Goal: Task Accomplishment & Management: Use online tool/utility

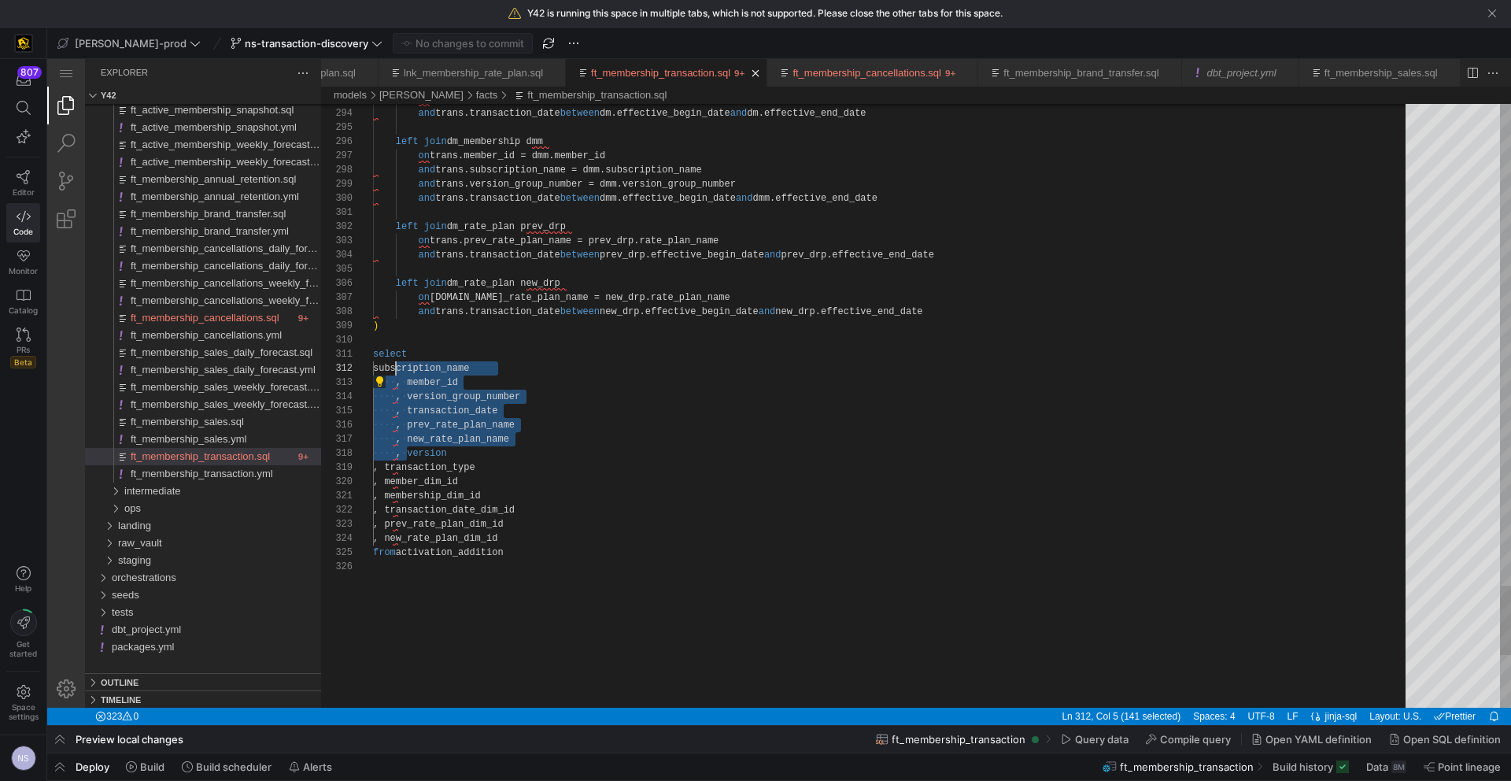
scroll to position [14, 23]
drag, startPoint x: 408, startPoint y: 453, endPoint x: 394, endPoint y: 370, distance: 84.6
type textarea "select version , transaction_type , member_dim_id , membership_dim_id , transac…"
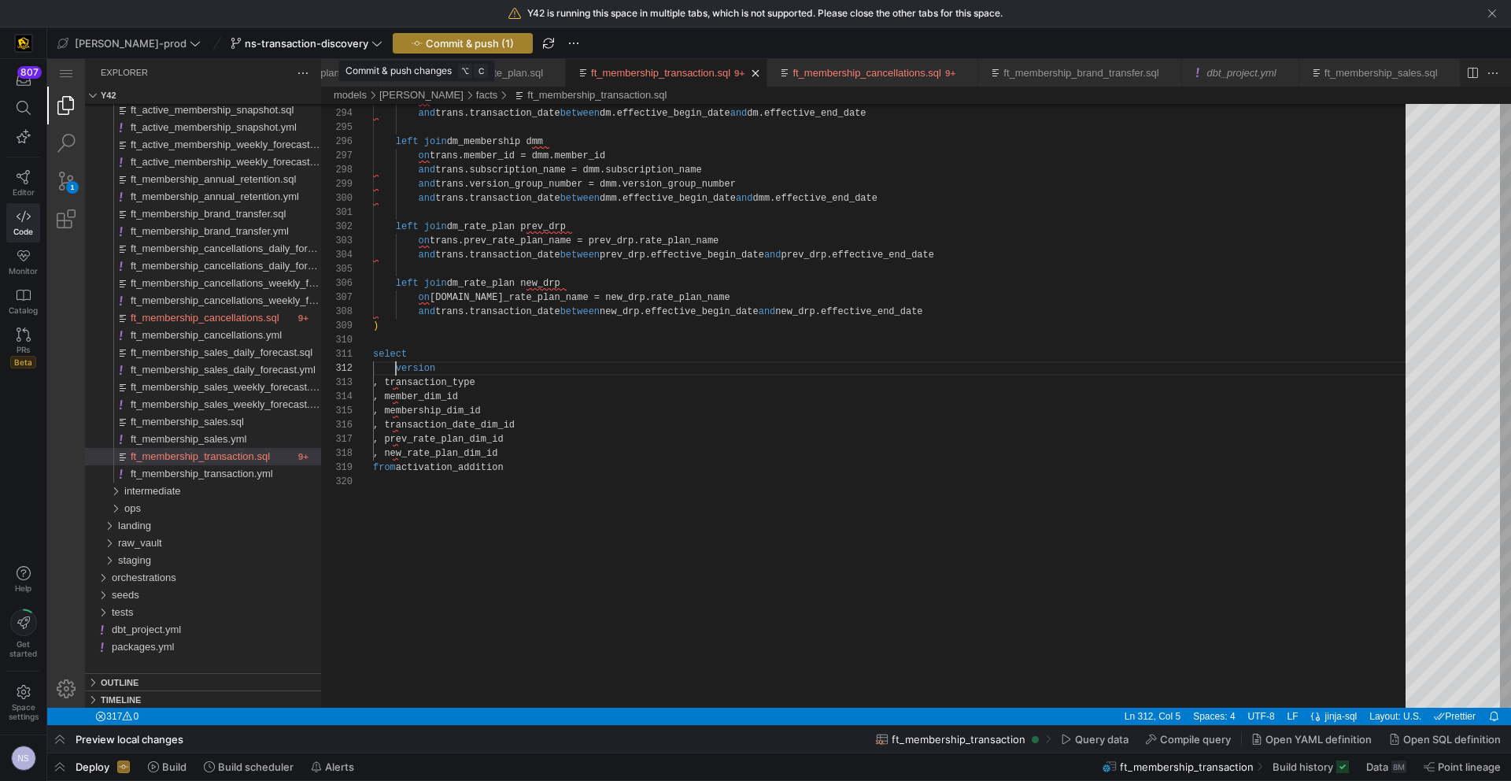
click at [437, 48] on span "Commit & push (1)" at bounding box center [470, 43] width 88 height 13
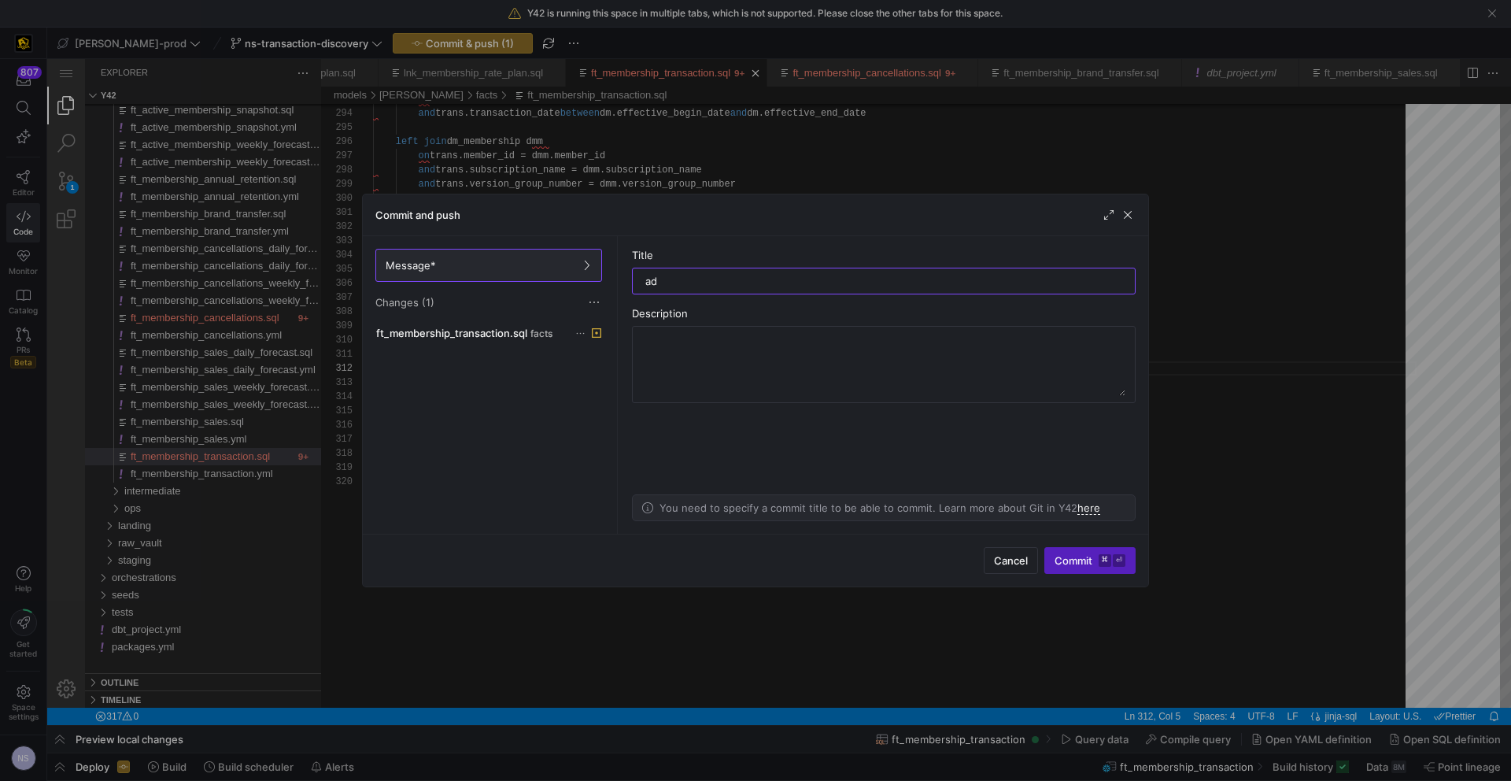
type input "a"
type input "removing the test fields"
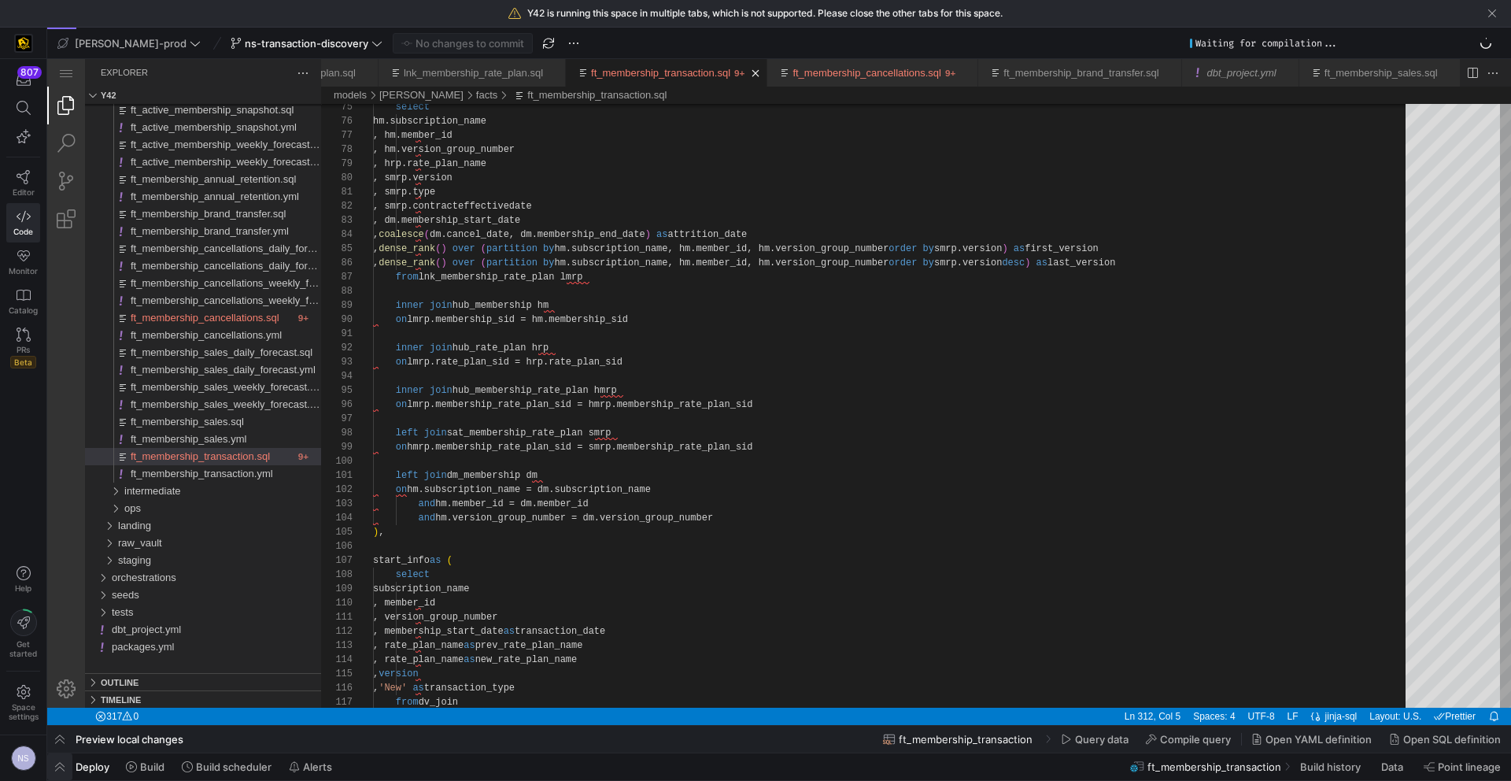
click at [65, 759] on span "button" at bounding box center [59, 766] width 25 height 27
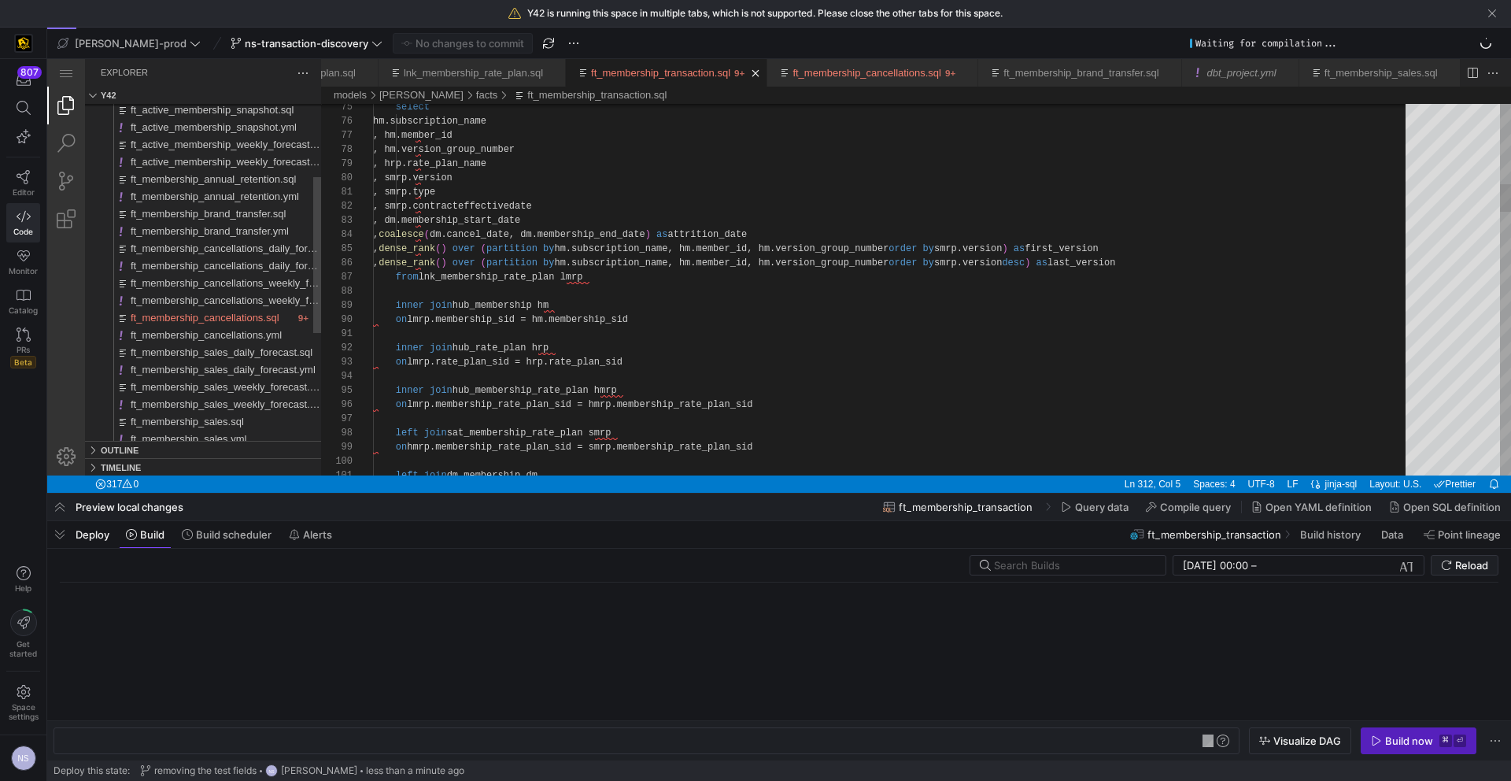
scroll to position [0, 206]
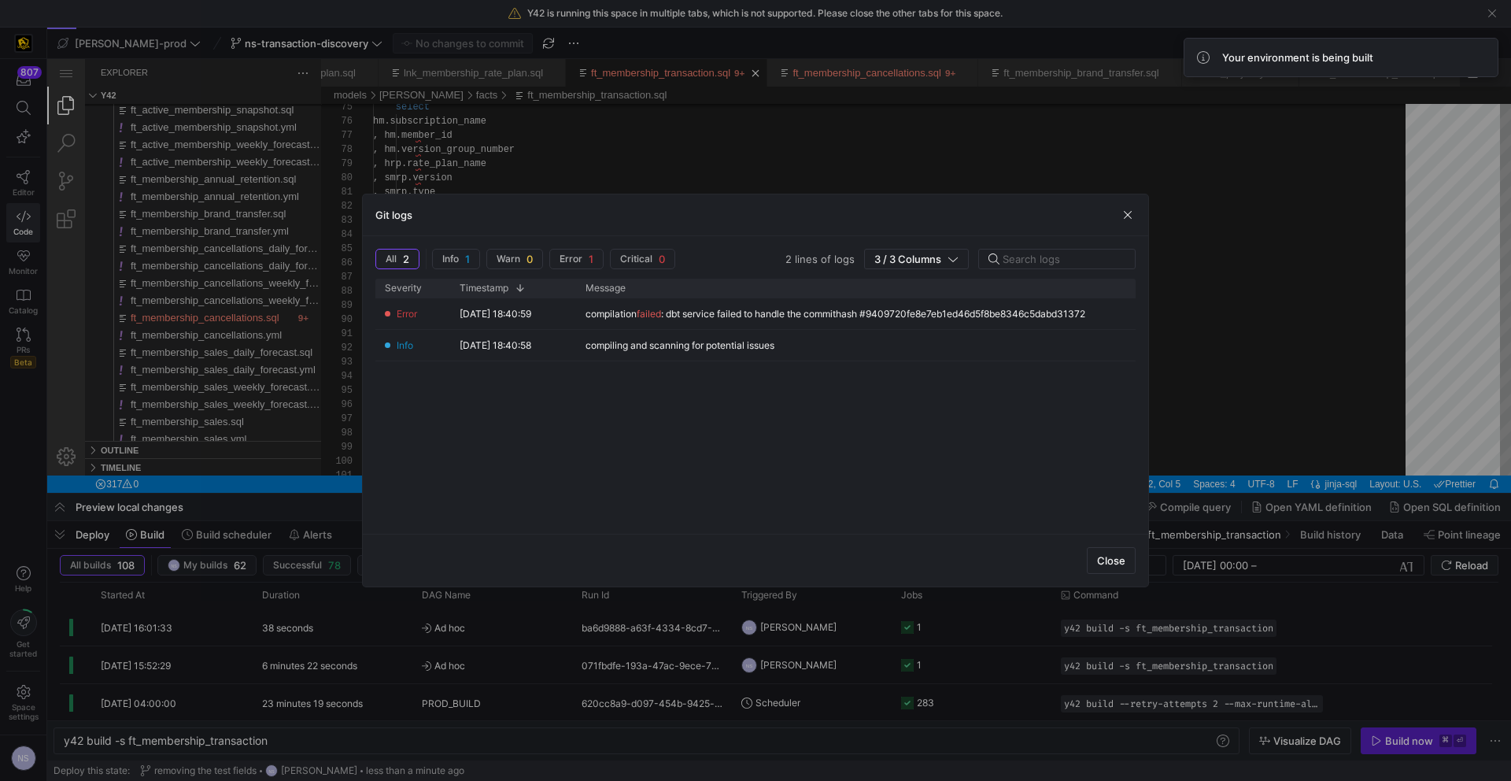
click at [1232, 419] on div at bounding box center [755, 390] width 1511 height 781
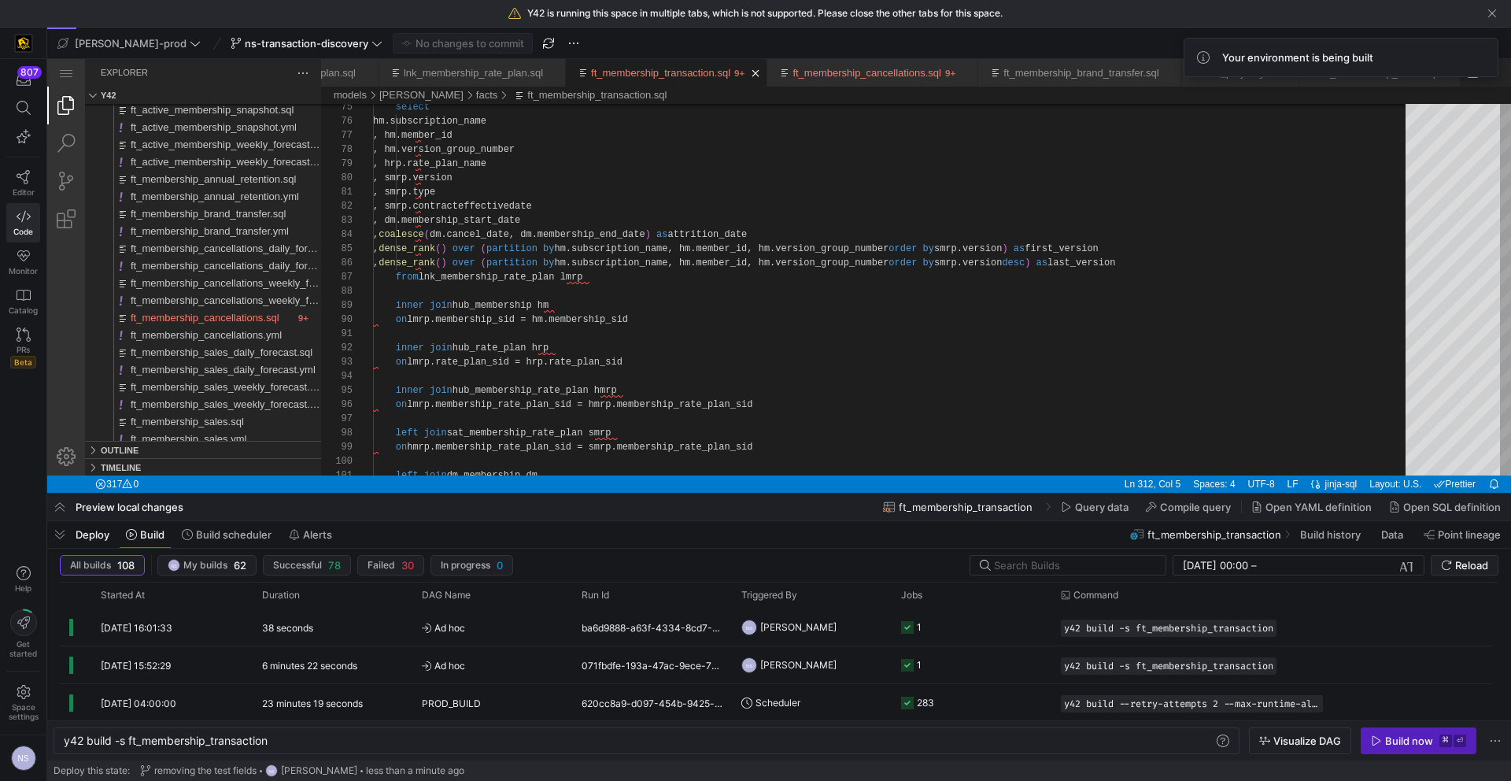
drag, startPoint x: 1421, startPoint y: 734, endPoint x: 1412, endPoint y: 722, distance: 15.1
click at [1421, 734] on div "Build now" at bounding box center [1409, 740] width 48 height 13
click at [12, 255] on link "Monitor" at bounding box center [23, 261] width 34 height 39
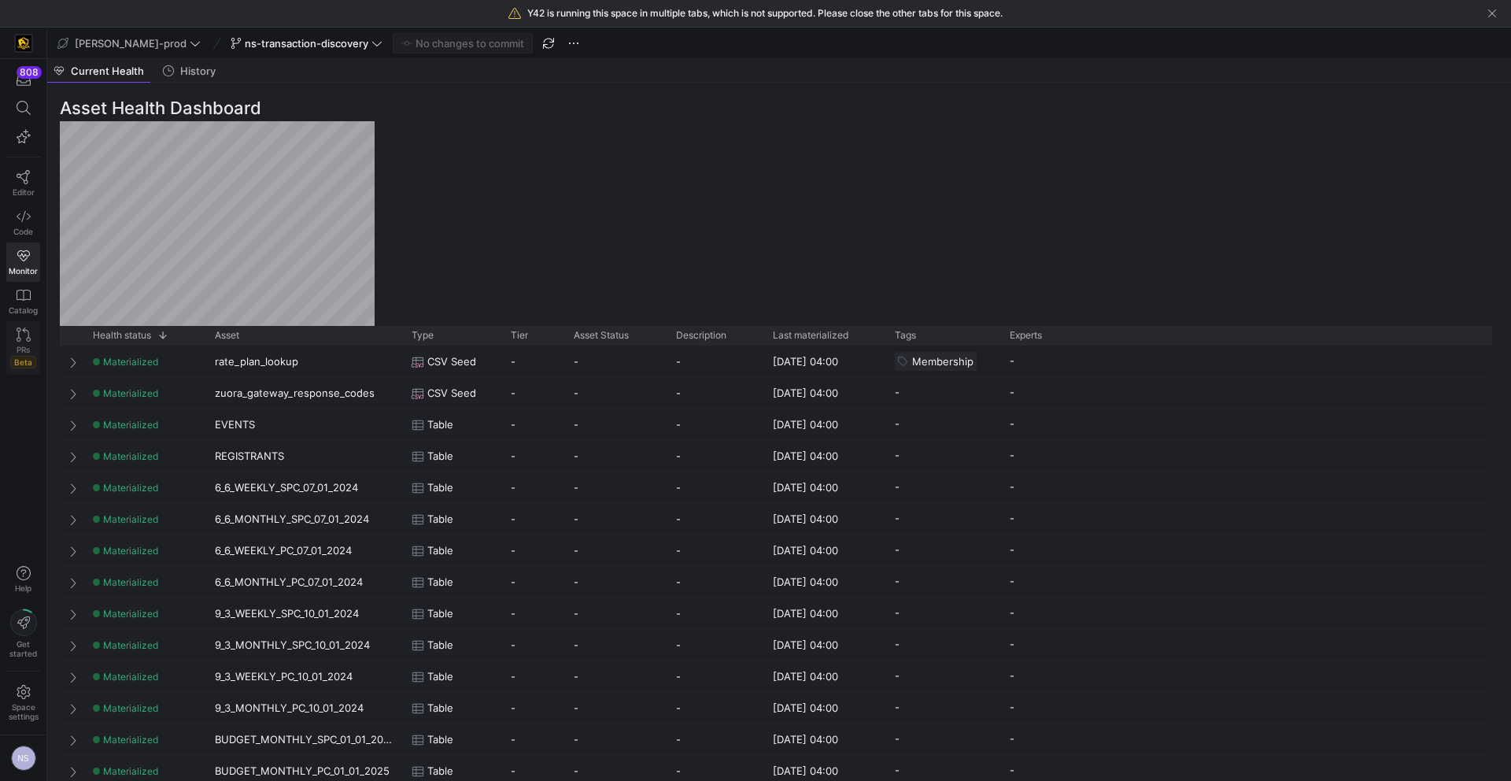
click at [23, 356] on span "Beta" at bounding box center [23, 362] width 26 height 13
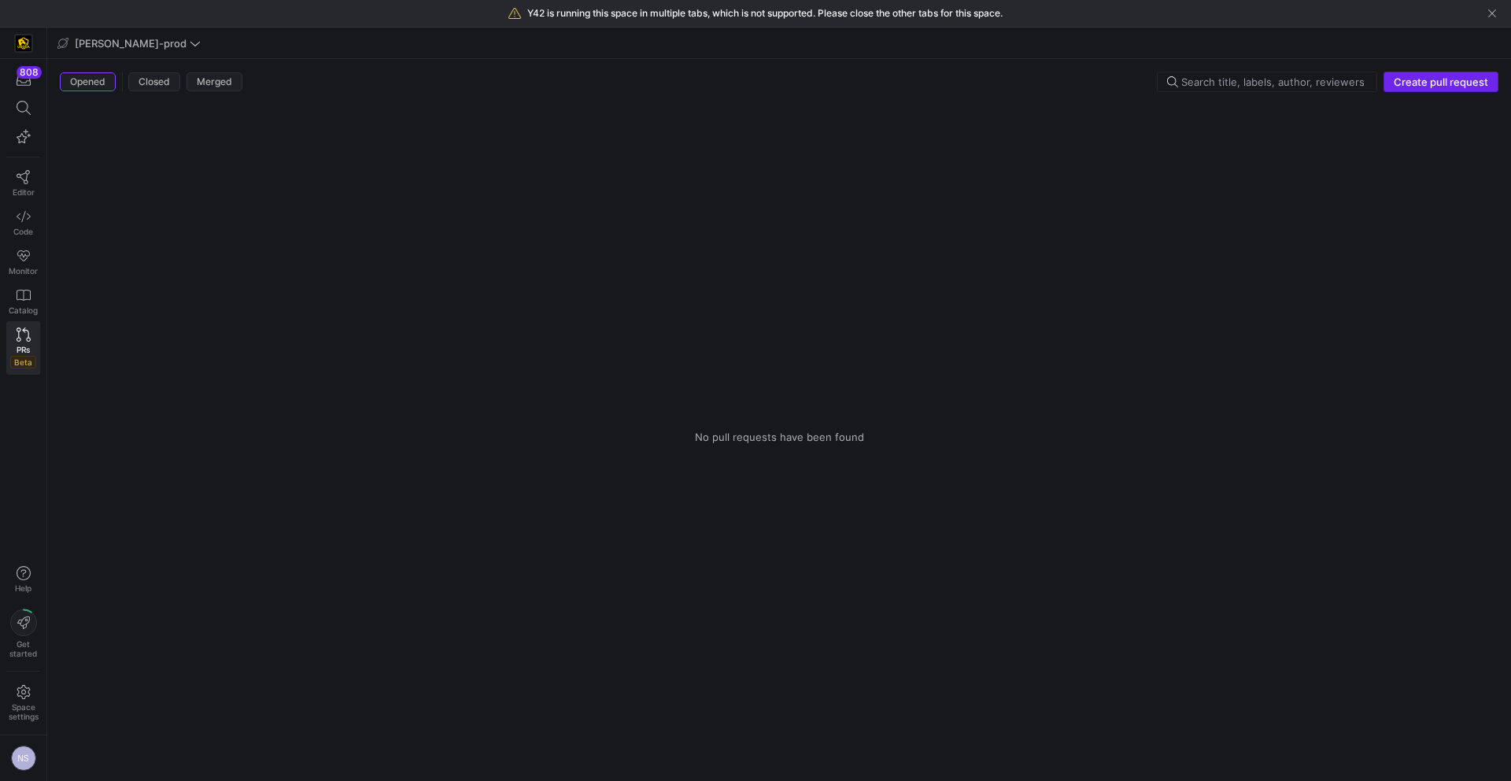
click at [1445, 74] on span "button" at bounding box center [1440, 81] width 113 height 19
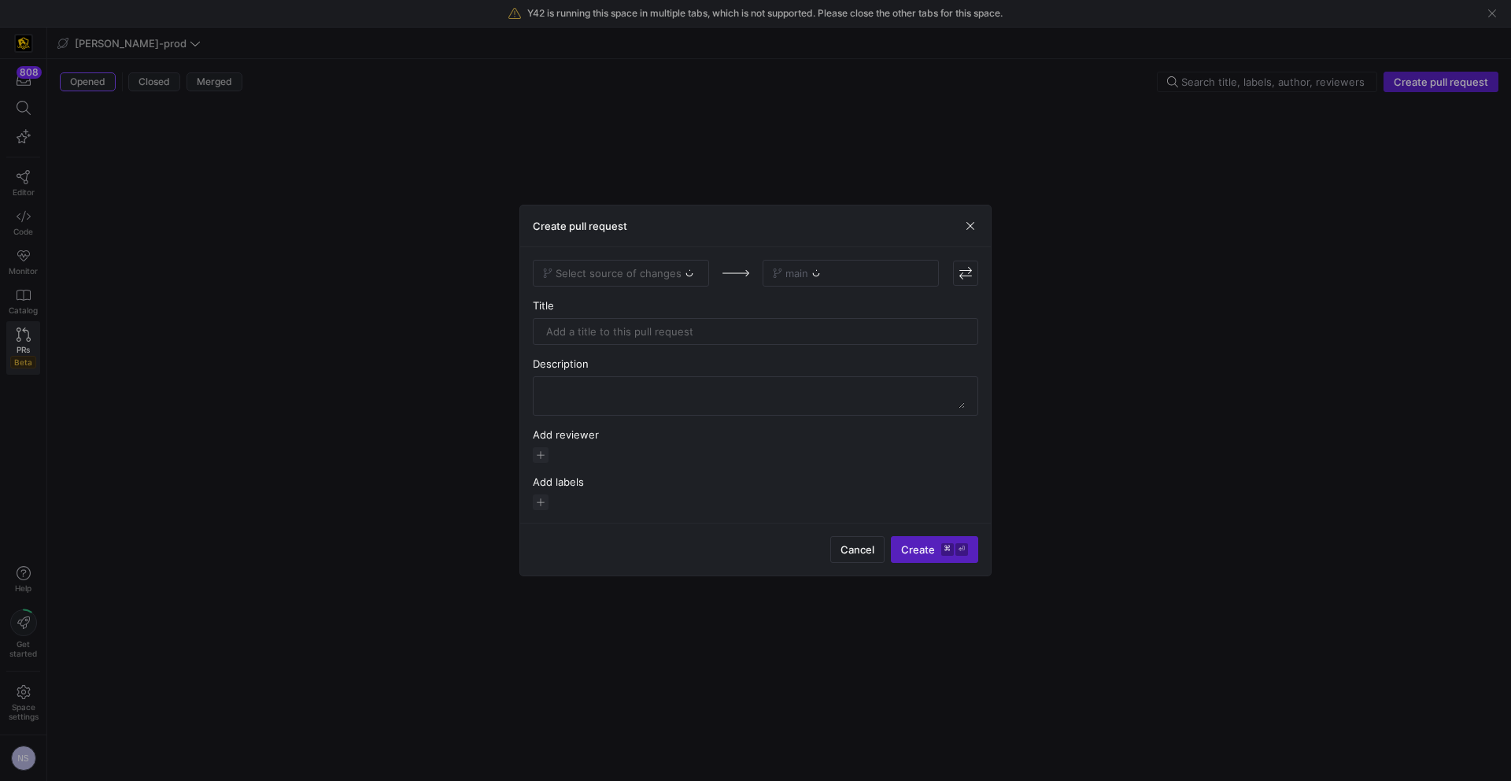
click at [628, 263] on div "Select source of changes" at bounding box center [621, 273] width 176 height 27
click at [632, 265] on div "Select source of changes" at bounding box center [621, 273] width 176 height 27
click at [681, 275] on span "Select source of changes" at bounding box center [621, 273] width 156 height 13
type input "ns-"
click at [656, 302] on span "ns-transaction-discovery" at bounding box center [608, 299] width 124 height 13
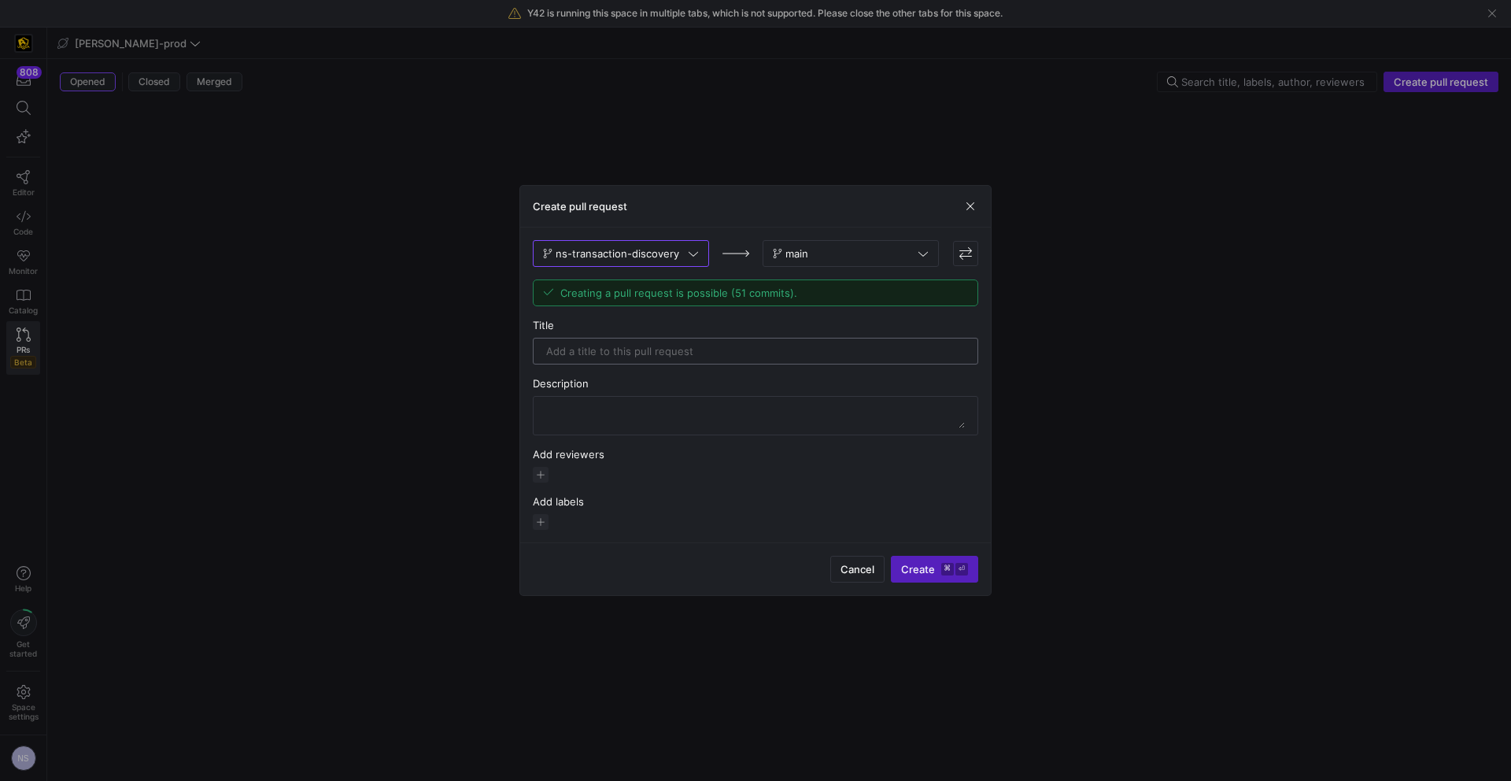
click at [670, 353] on input "text" at bounding box center [755, 351] width 419 height 13
click at [1267, 269] on div at bounding box center [755, 390] width 1511 height 781
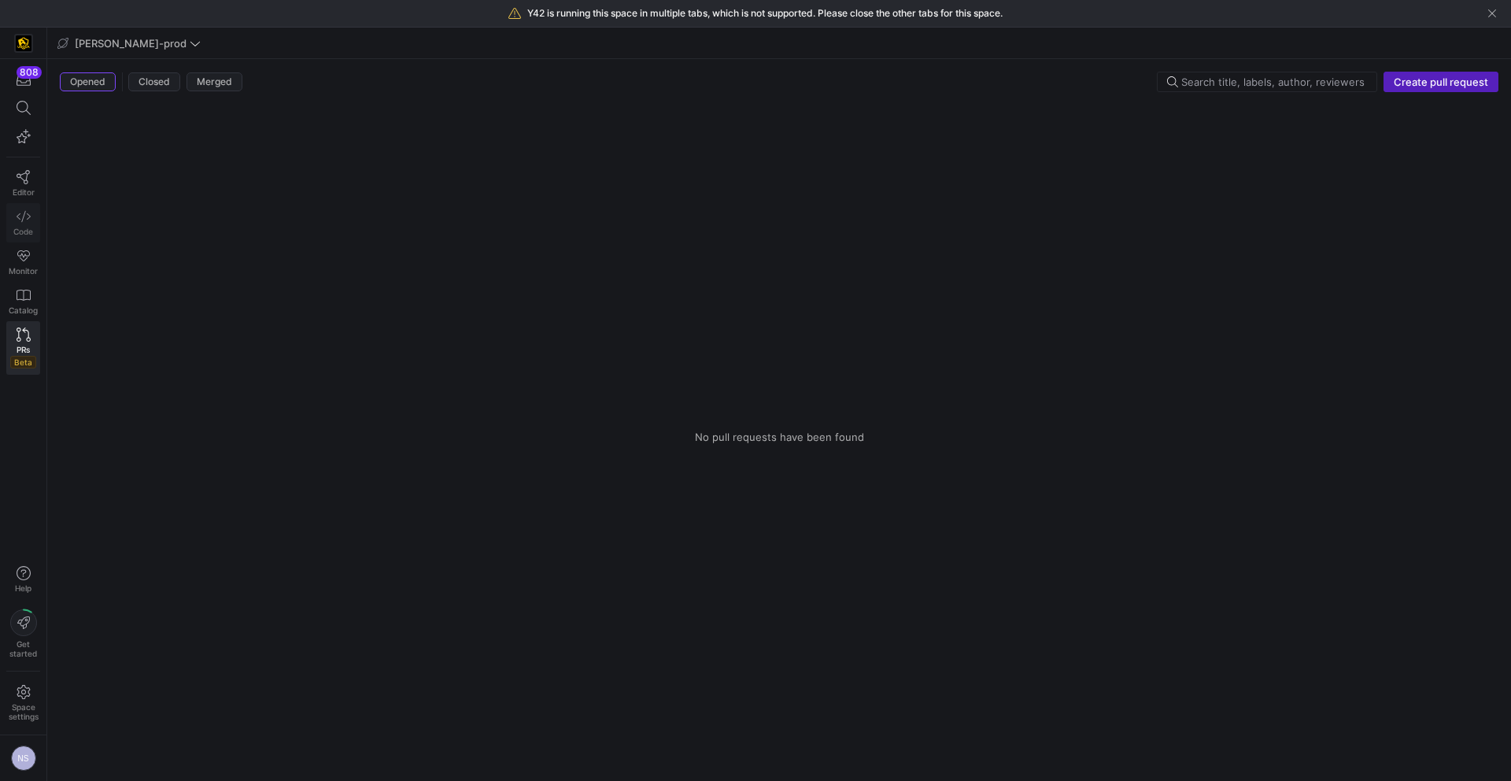
click at [31, 212] on link "Code" at bounding box center [23, 222] width 34 height 39
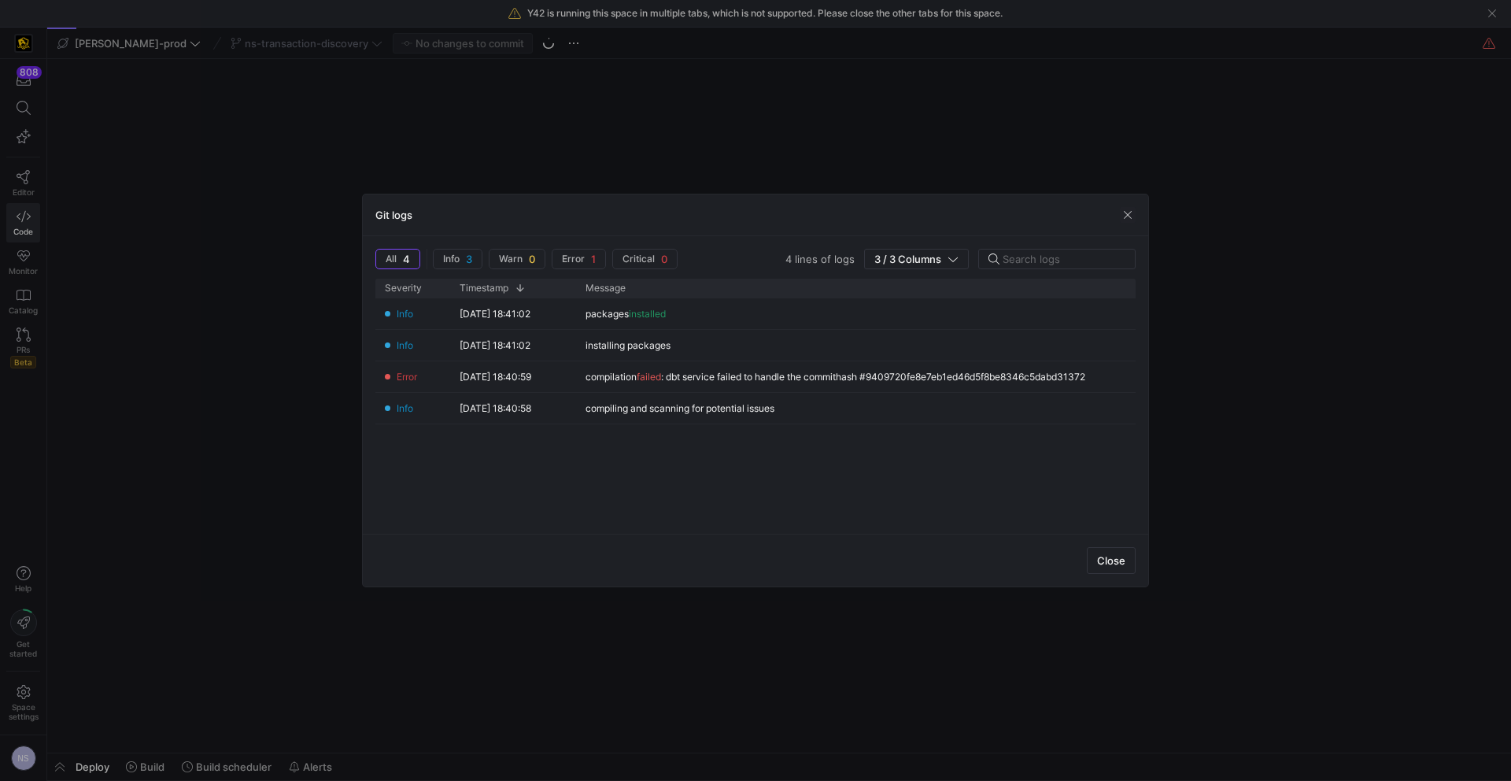
click at [213, 158] on div at bounding box center [755, 390] width 1511 height 781
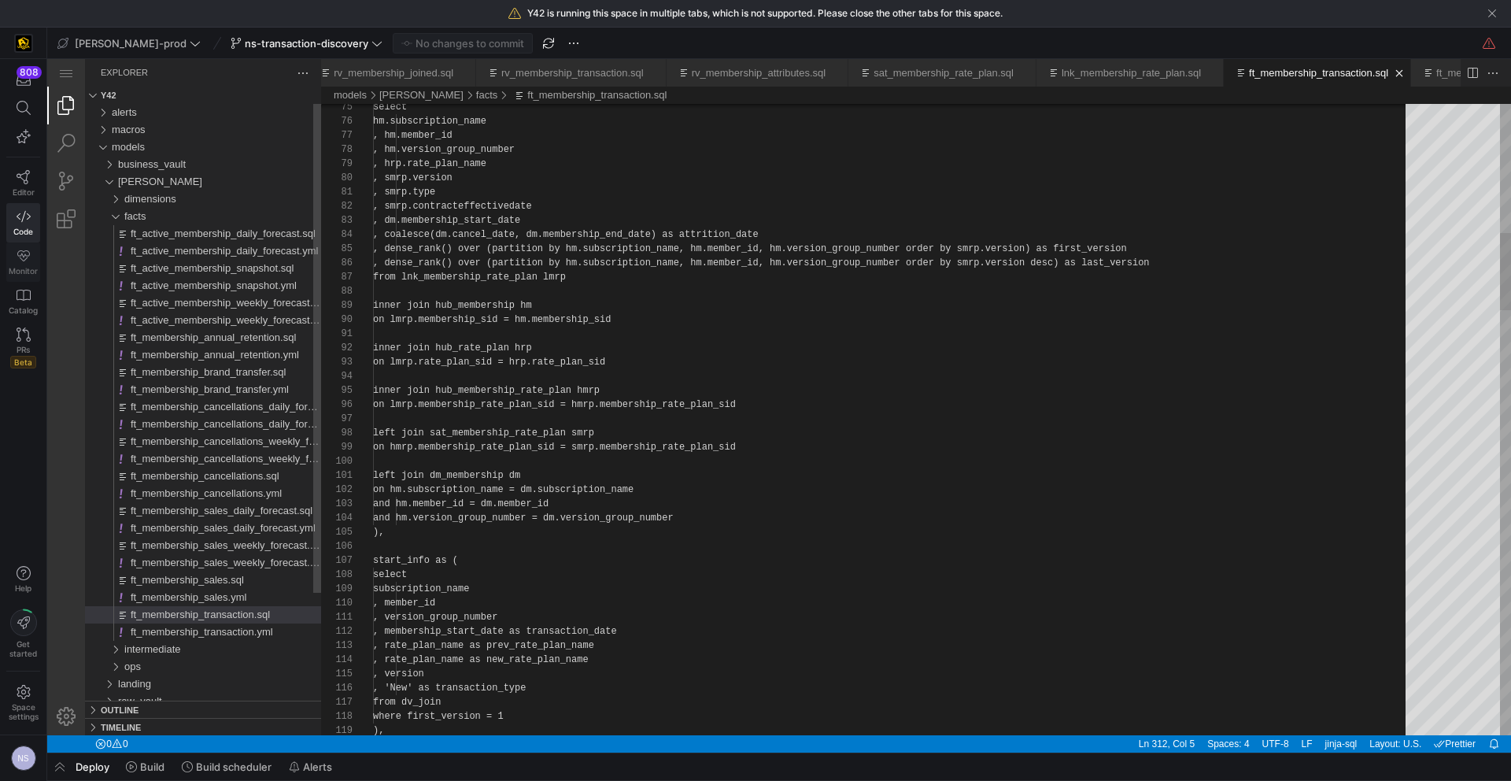
scroll to position [0, 709]
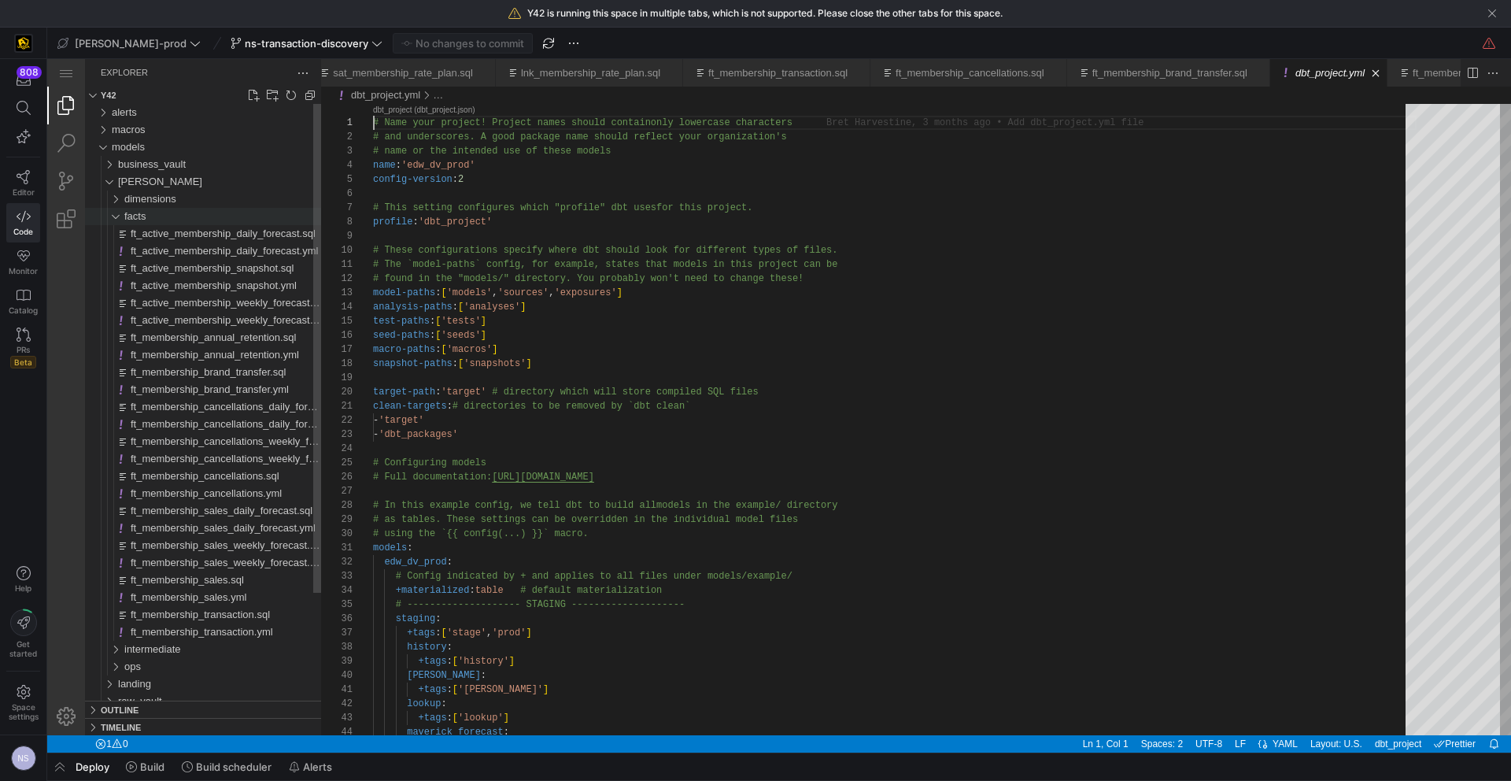
click at [131, 212] on span "facts" at bounding box center [134, 216] width 21 height 12
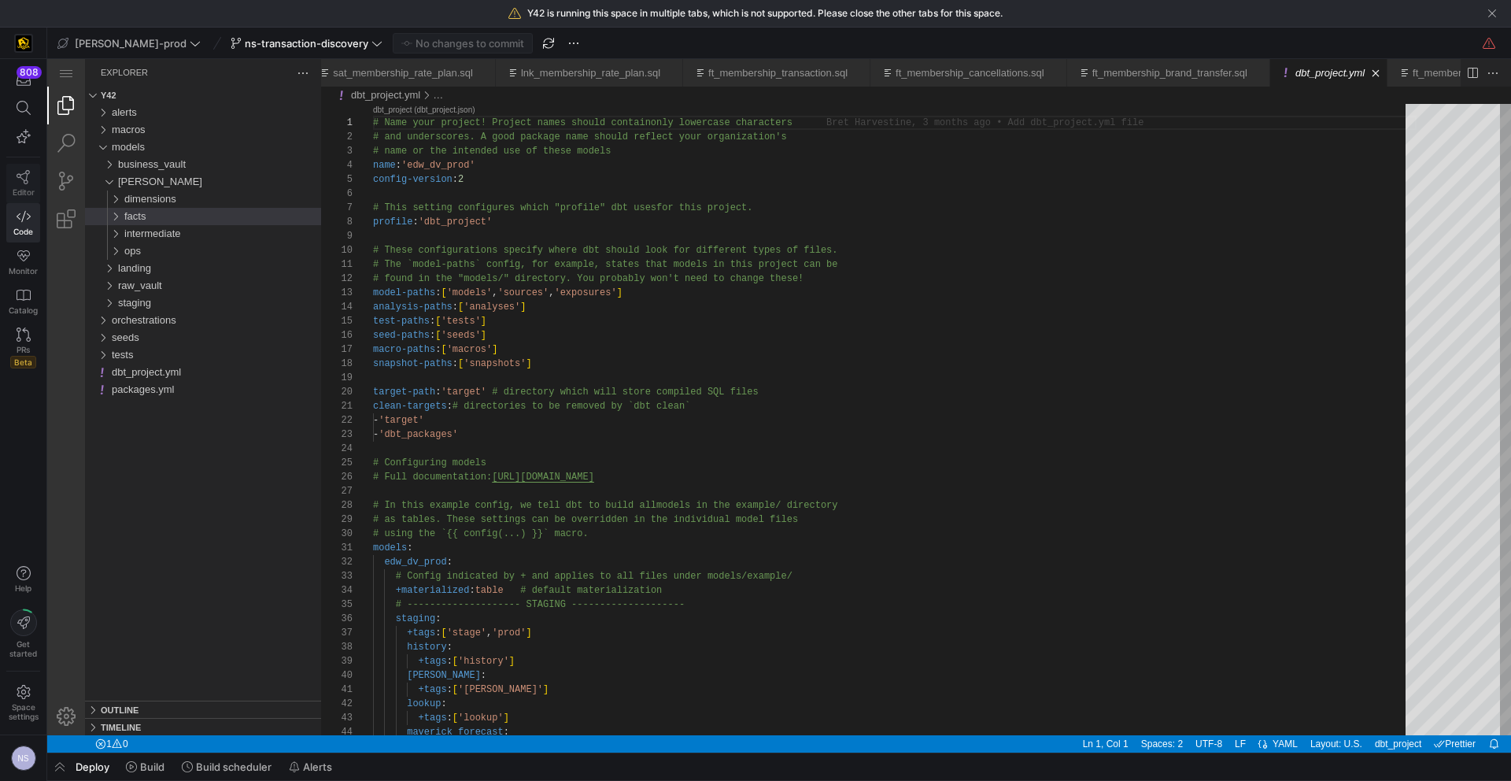
click at [17, 183] on icon at bounding box center [24, 177] width 14 height 14
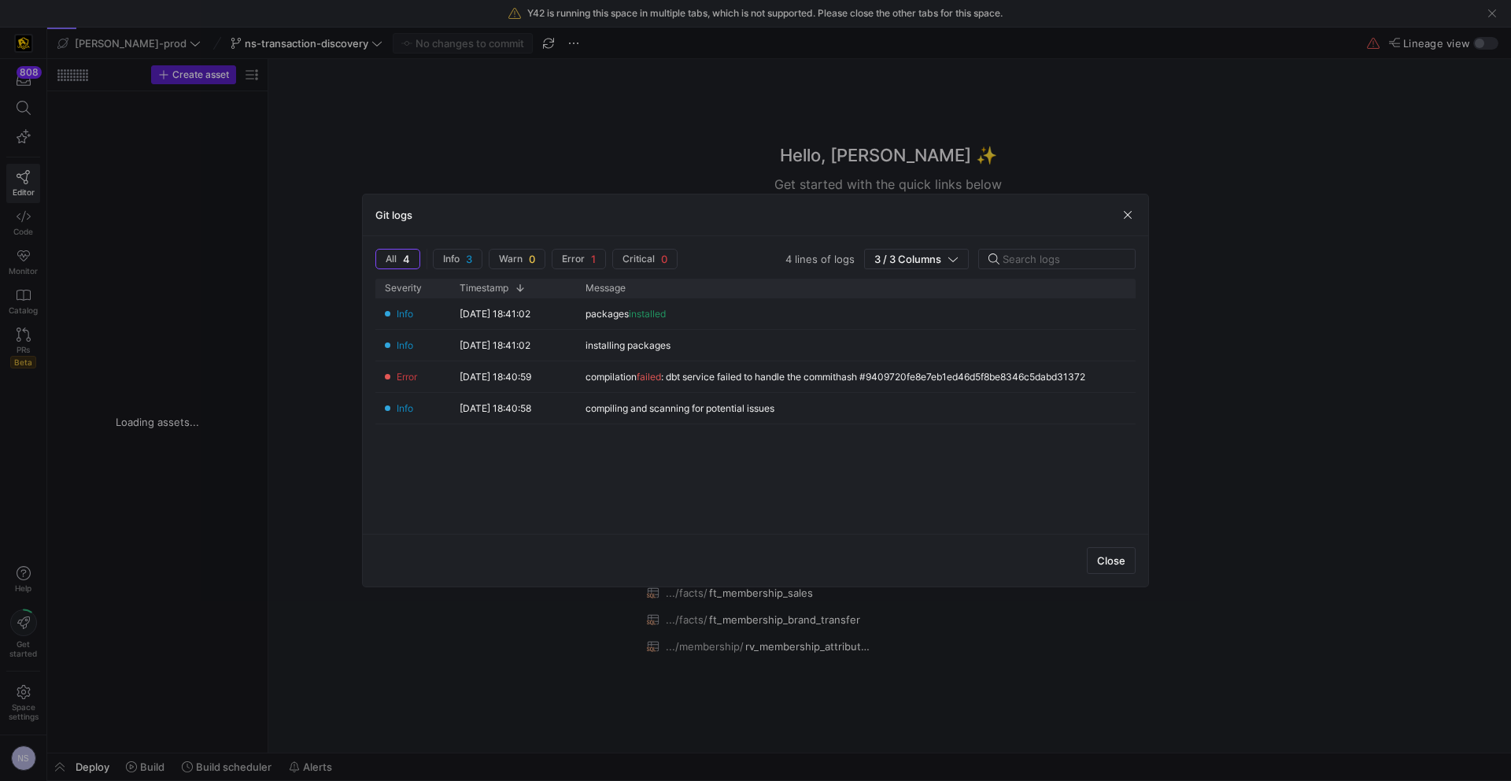
click at [526, 158] on div at bounding box center [755, 390] width 1511 height 781
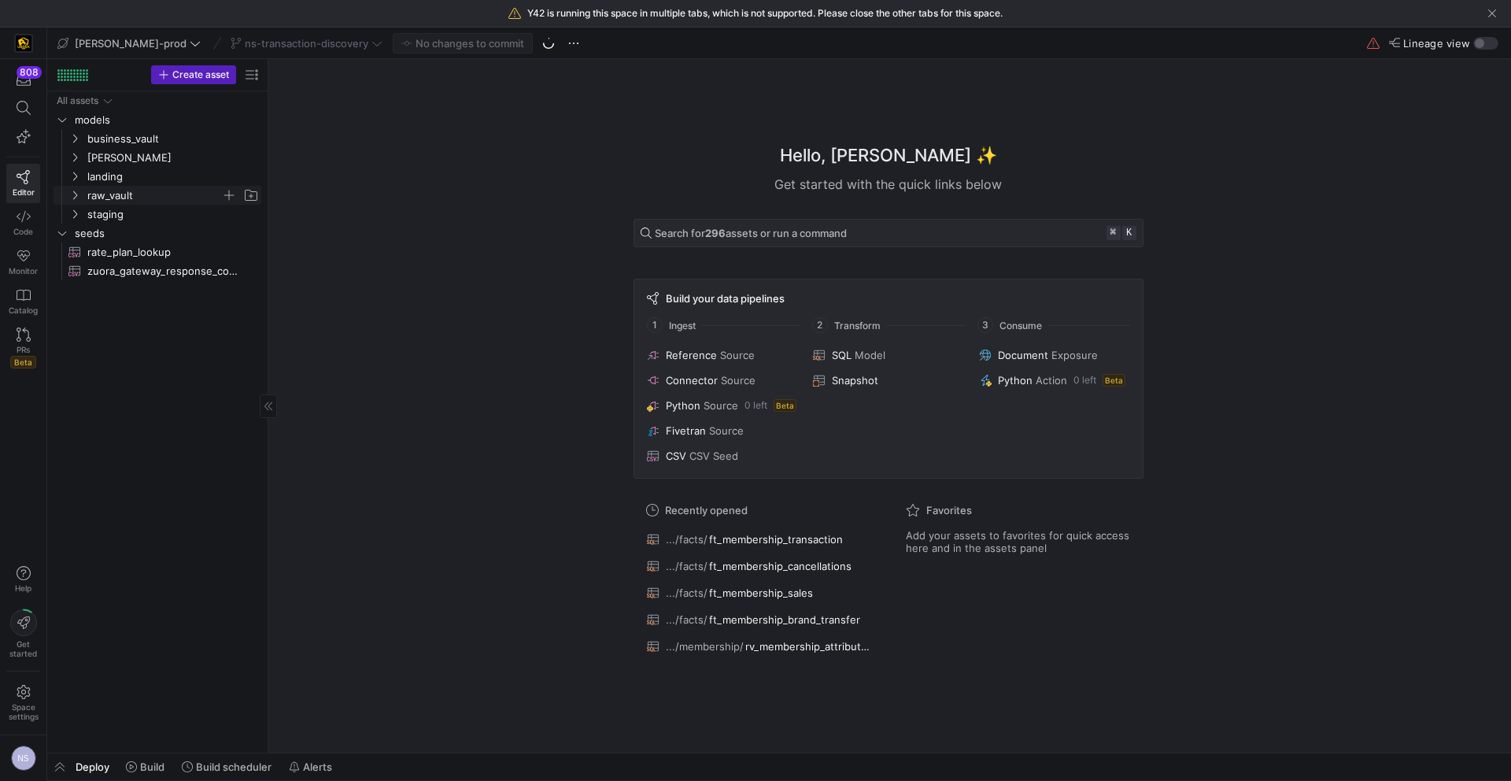
click at [116, 196] on span "raw_vault" at bounding box center [154, 195] width 134 height 18
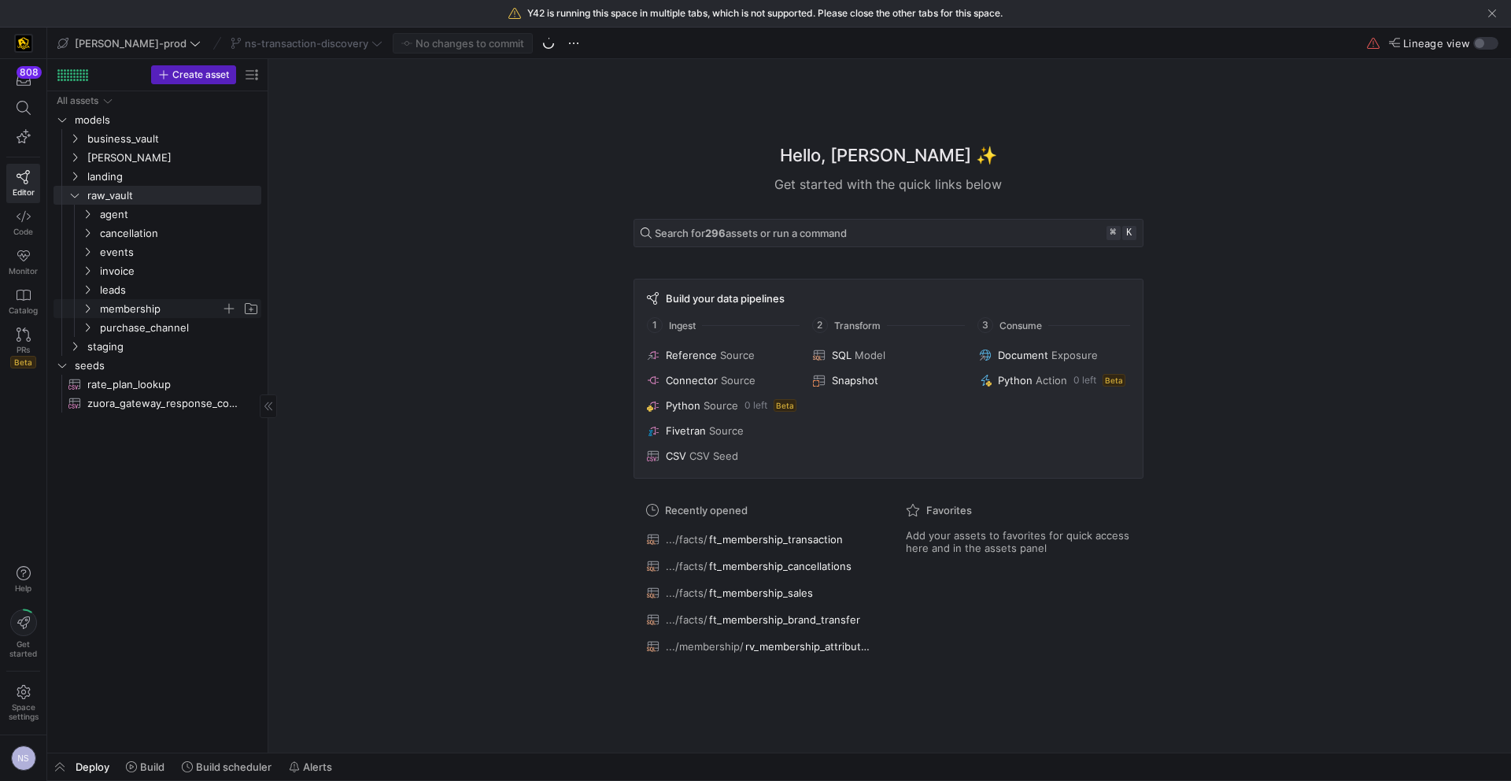
click at [142, 312] on span "membership" at bounding box center [160, 309] width 121 height 18
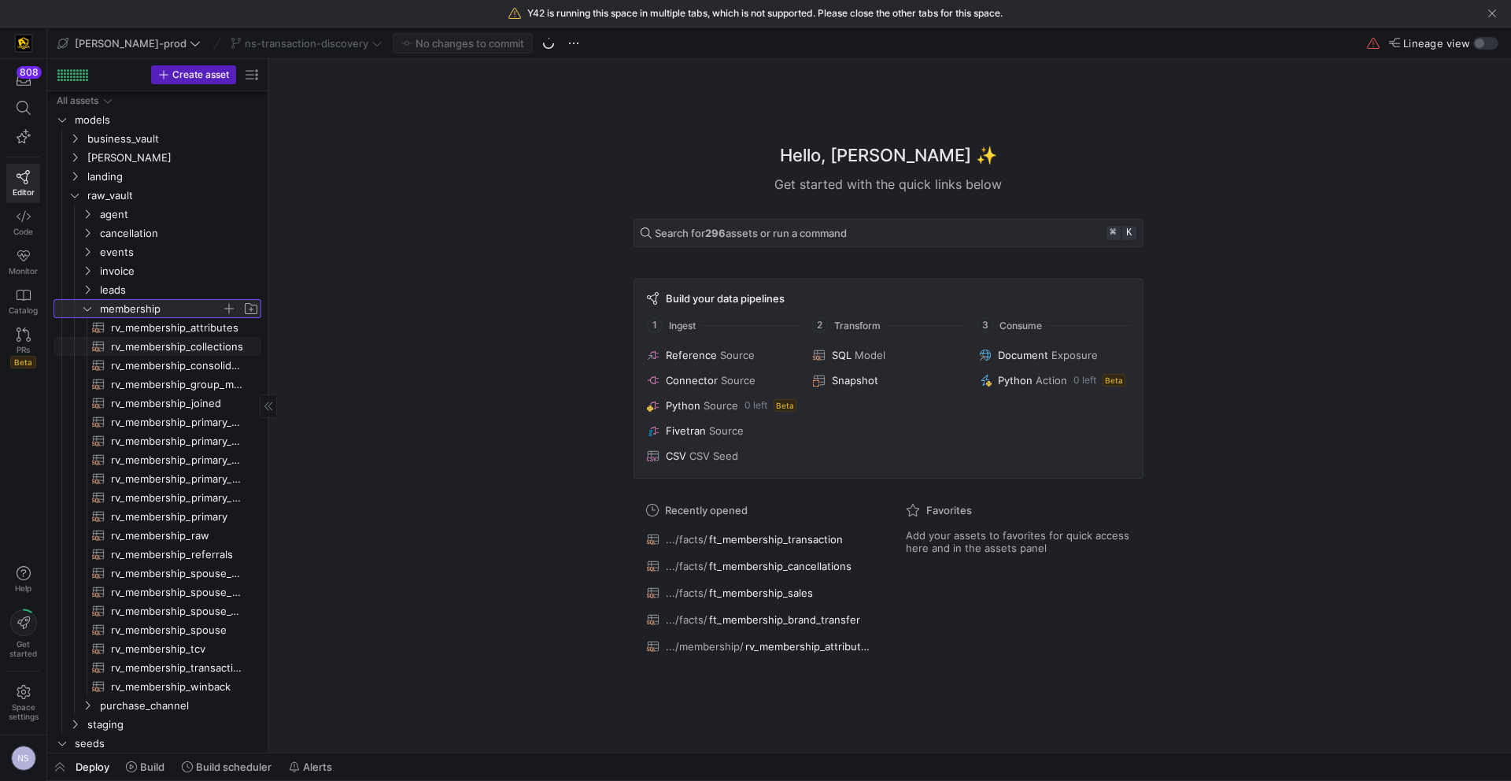
scroll to position [38, 0]
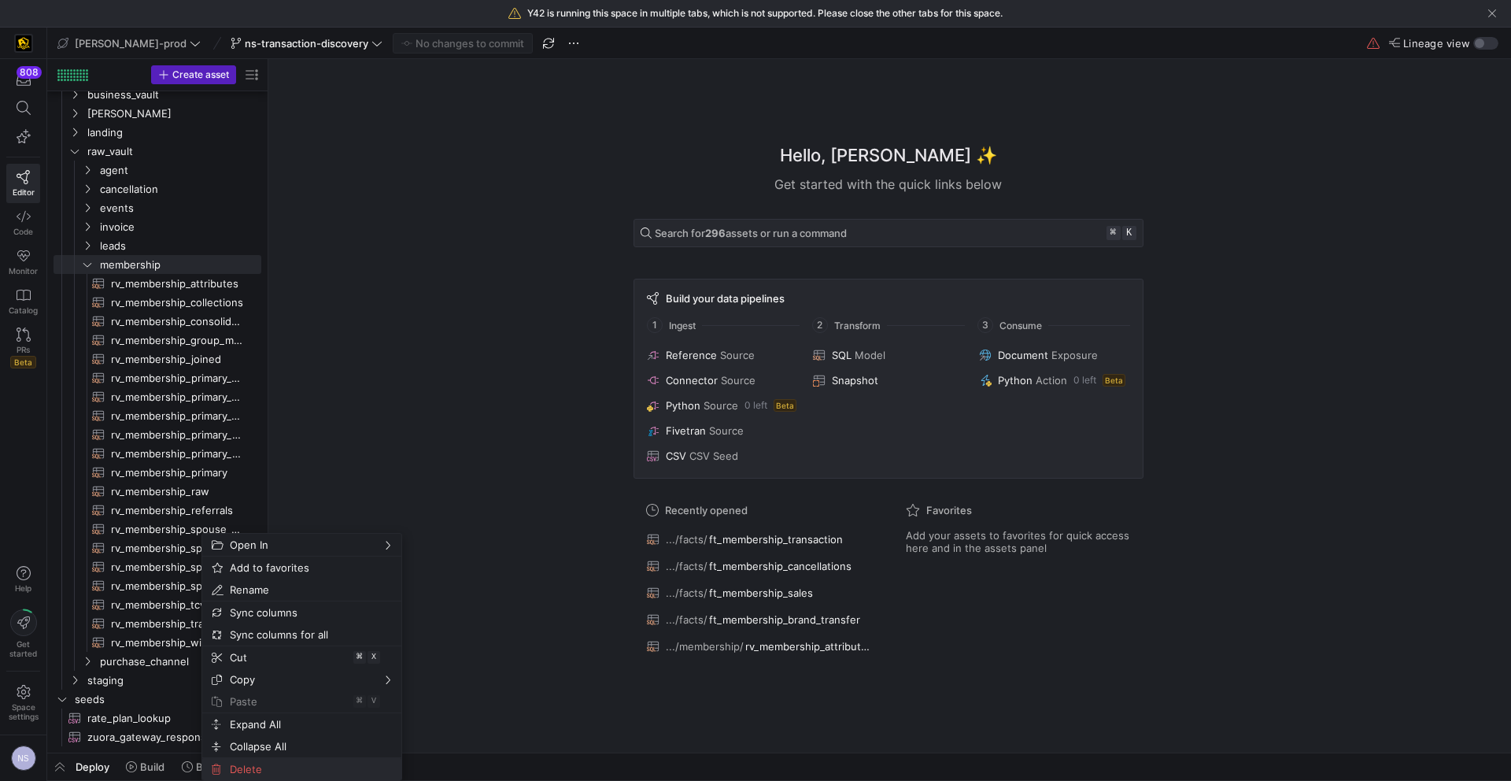
click at [267, 765] on span "Delete" at bounding box center [288, 769] width 130 height 22
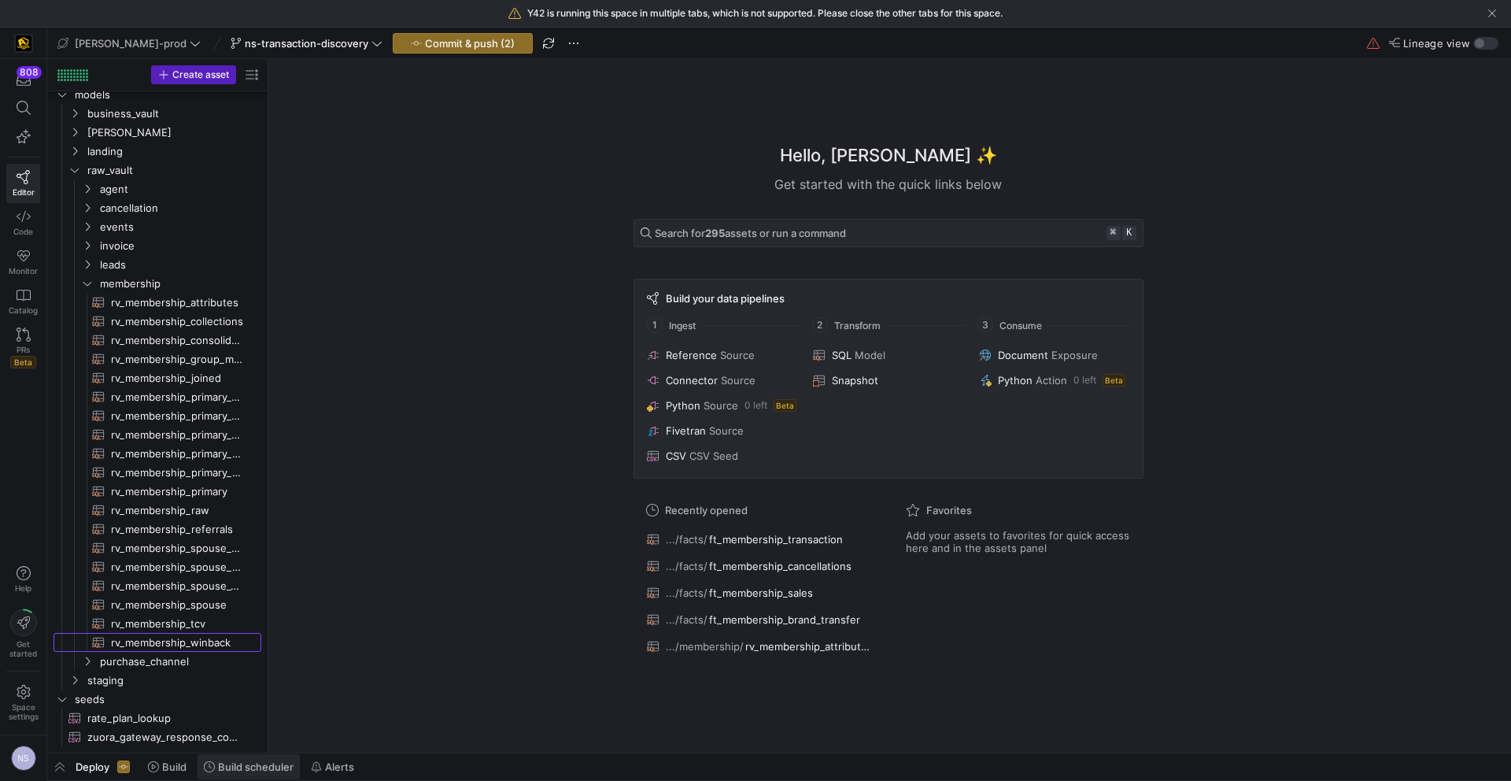
scroll to position [19, 0]
click at [425, 39] on span "Commit & push (2)" at bounding box center [470, 43] width 90 height 13
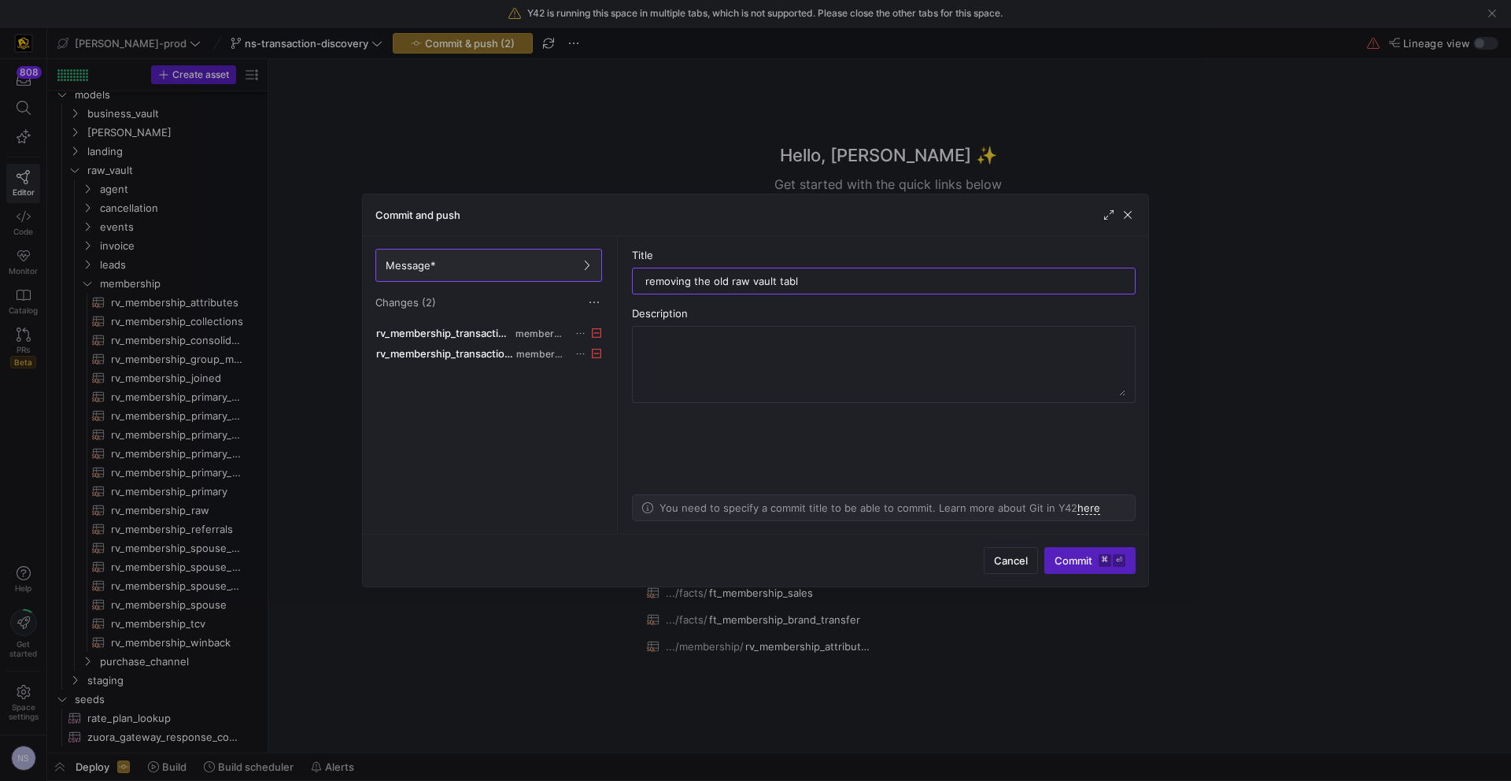
type input "removing the old raw vault table"
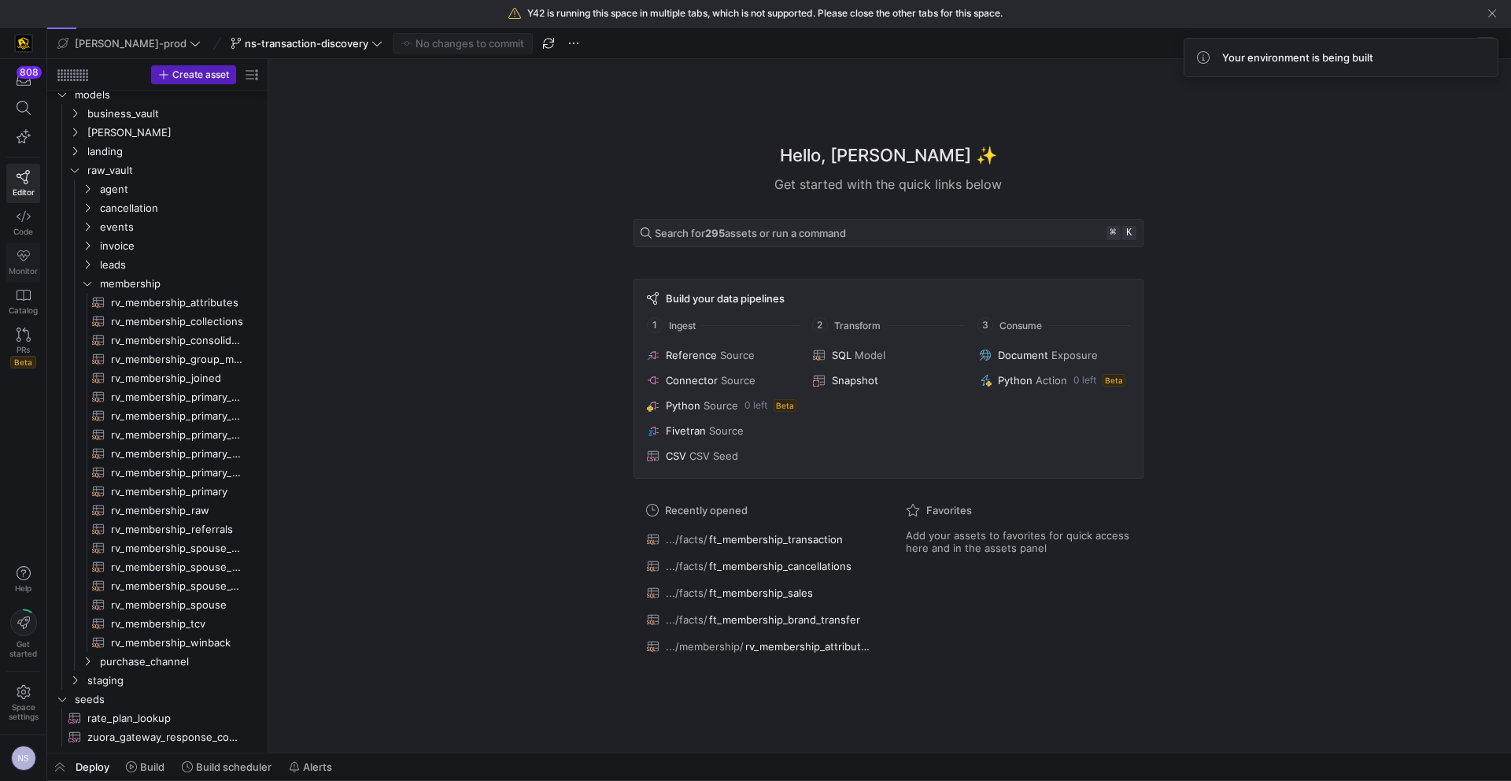
click at [22, 260] on icon at bounding box center [24, 256] width 14 height 14
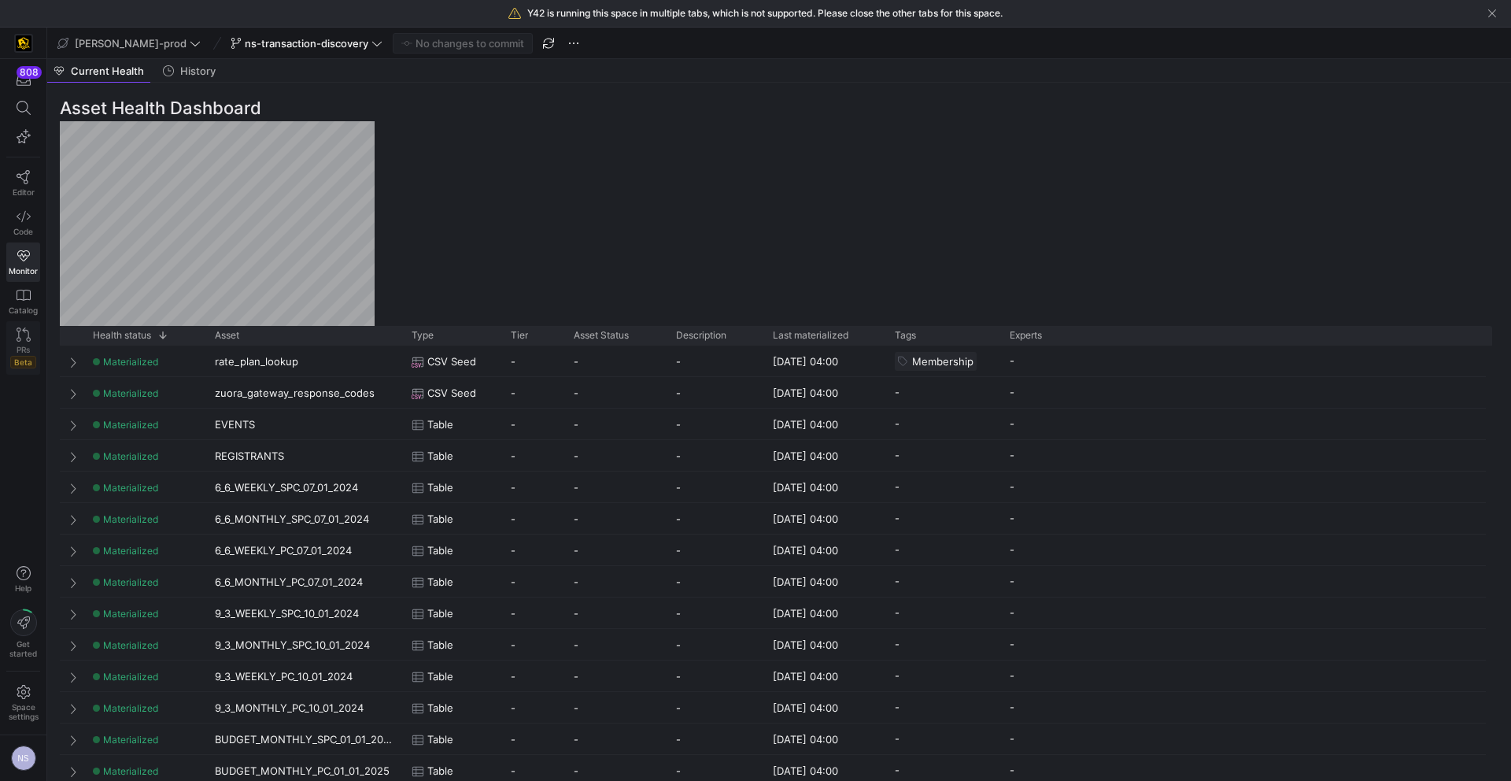
click at [21, 361] on span "Beta" at bounding box center [23, 362] width 26 height 13
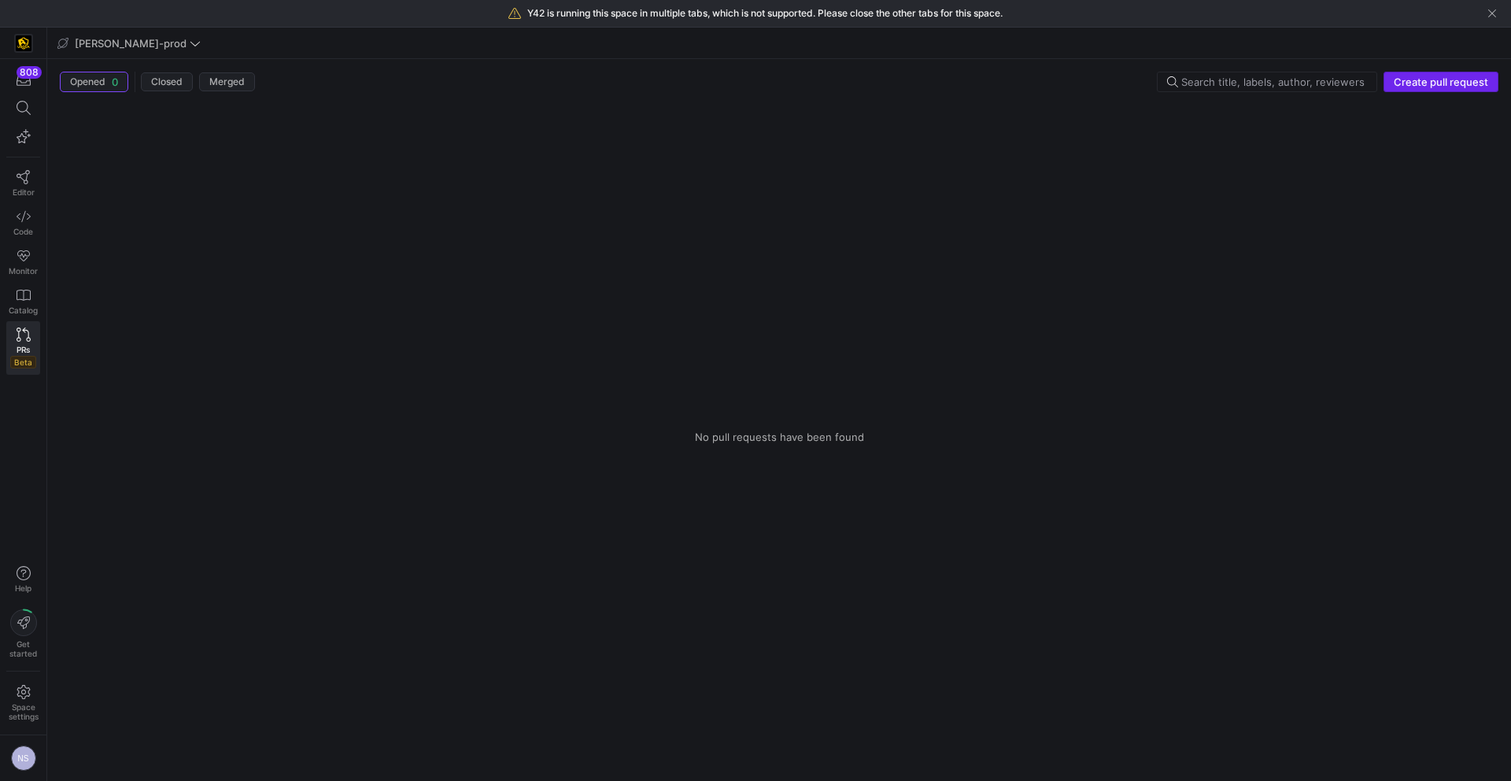
click at [1437, 76] on span "Create pull request" at bounding box center [1441, 82] width 94 height 13
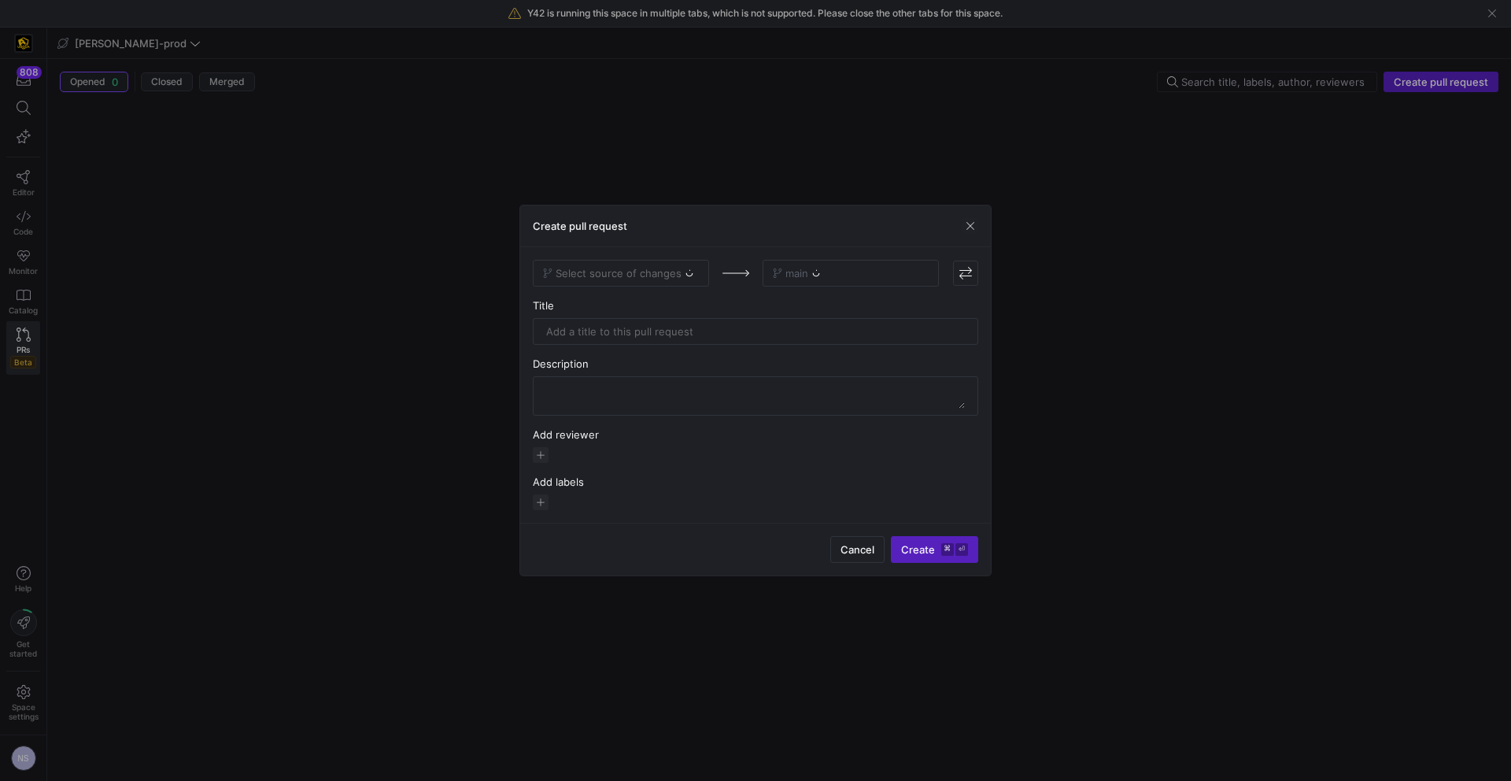
click at [619, 277] on div "Select source of changes" at bounding box center [621, 273] width 176 height 27
click at [644, 275] on div "Select source of changes" at bounding box center [621, 273] width 176 height 27
click at [685, 271] on div "Select source of changes" at bounding box center [621, 273] width 176 height 27
click at [682, 281] on span at bounding box center [620, 272] width 175 height 25
type input "ns-tr"
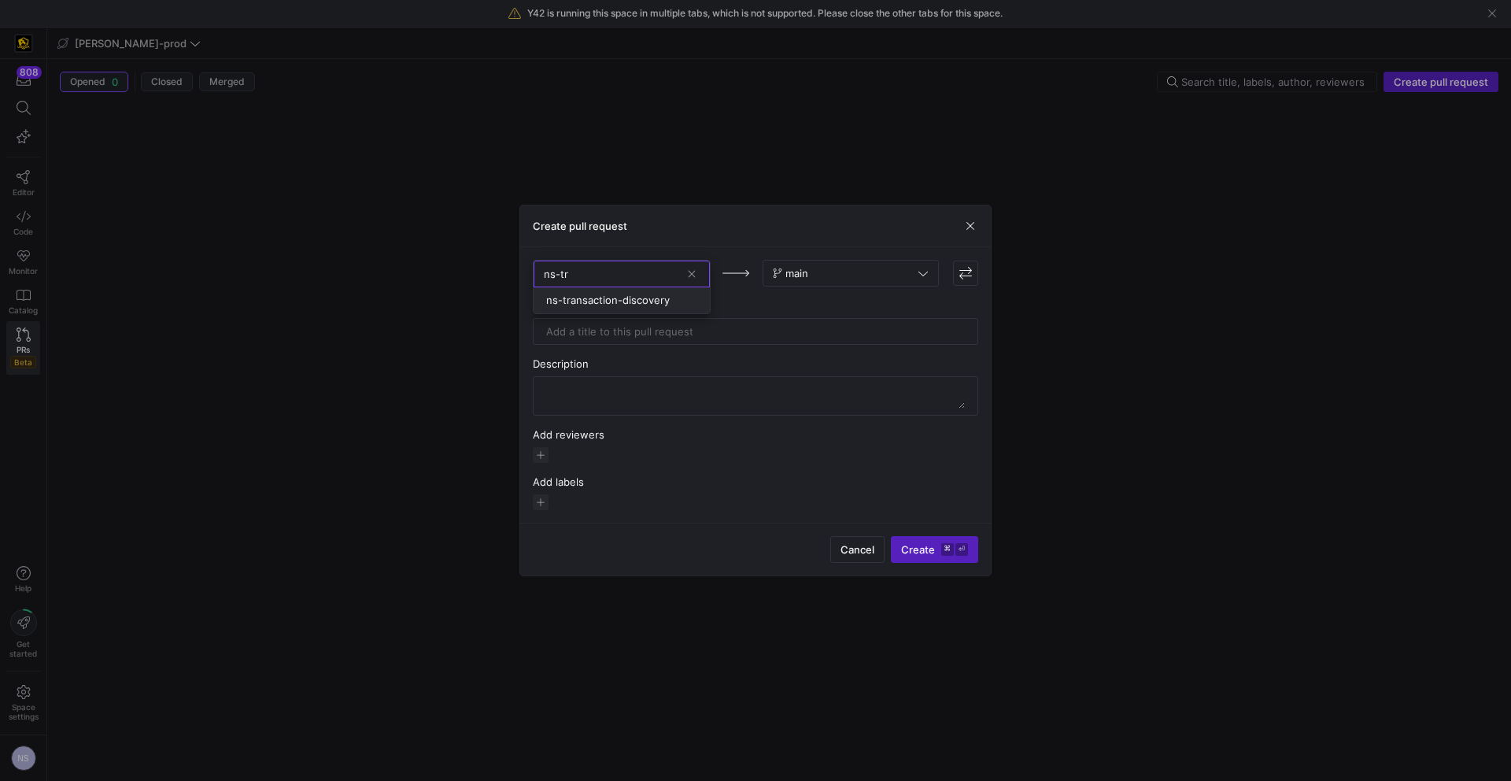
click at [632, 300] on span "ns-transaction-discovery" at bounding box center [608, 299] width 124 height 13
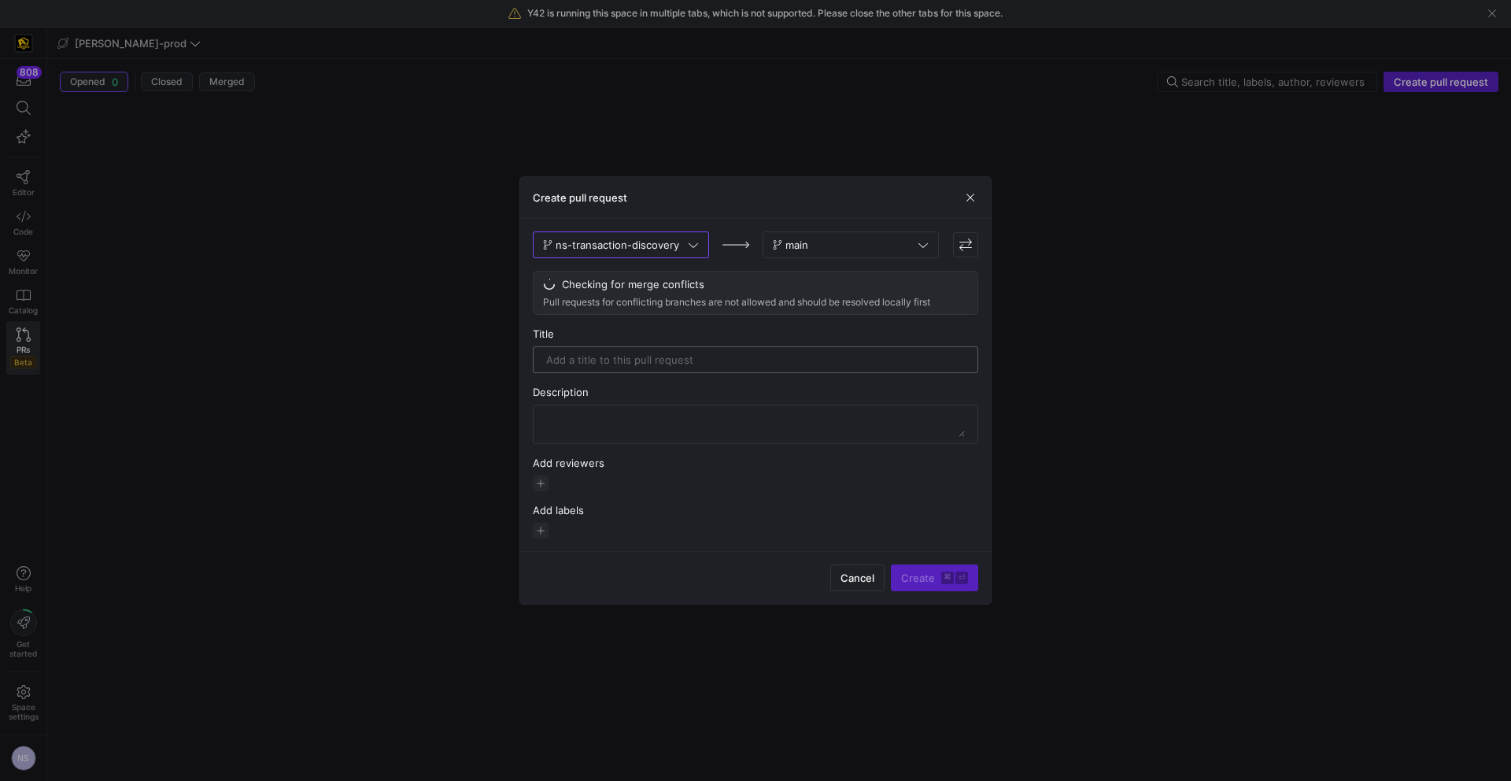
click at [696, 363] on input "text" at bounding box center [755, 359] width 419 height 13
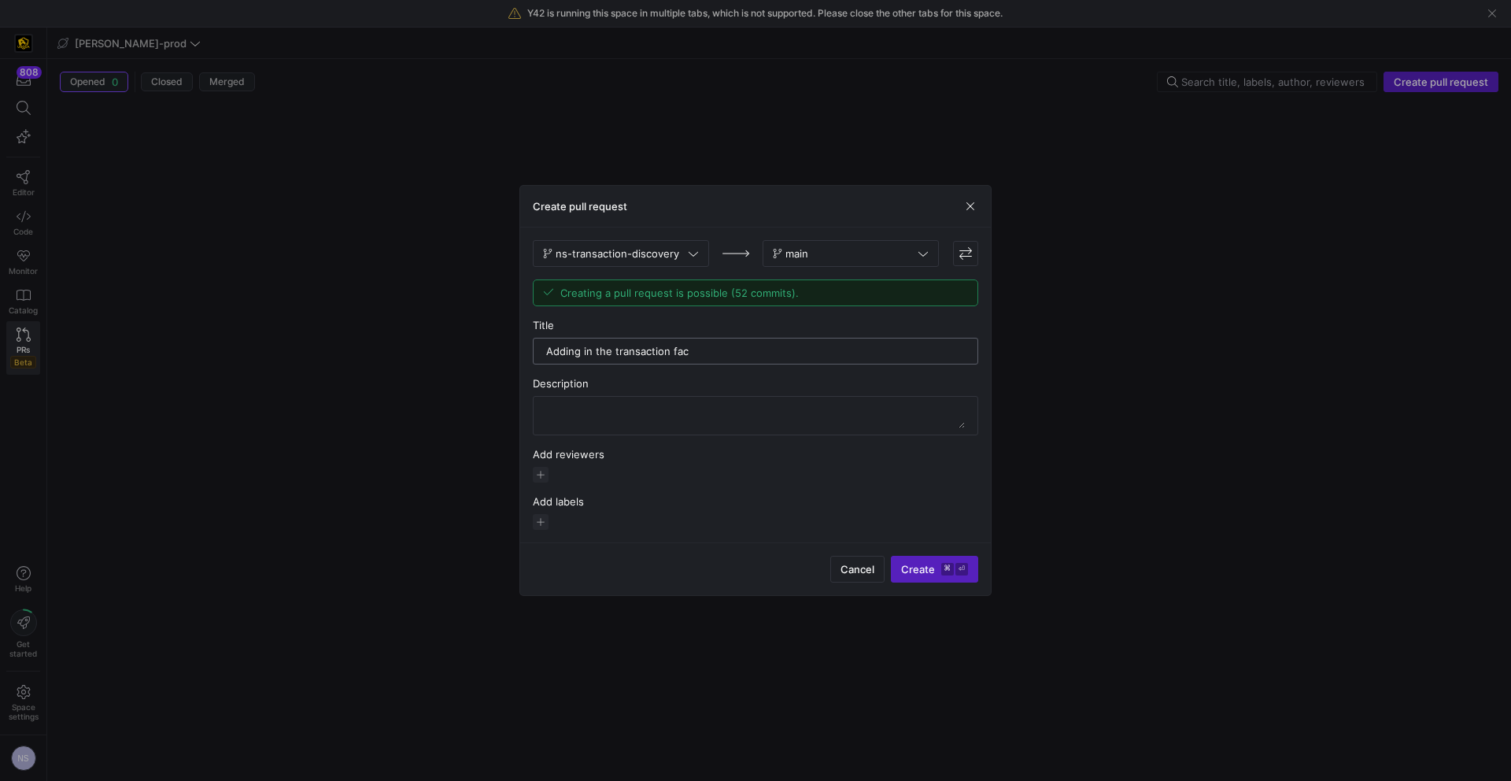
type input "Adding in the transaction fact"
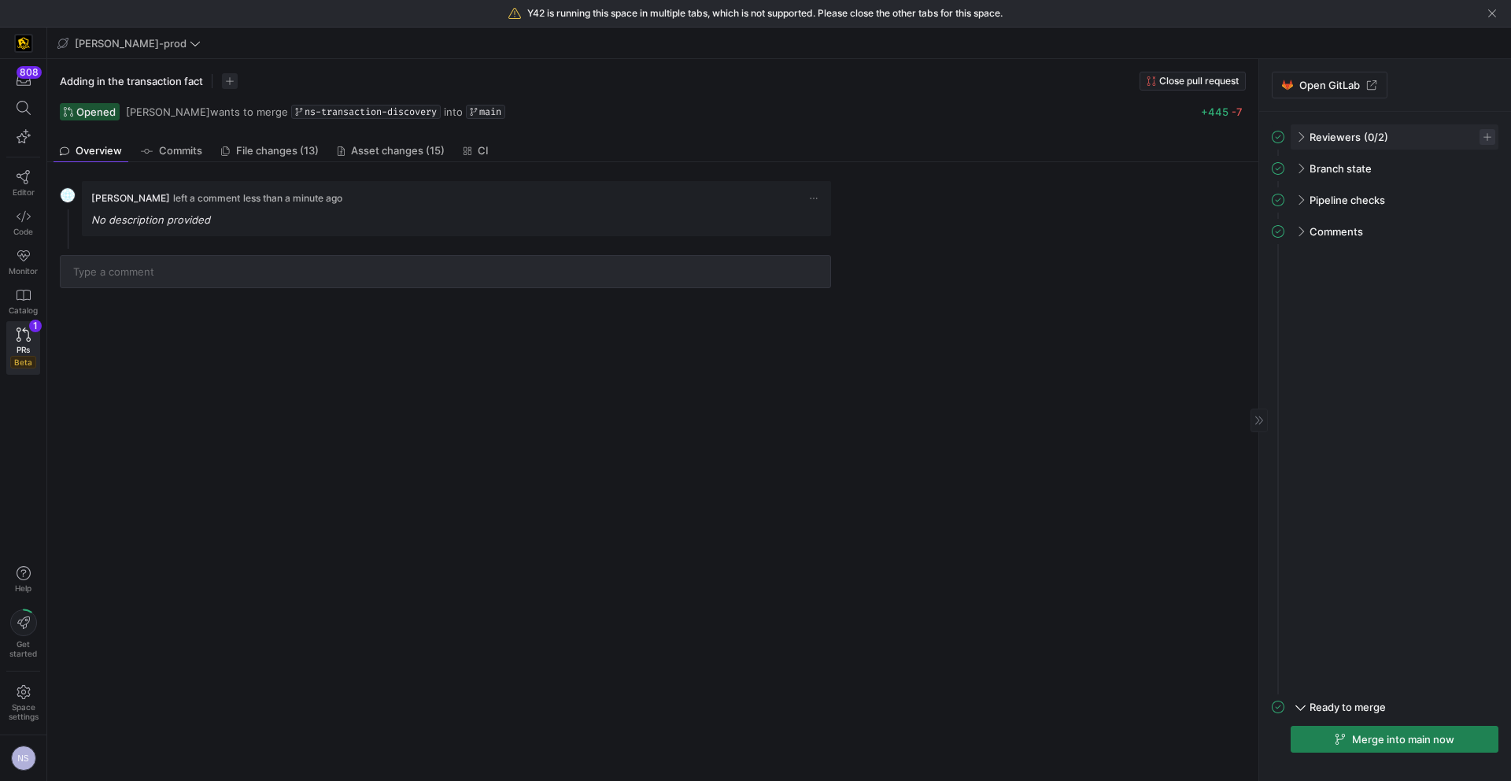
click at [1483, 142] on span "button" at bounding box center [1487, 137] width 16 height 16
click at [1404, 304] on button "CM [PERSON_NAME]" at bounding box center [1407, 313] width 175 height 25
click at [1385, 266] on span "[PERSON_NAME]" at bounding box center [1387, 262] width 84 height 13
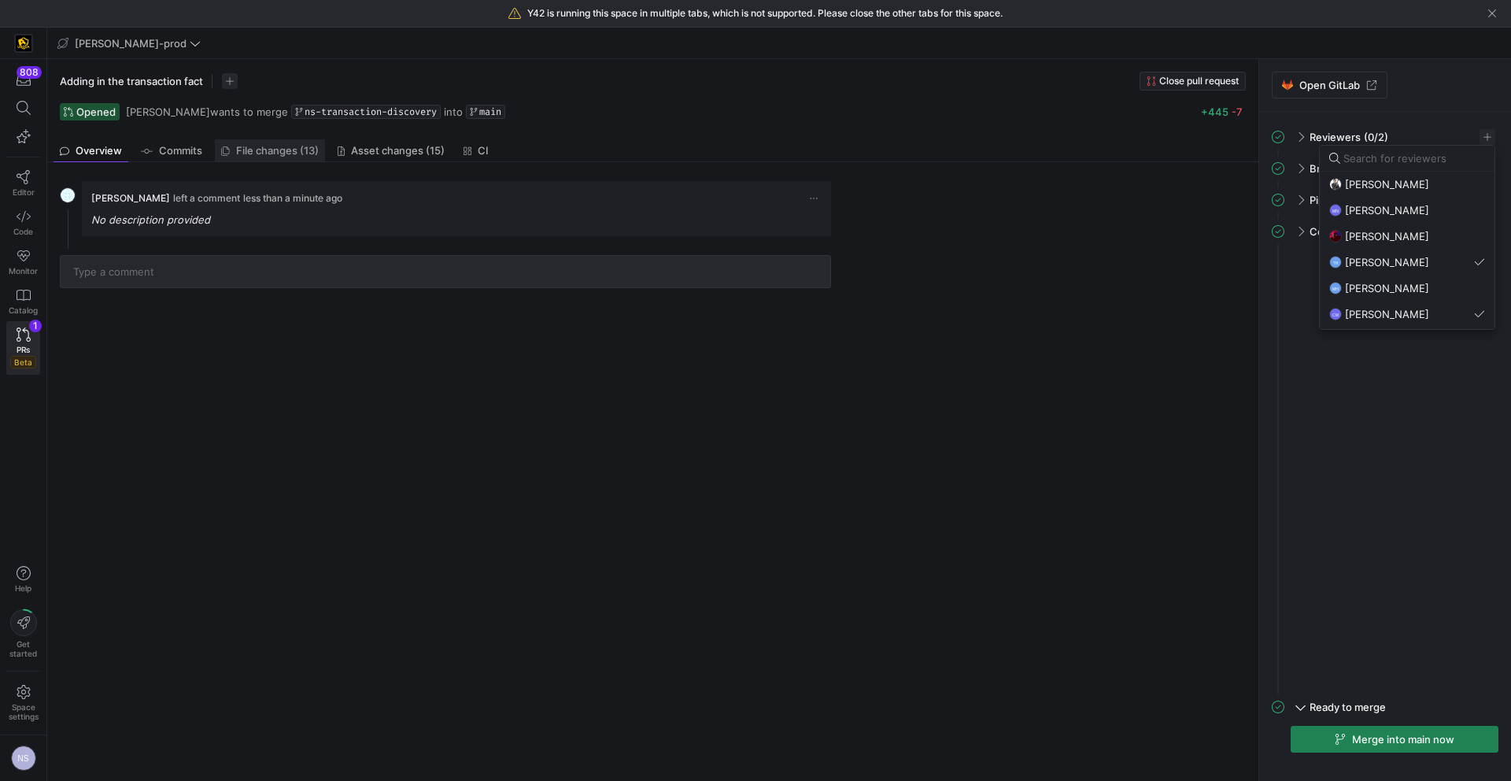
click at [297, 148] on div at bounding box center [755, 390] width 1511 height 781
click at [300, 153] on span "File changes (13)" at bounding box center [277, 151] width 83 height 10
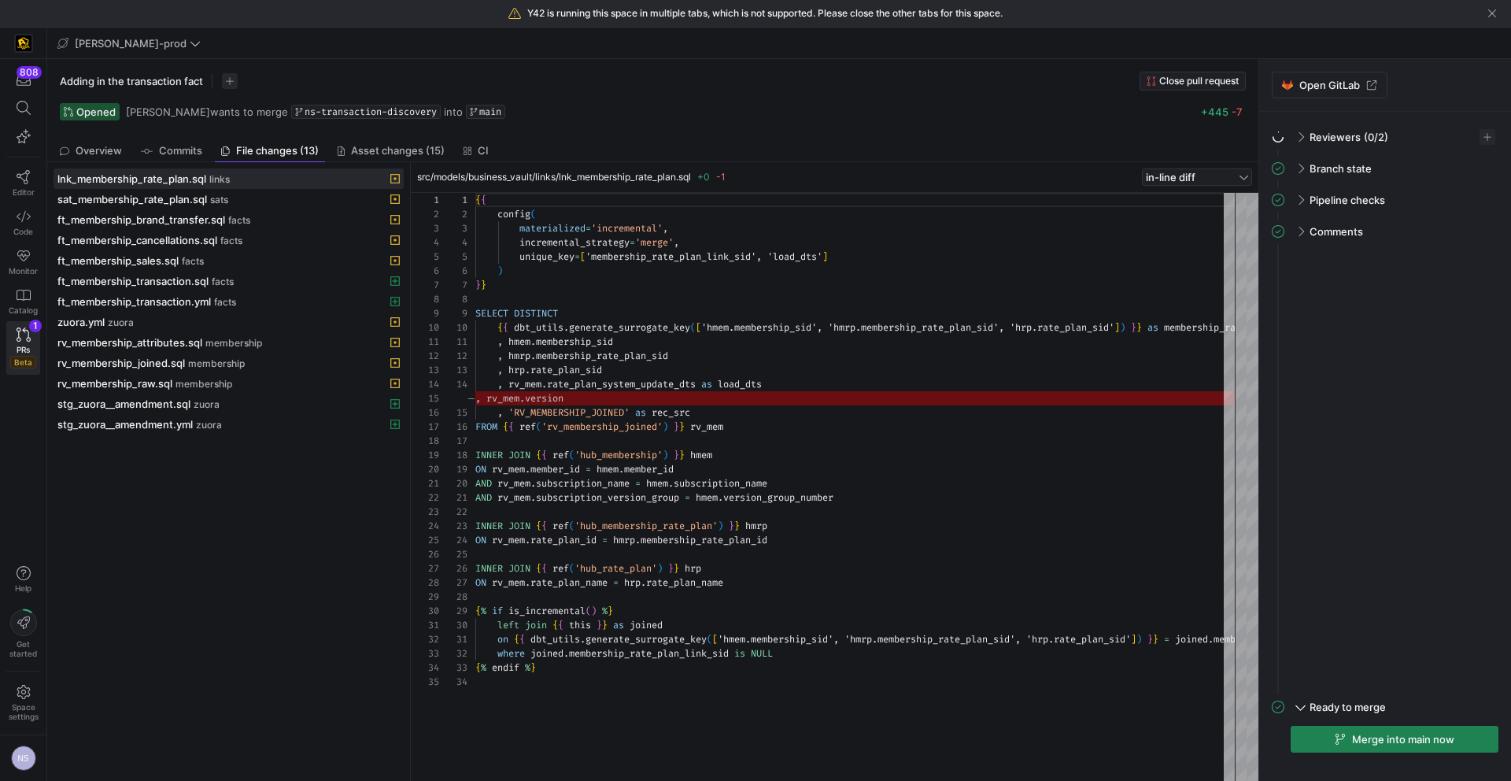
scroll to position [142, 0]
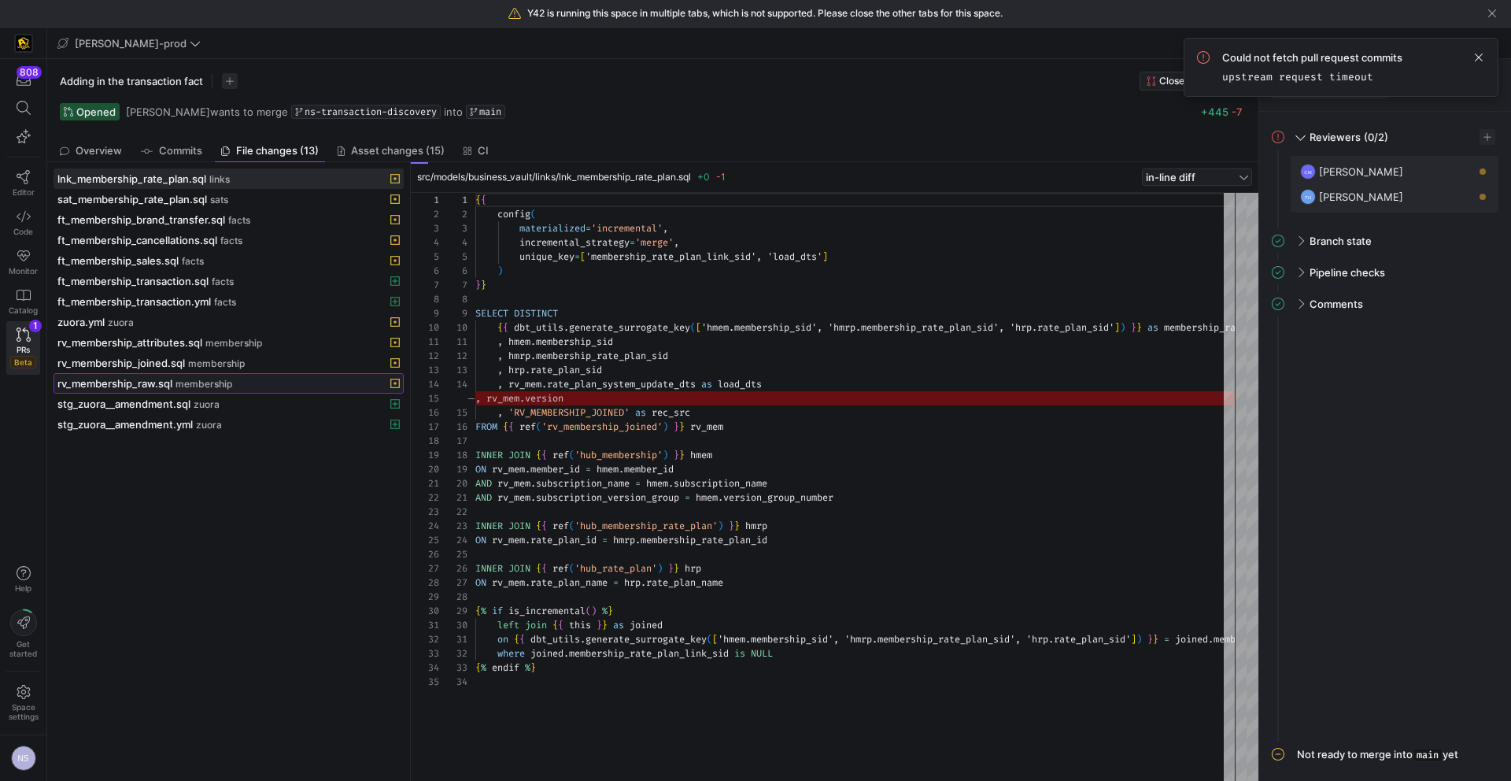
click at [204, 377] on div "rv_membership_raw.sql membership" at bounding box center [211, 383] width 308 height 13
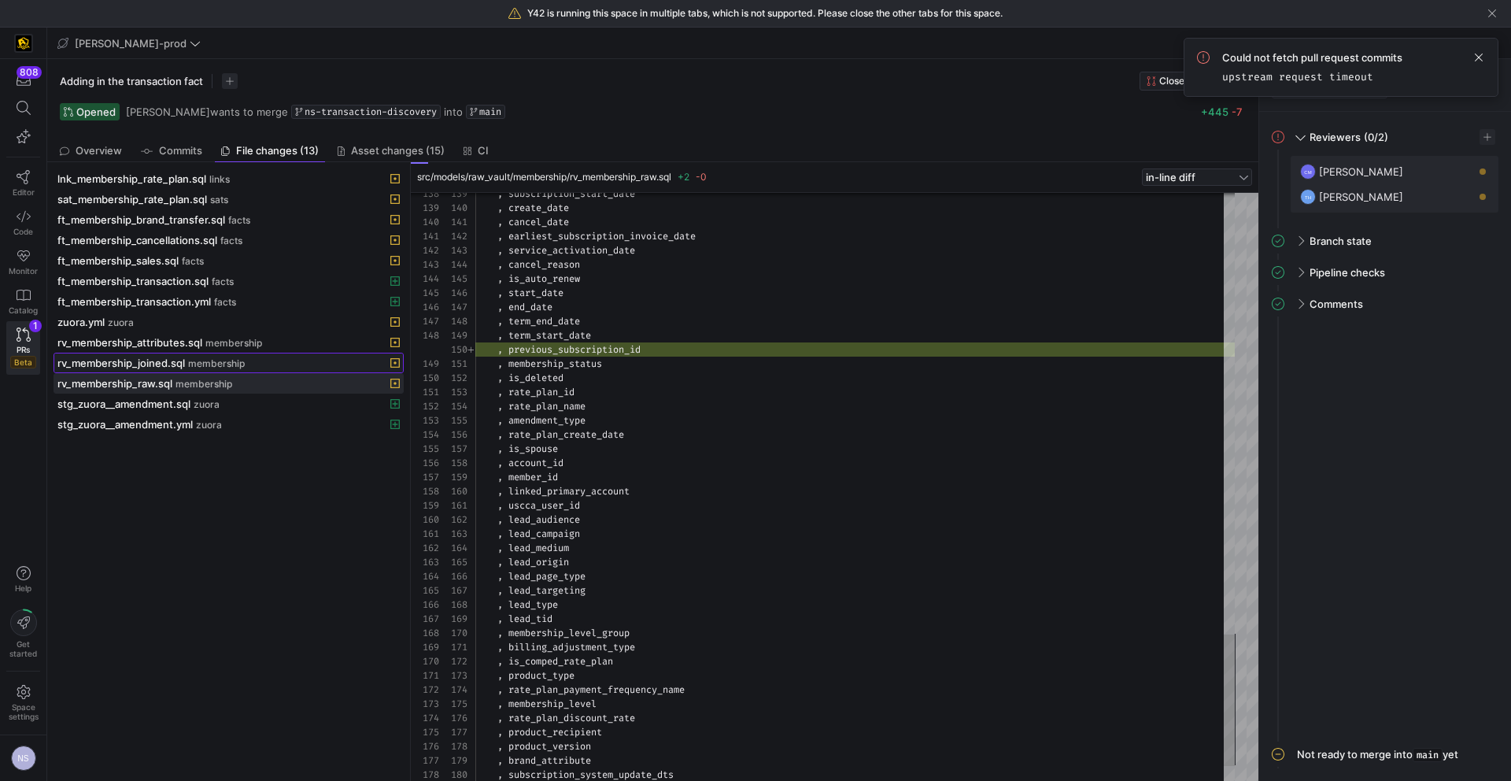
click at [212, 370] on span at bounding box center [228, 362] width 349 height 19
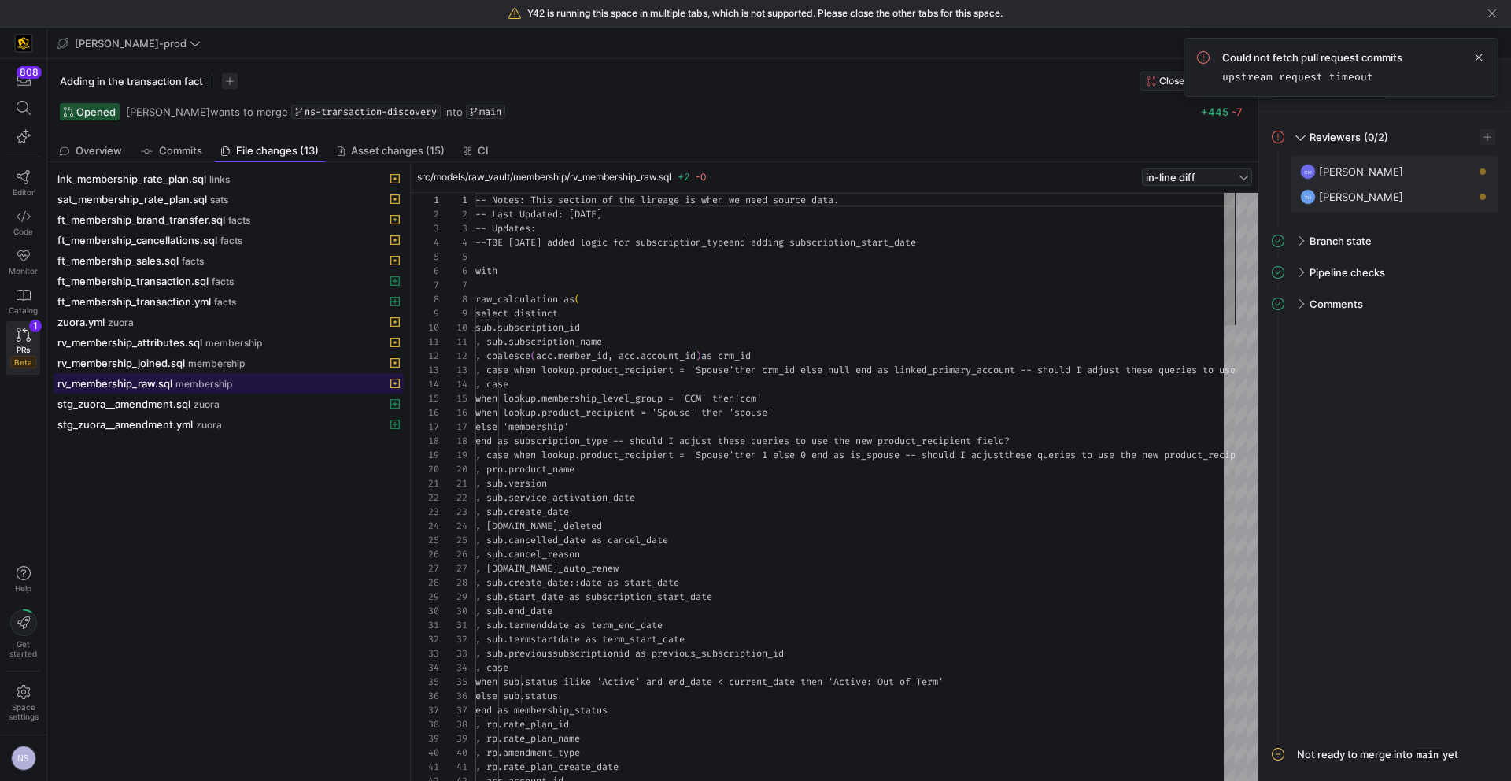
click at [188, 381] on span "membership" at bounding box center [203, 383] width 57 height 11
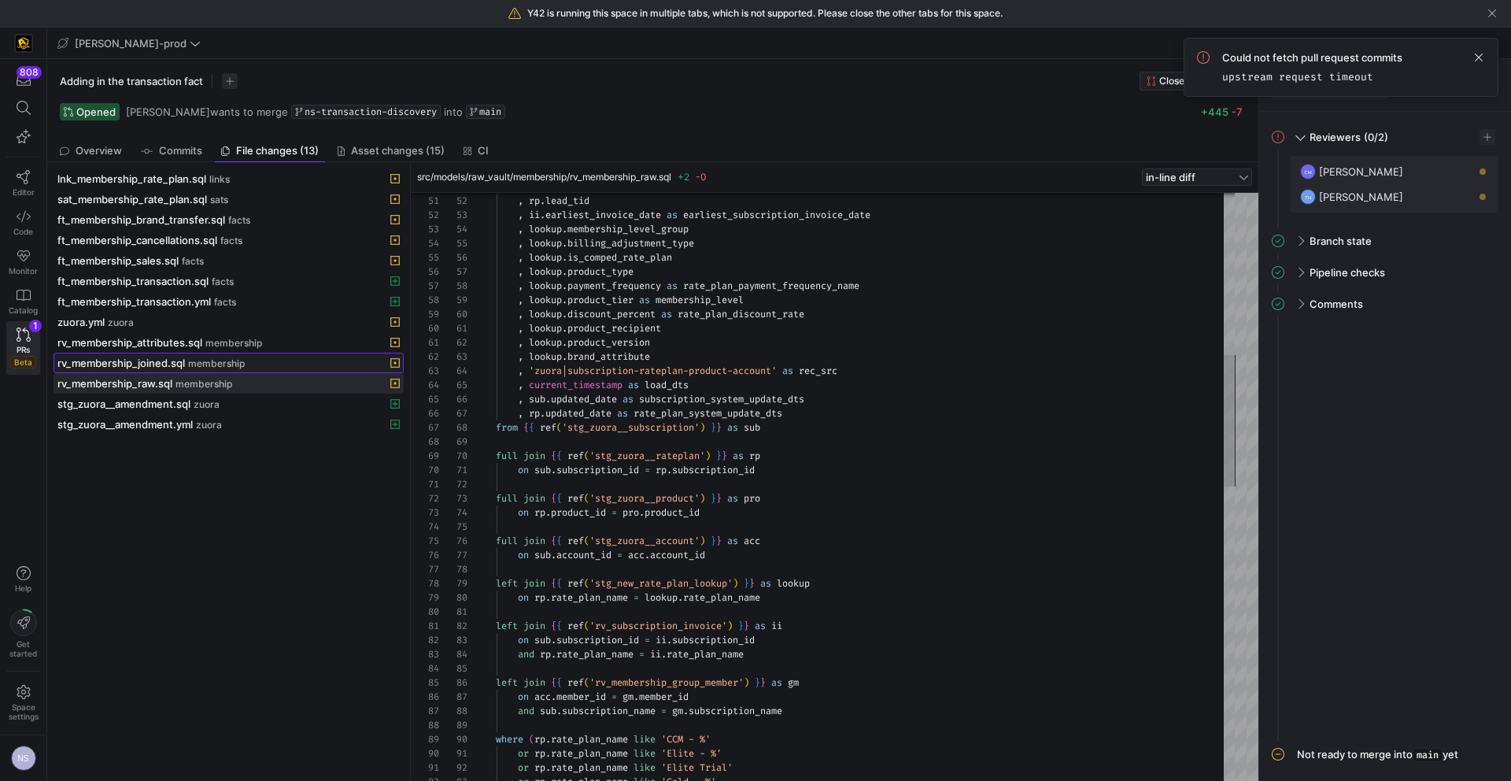
click at [271, 360] on div "rv_membership_joined.sql membership" at bounding box center [211, 362] width 308 height 13
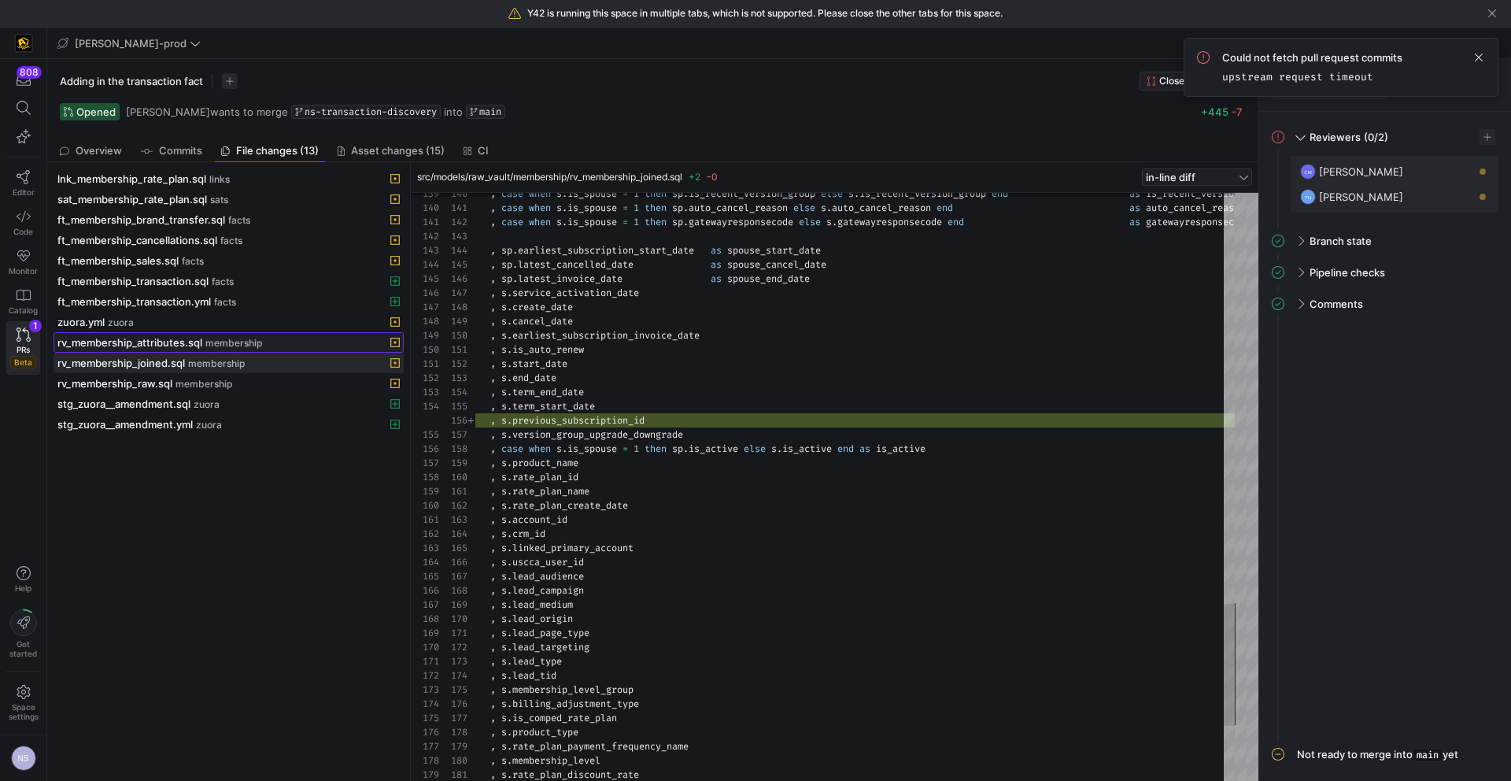
click at [242, 338] on span "membership" at bounding box center [233, 343] width 57 height 11
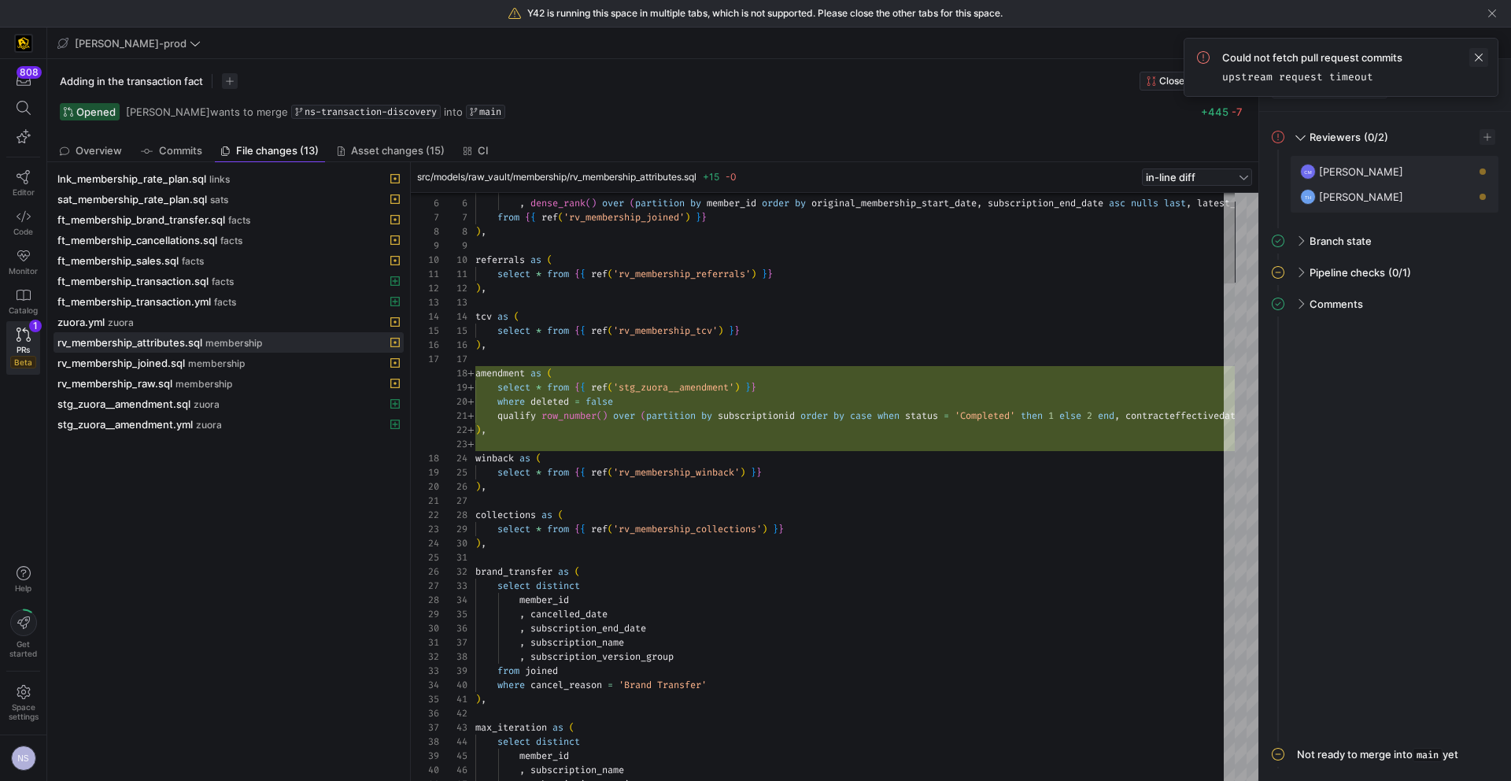
click at [1485, 55] on span at bounding box center [1478, 57] width 19 height 19
click at [21, 224] on link "Code" at bounding box center [23, 222] width 34 height 39
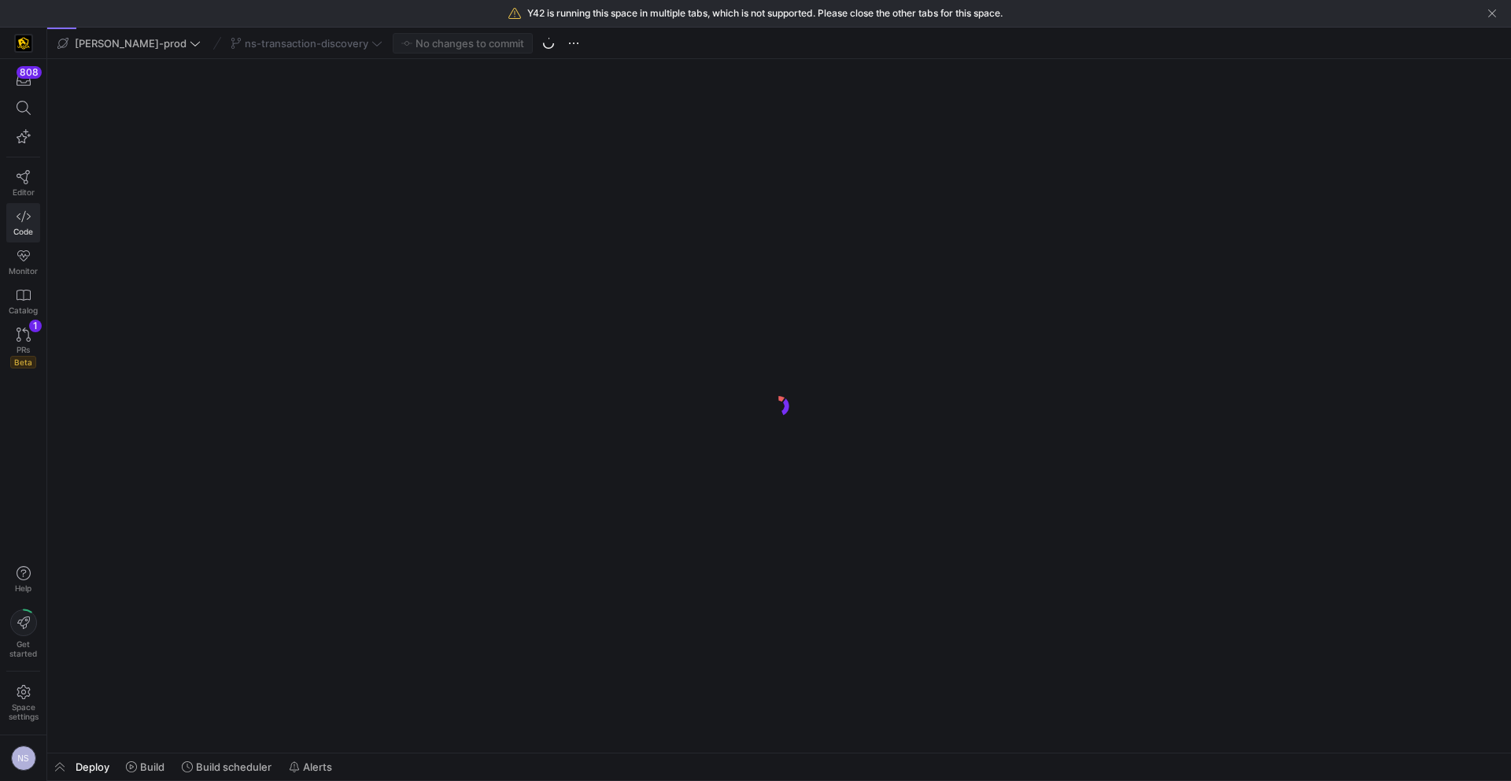
scroll to position [0, 709]
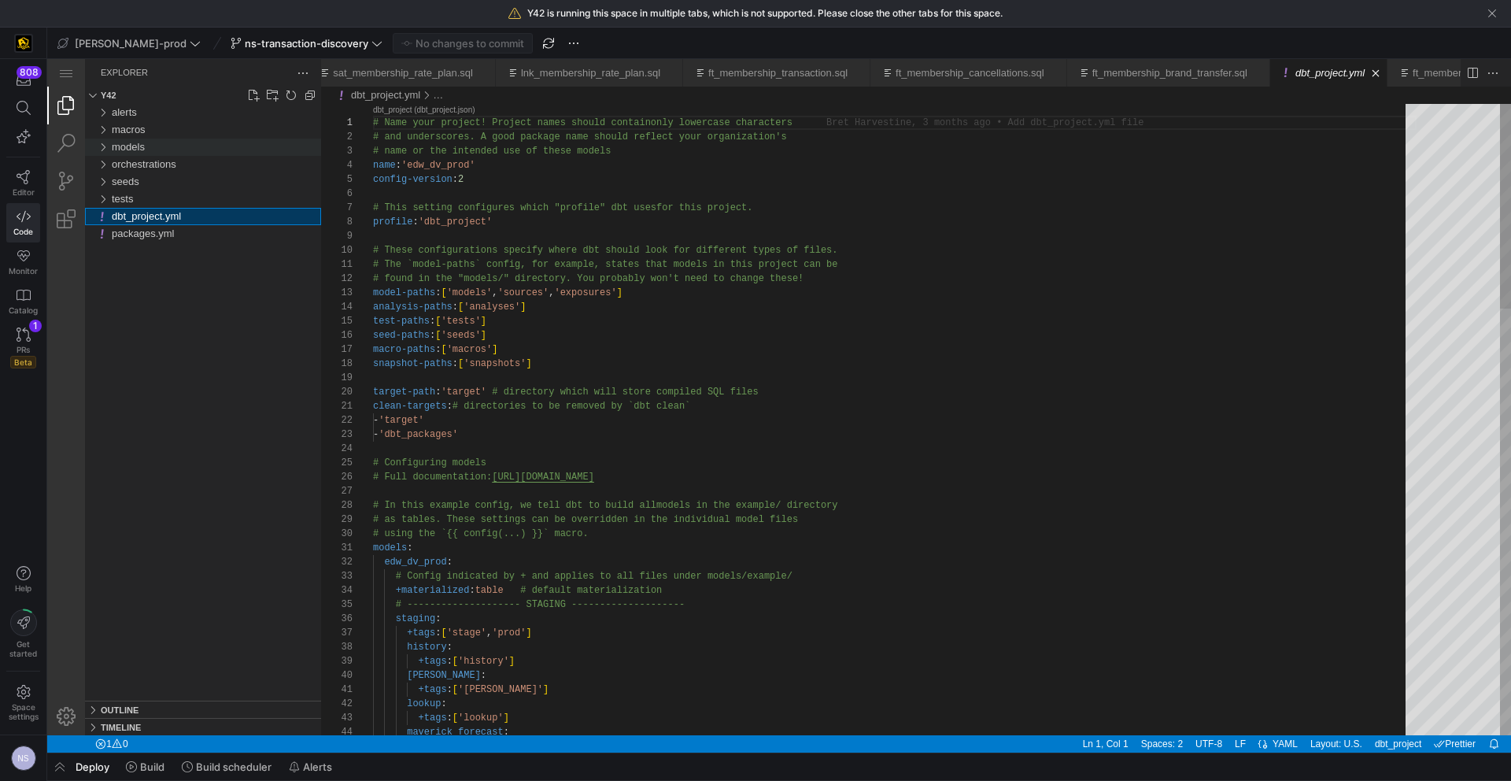
click at [140, 142] on span "models" at bounding box center [128, 147] width 33 height 12
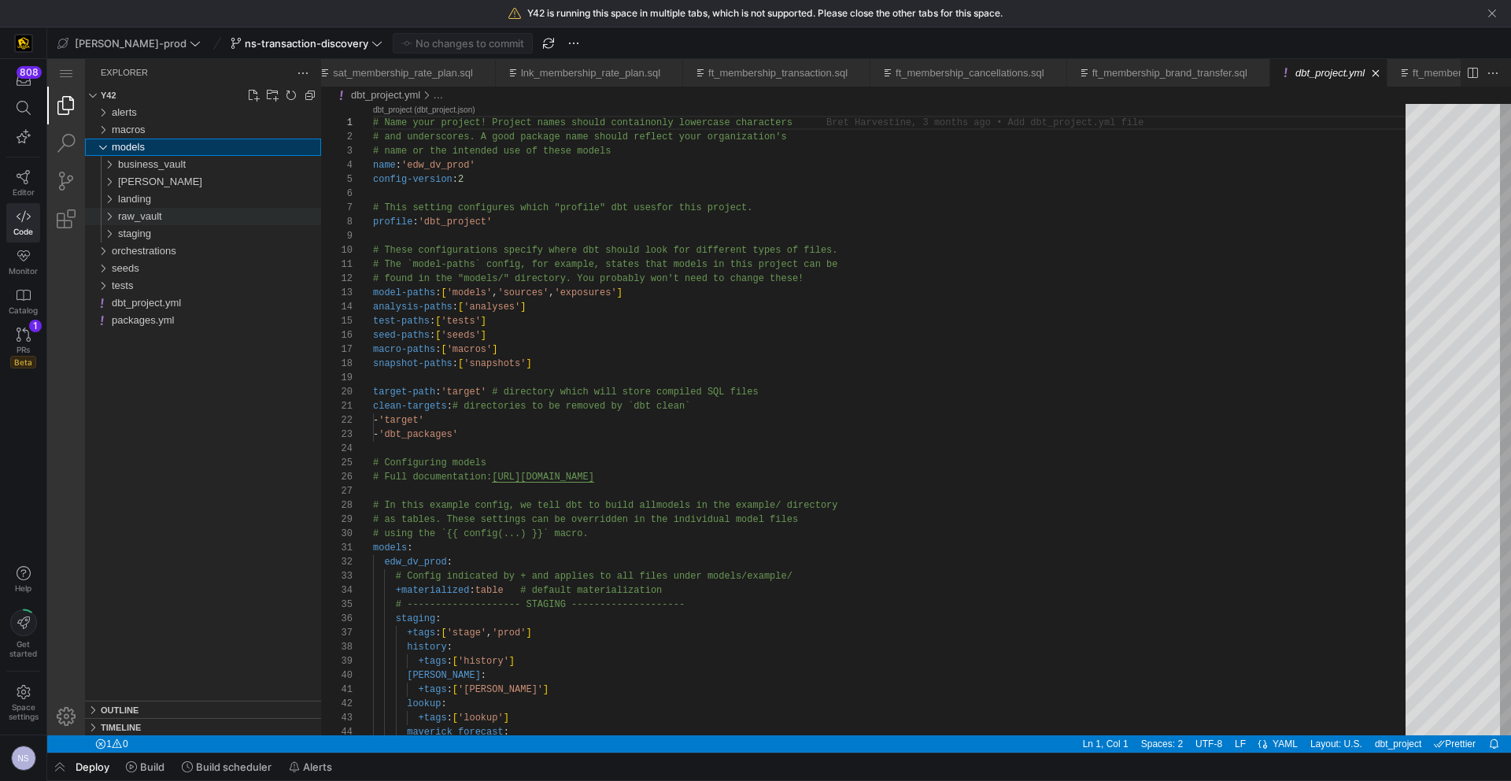
click at [154, 218] on span "raw_vault" at bounding box center [140, 216] width 44 height 12
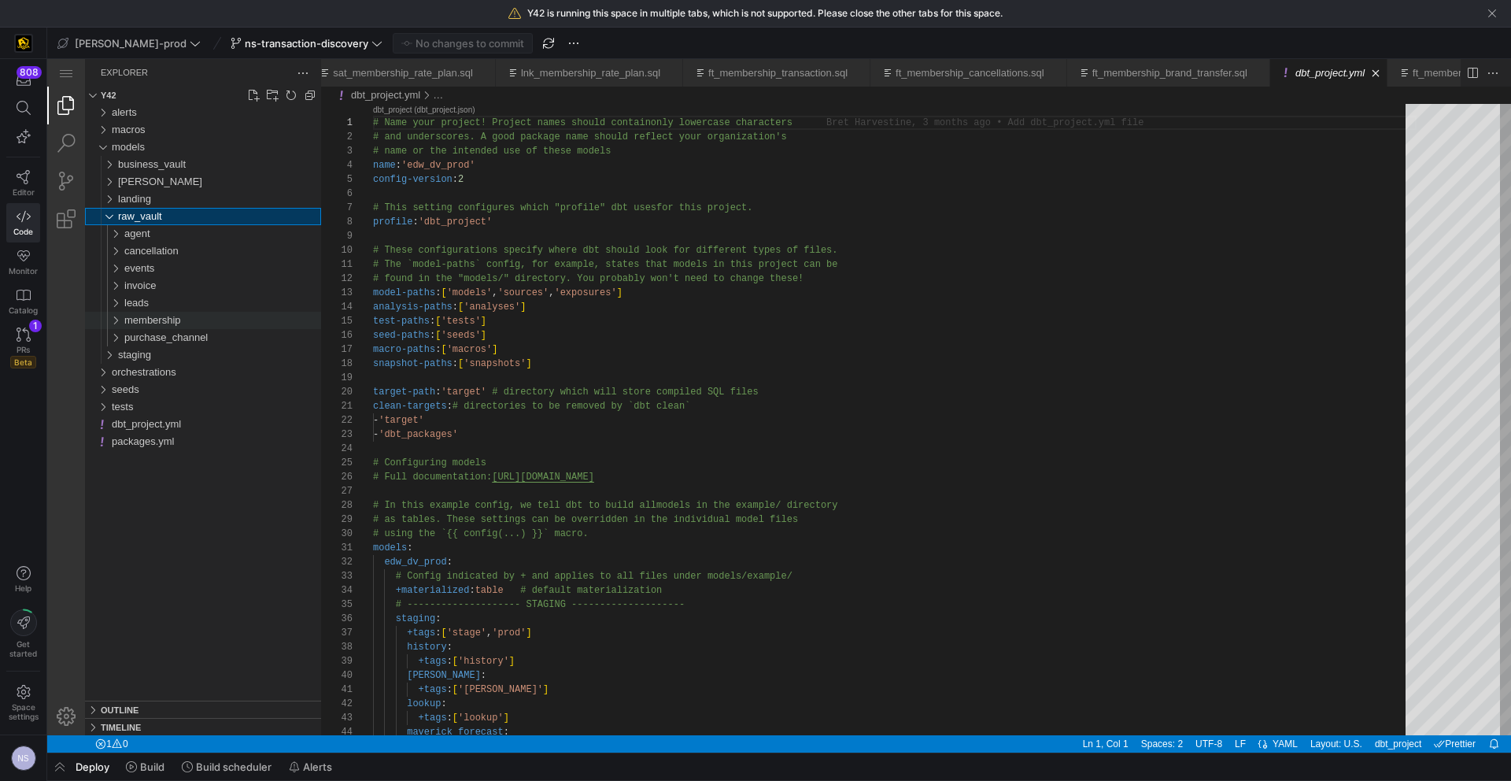
click at [157, 323] on span "membership" at bounding box center [152, 320] width 57 height 12
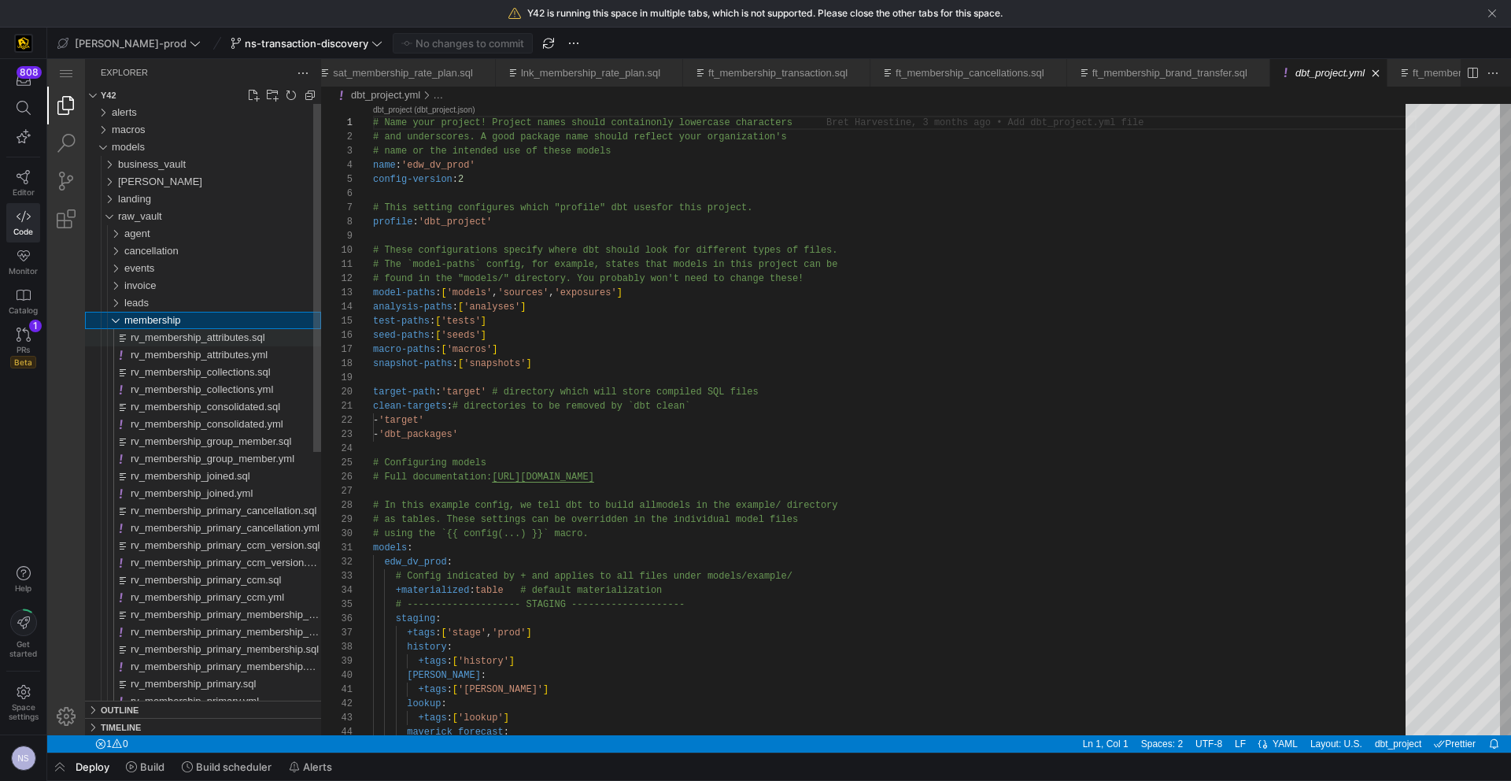
click at [225, 335] on span "rv_membership_attributes.sql" at bounding box center [198, 337] width 135 height 12
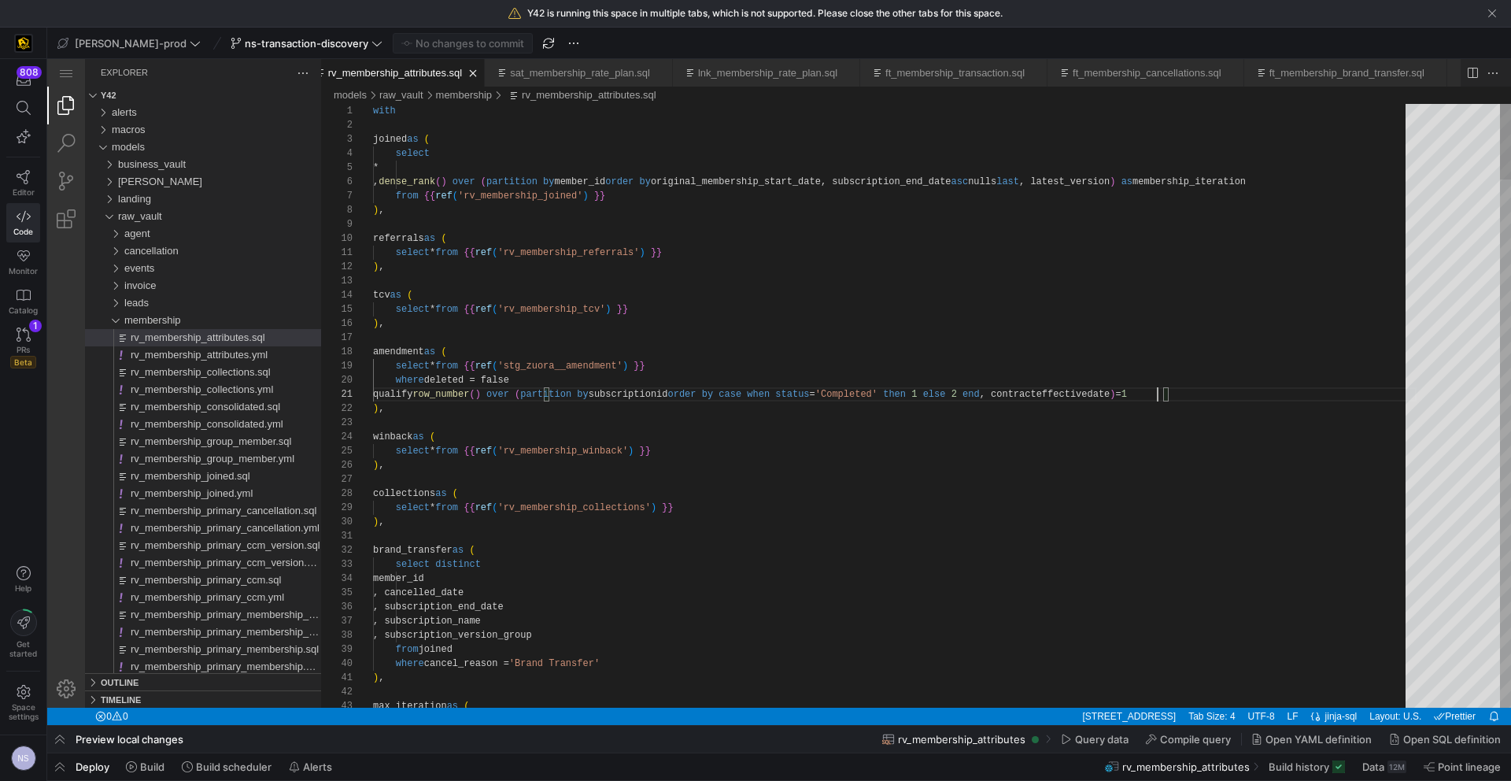
scroll to position [0, 784]
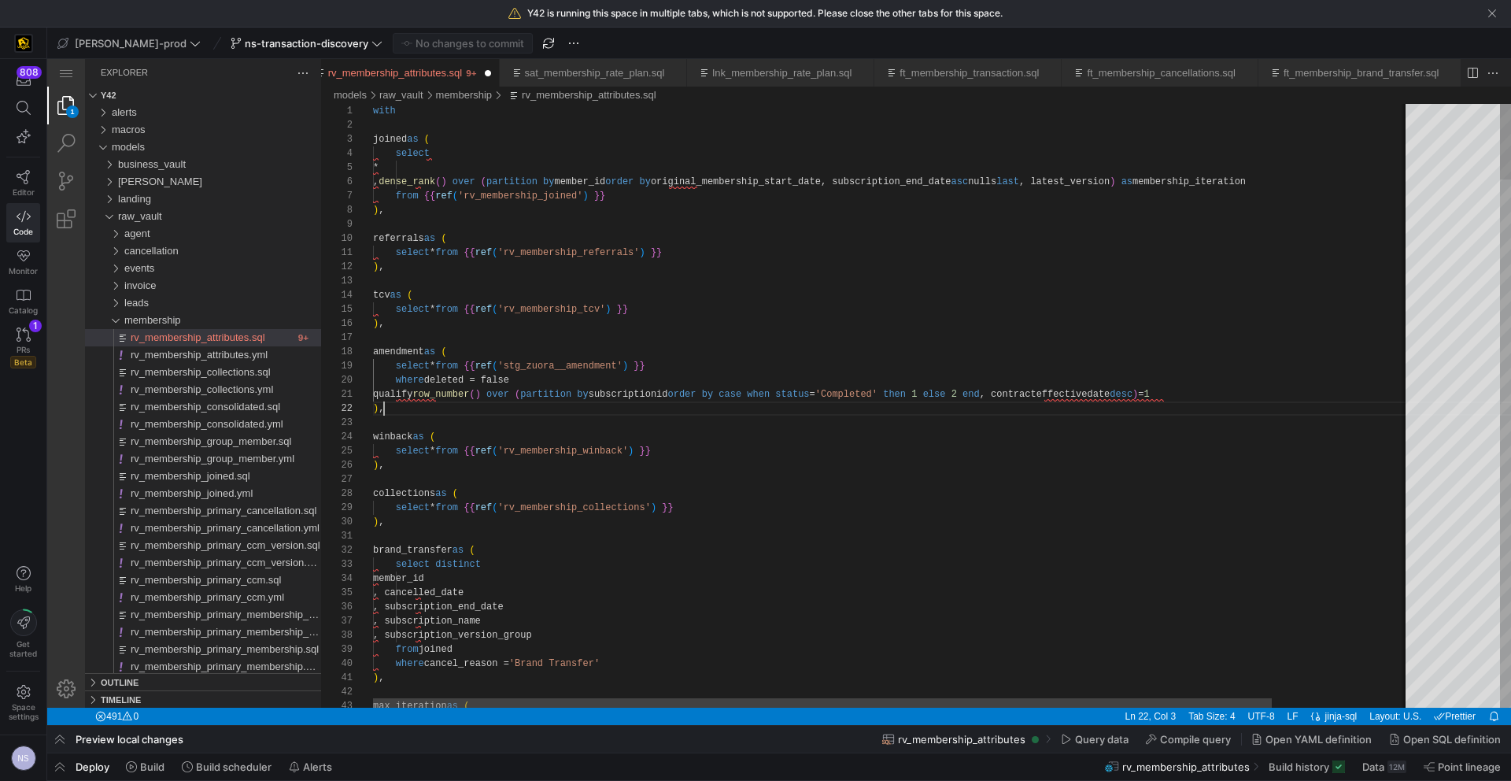
scroll to position [14, 11]
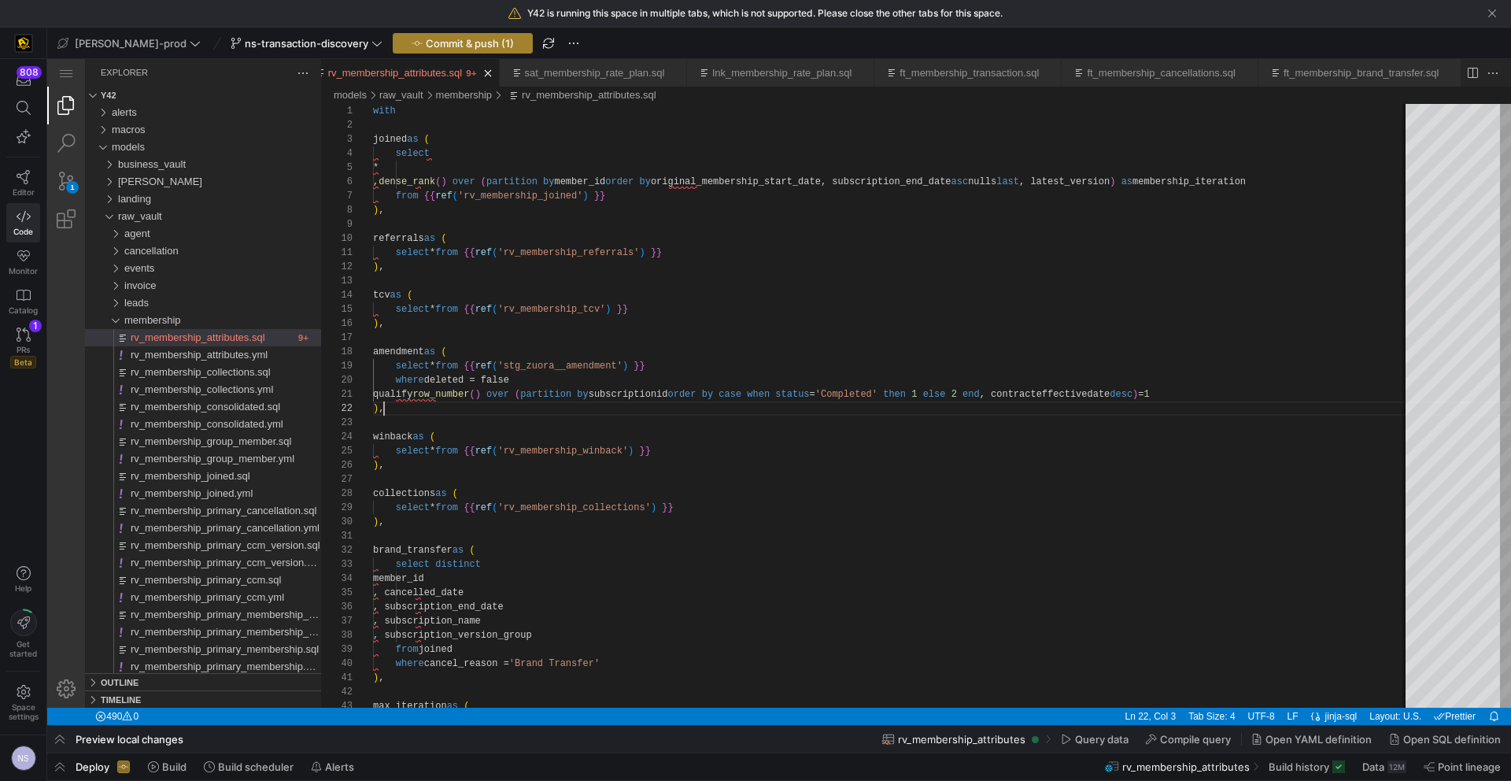
type textarea "qualify row_number() over (partition by subscriptionid order by case when statu…"
click at [412, 44] on icon "button" at bounding box center [417, 43] width 11 height 11
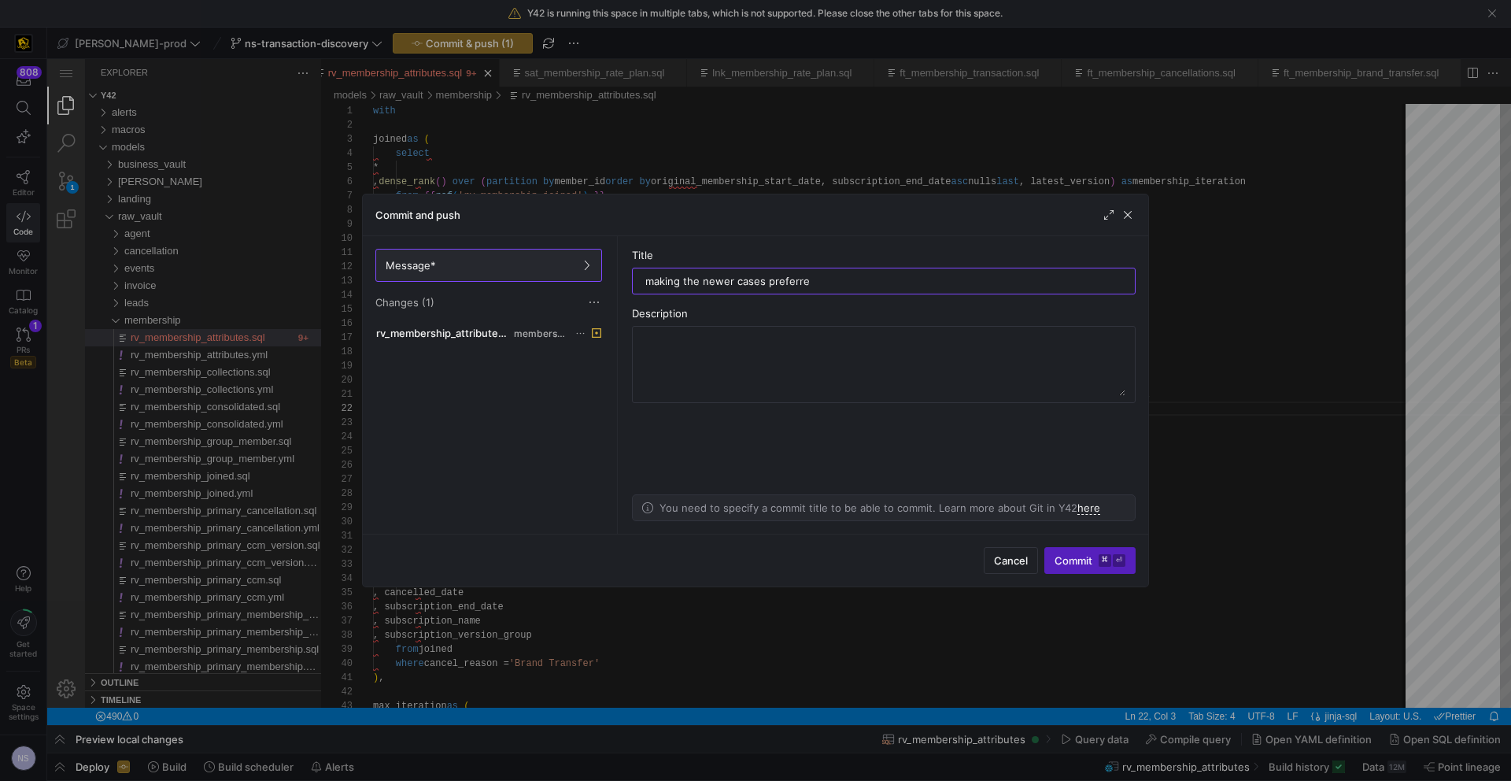
type input "making the newer cases preferred"
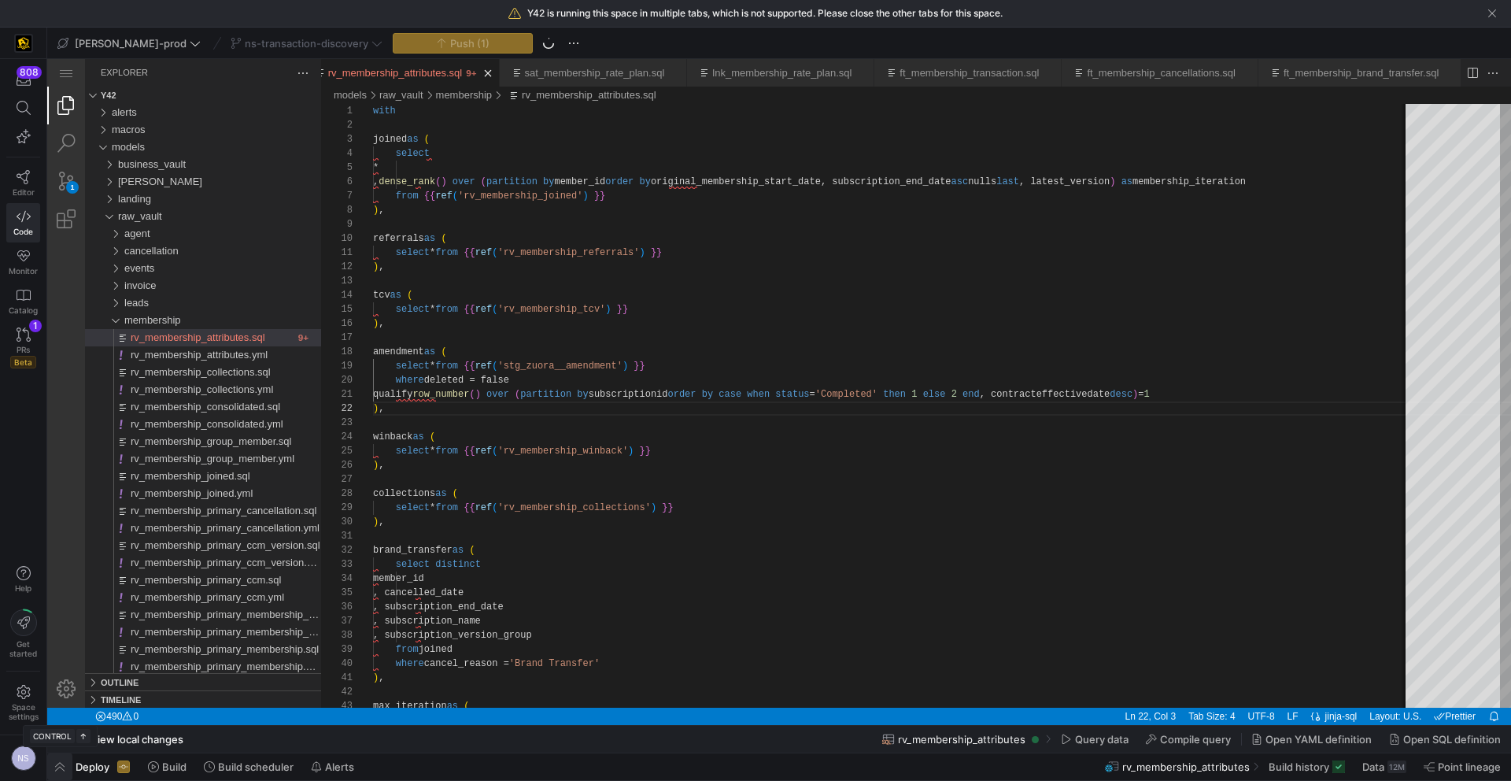
click at [63, 766] on span "button" at bounding box center [59, 766] width 25 height 27
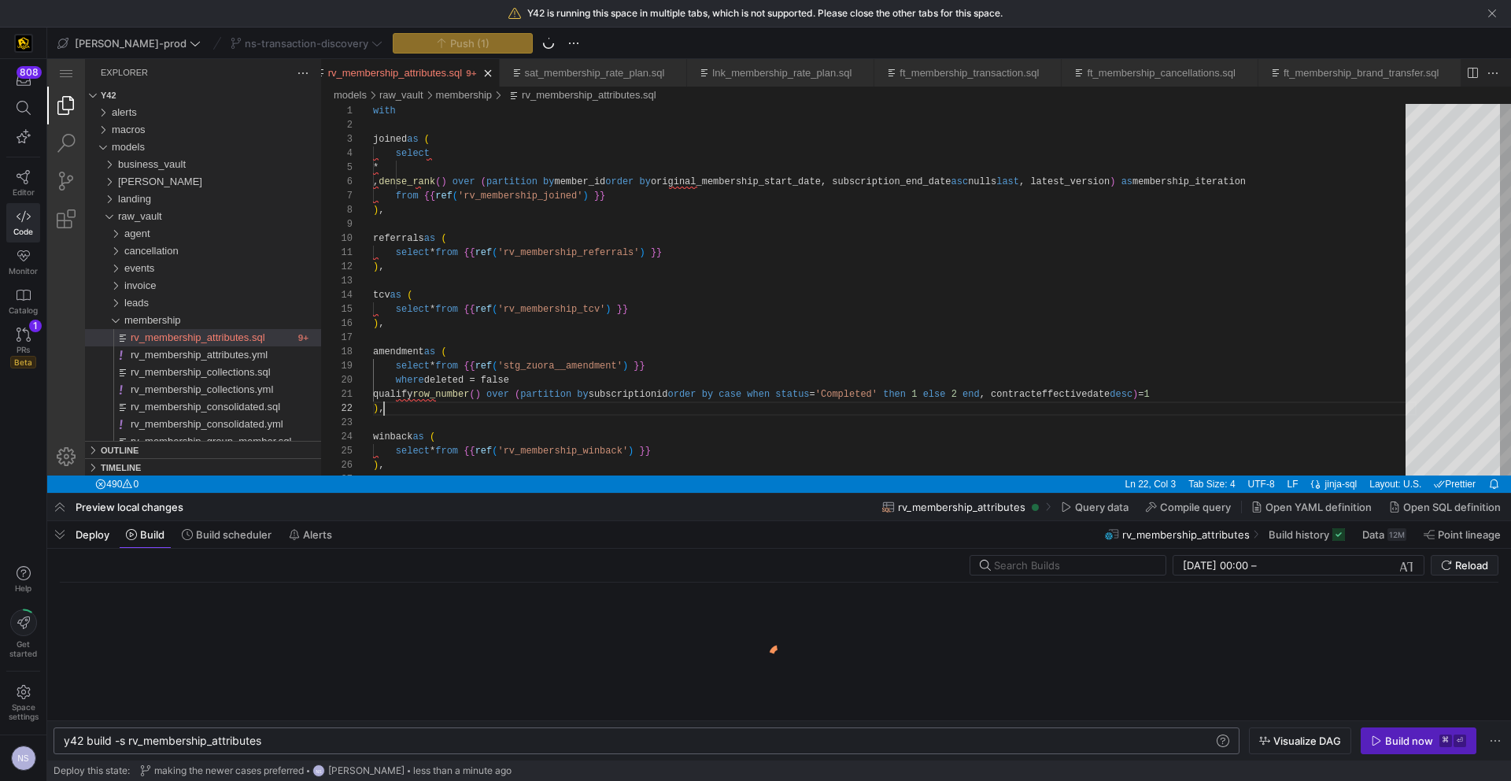
click at [286, 742] on div "y42 build -s rv_membership_attributes" at bounding box center [639, 740] width 1150 height 13
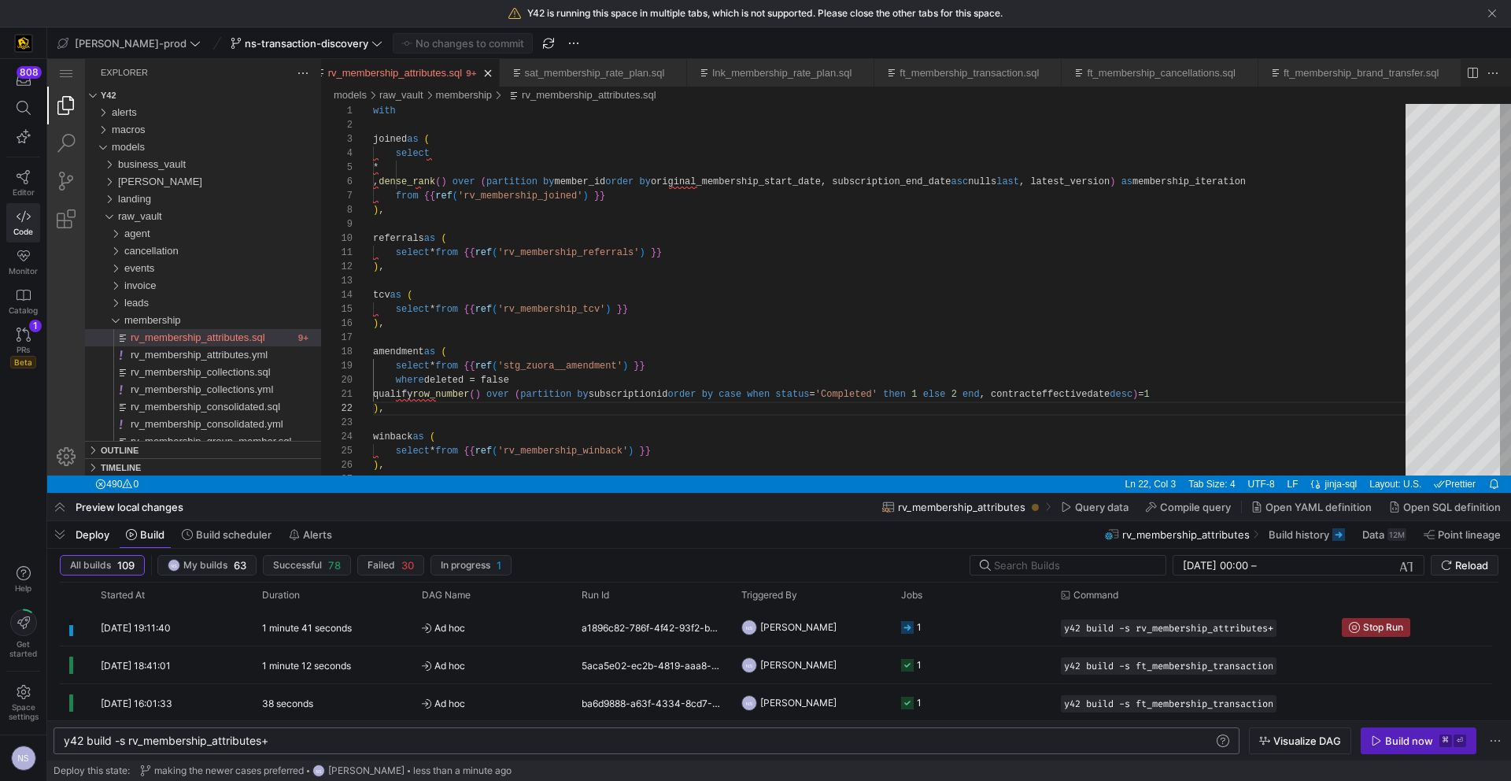
type textarea "y42 build -s rv_membership_attributes+"
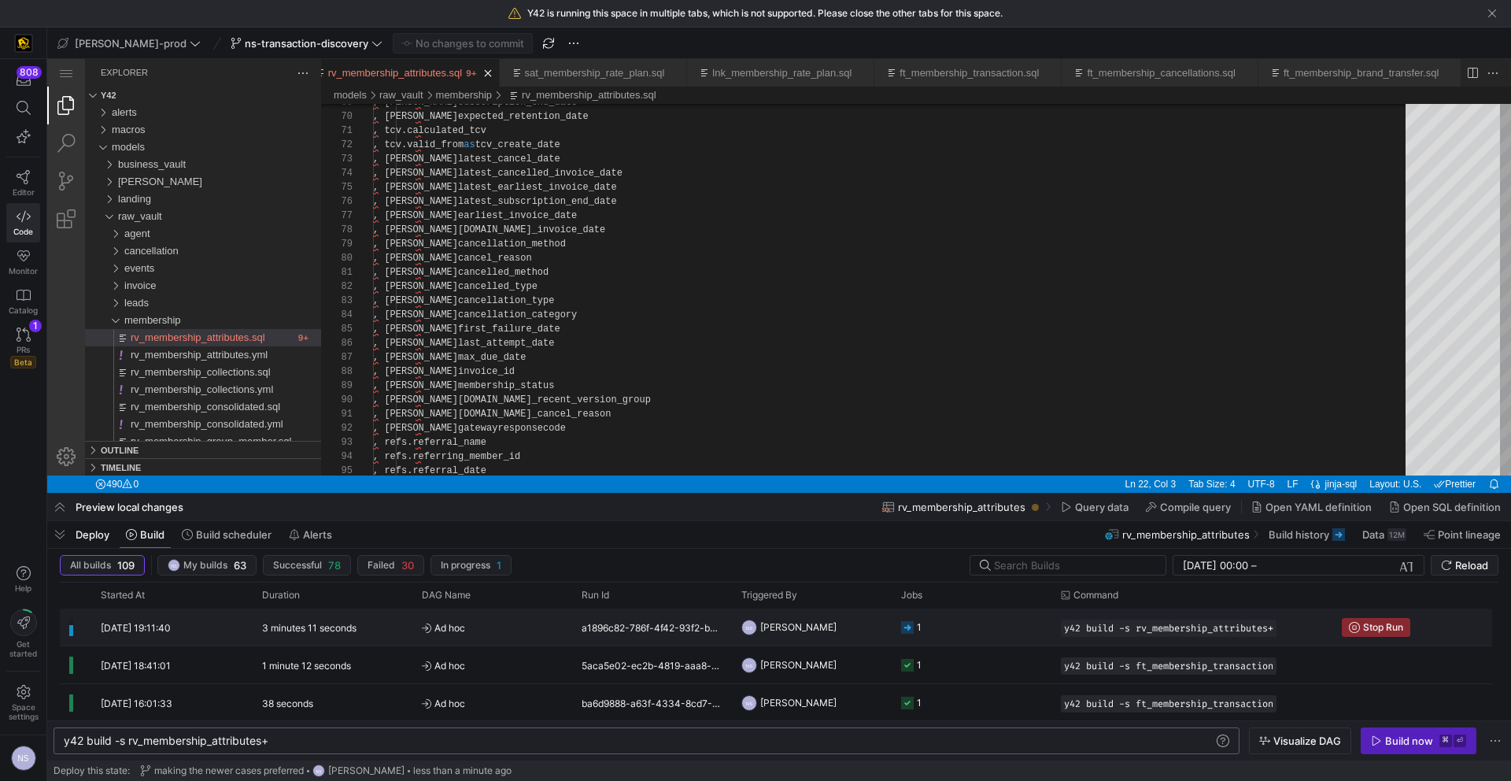
click at [962, 633] on y42-job-status-cell-renderer "1" at bounding box center [971, 626] width 141 height 35
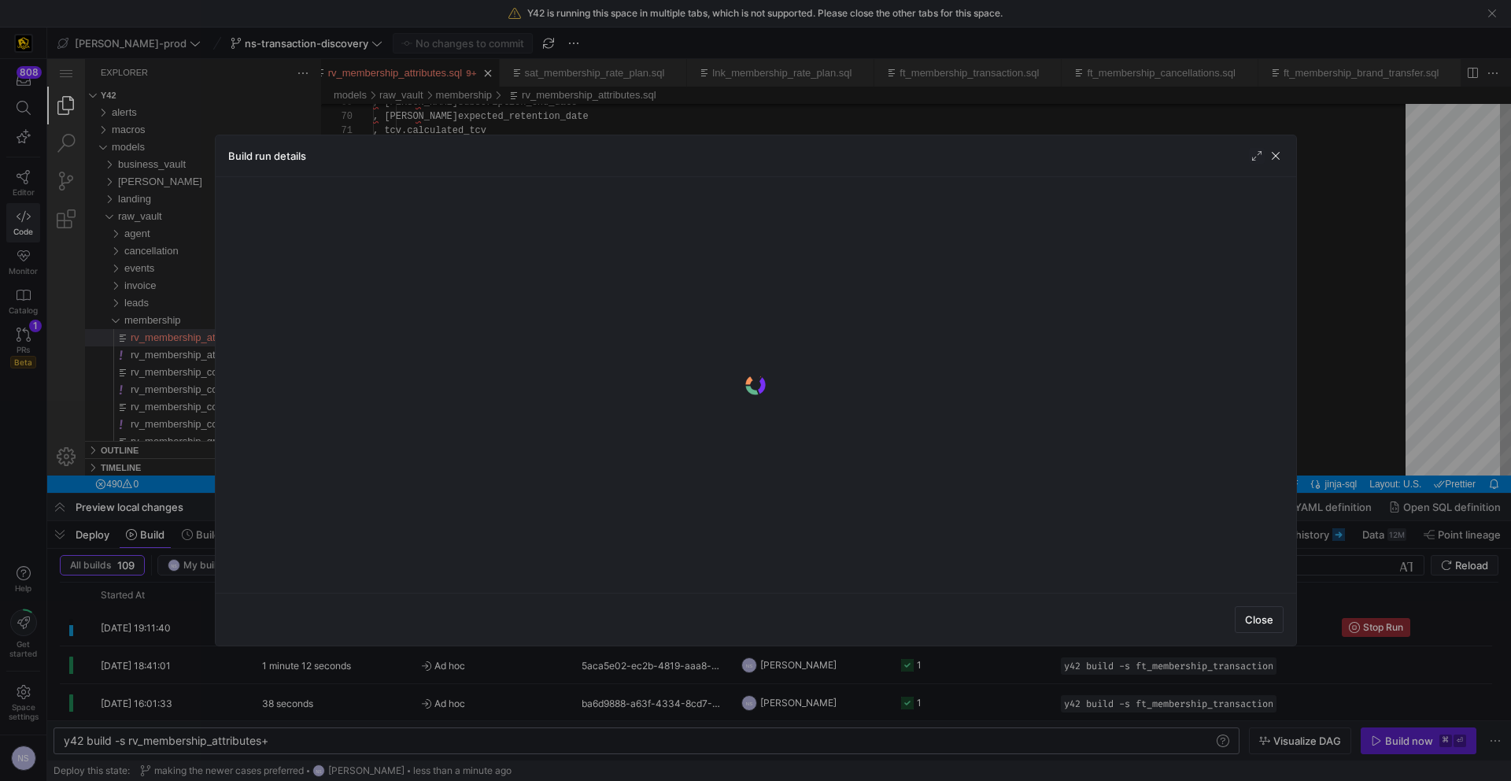
click at [1449, 430] on div at bounding box center [755, 390] width 1511 height 781
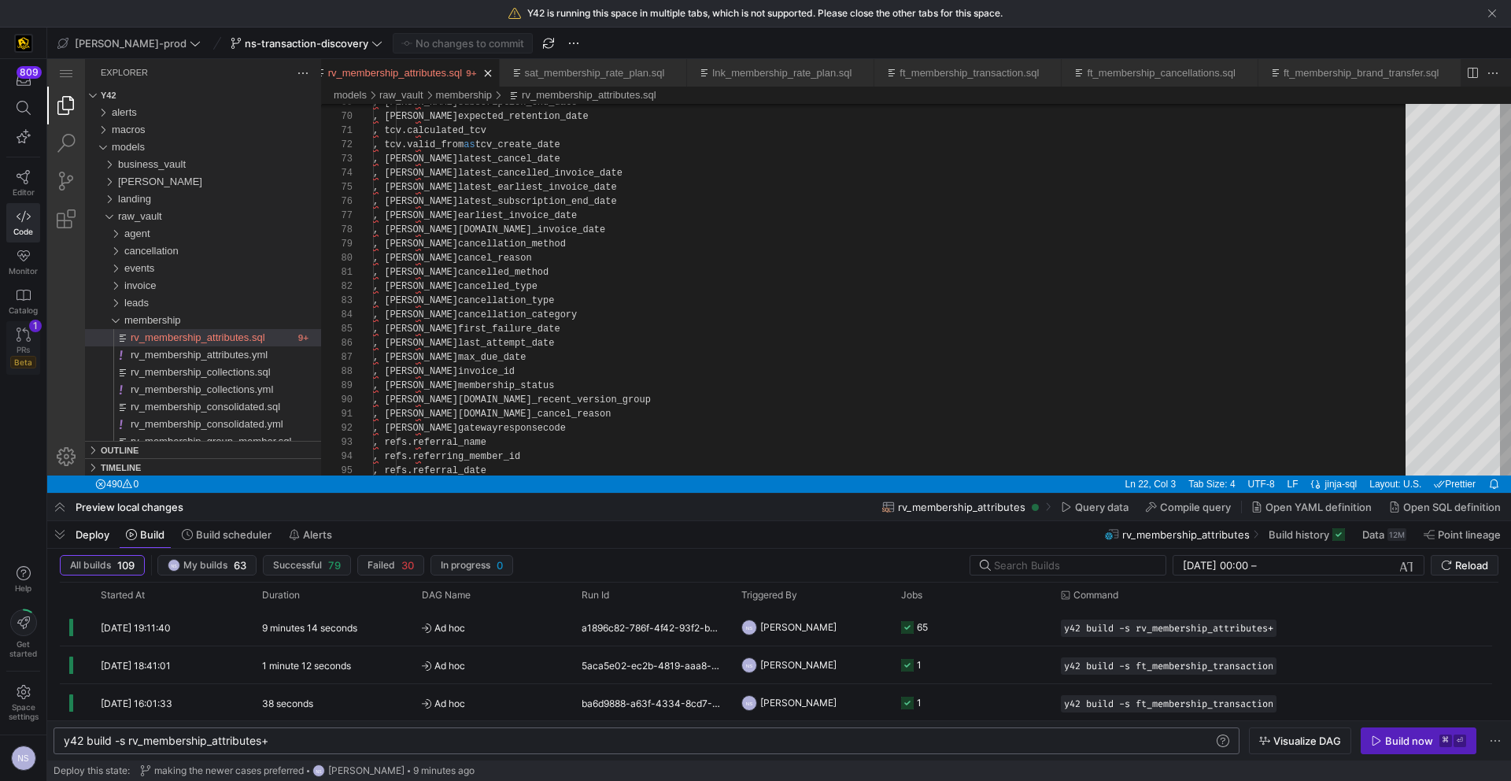
click at [20, 350] on span "PRs" at bounding box center [23, 349] width 13 height 9
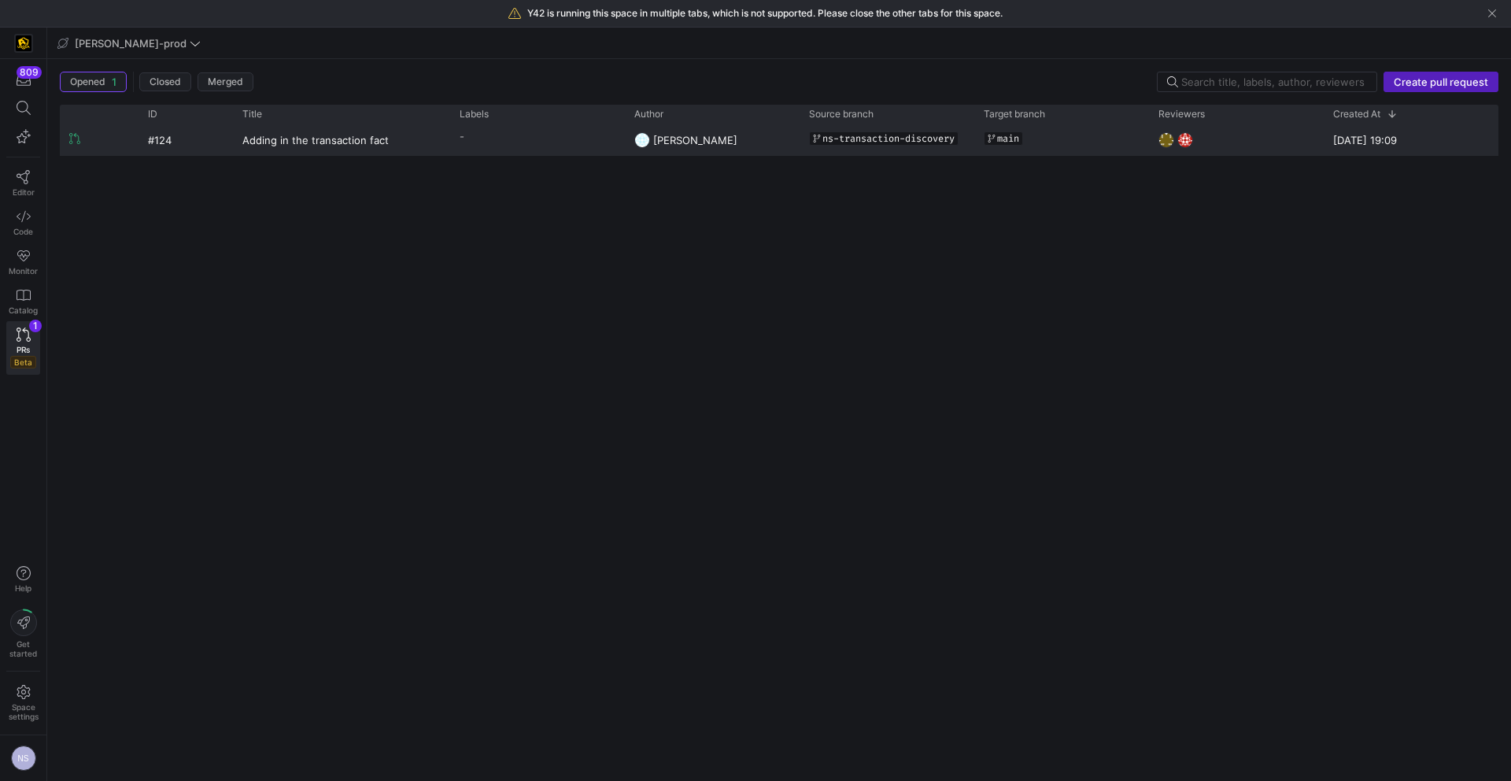
click at [930, 146] on div "ns-transaction-discovery" at bounding box center [887, 138] width 156 height 27
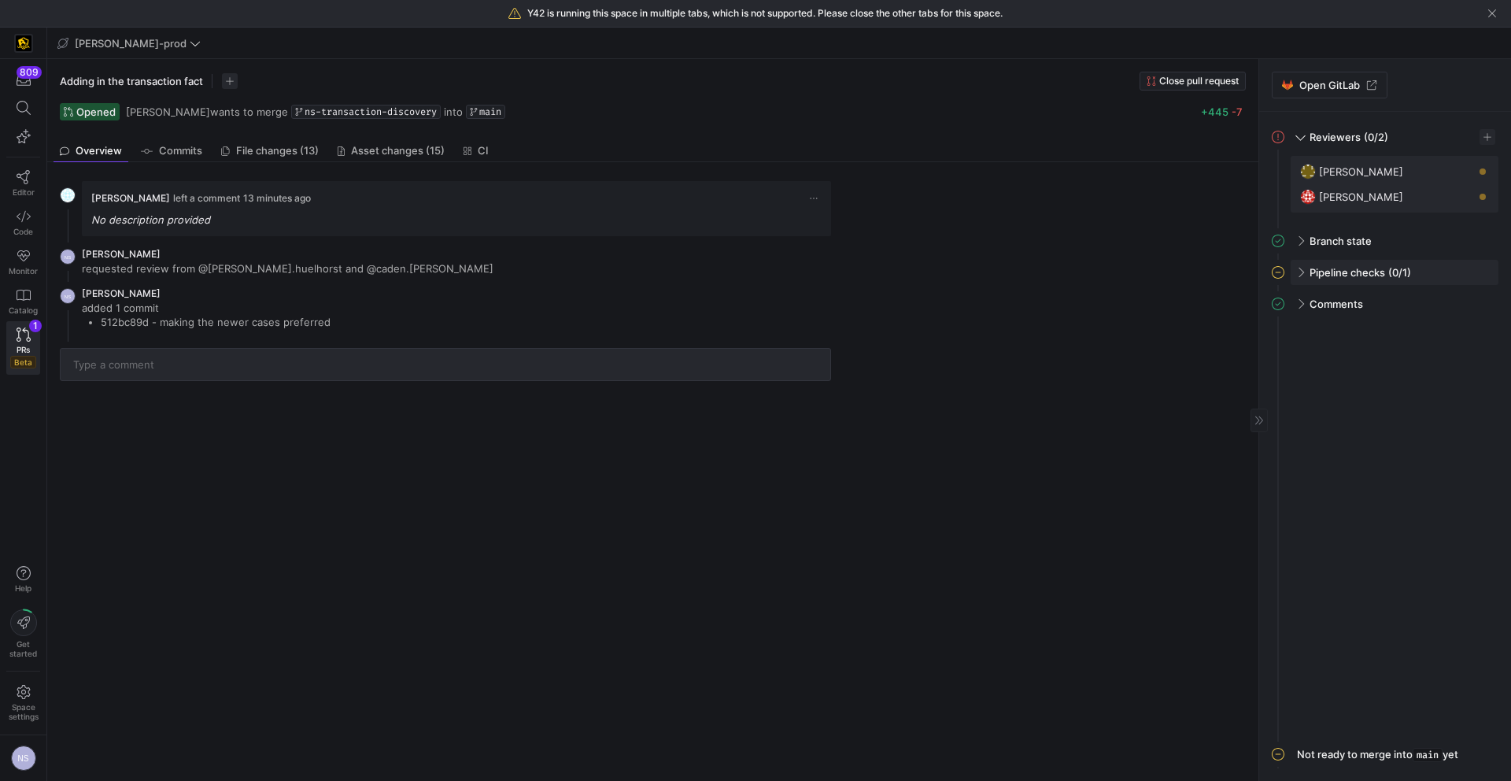
click at [1362, 277] on span "Pipeline checks" at bounding box center [1347, 272] width 76 height 13
click at [1480, 310] on span "button" at bounding box center [1478, 305] width 16 height 16
click at [1450, 330] on span "Open" at bounding box center [1420, 326] width 109 height 13
click at [25, 227] on span "Code" at bounding box center [23, 231] width 20 height 9
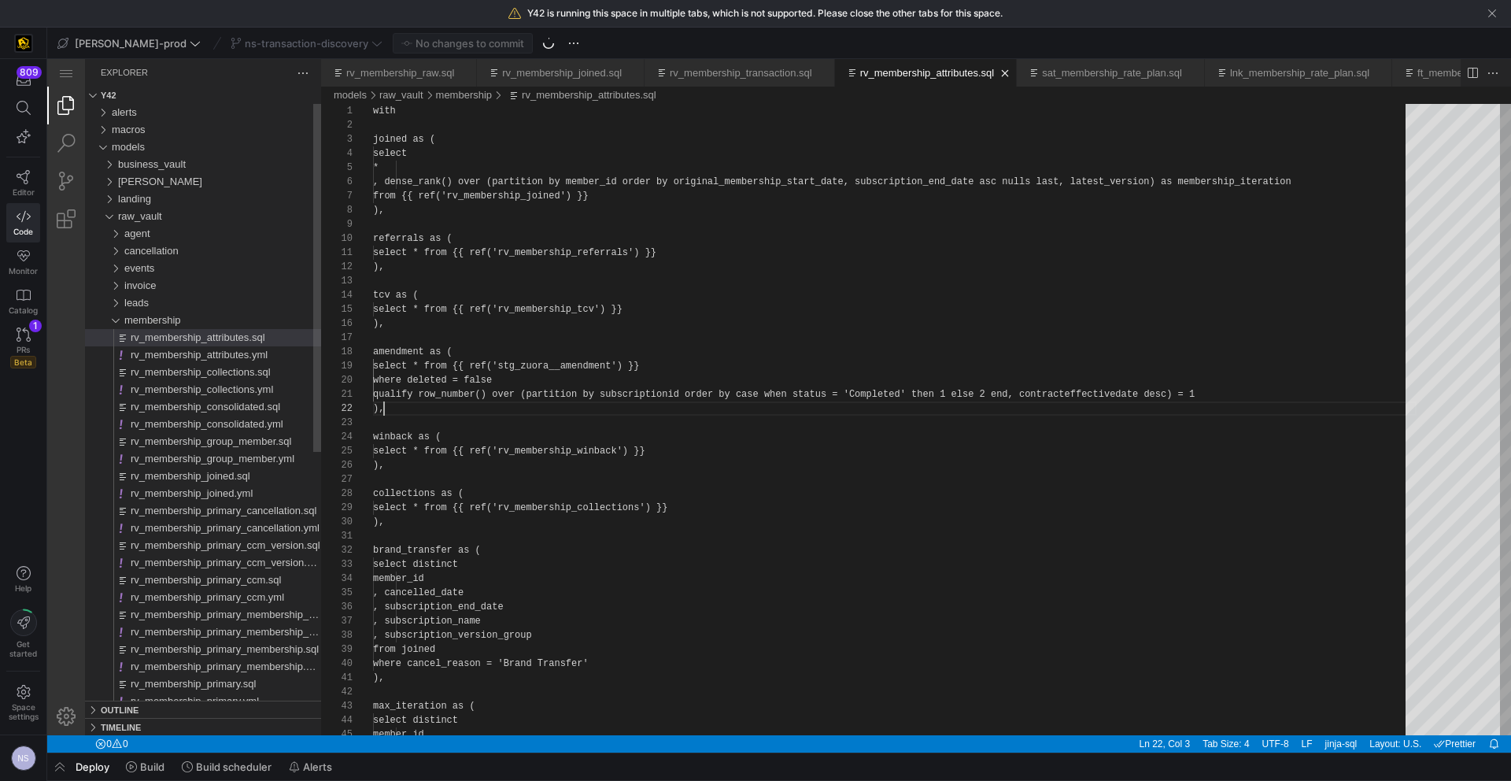
scroll to position [0, 709]
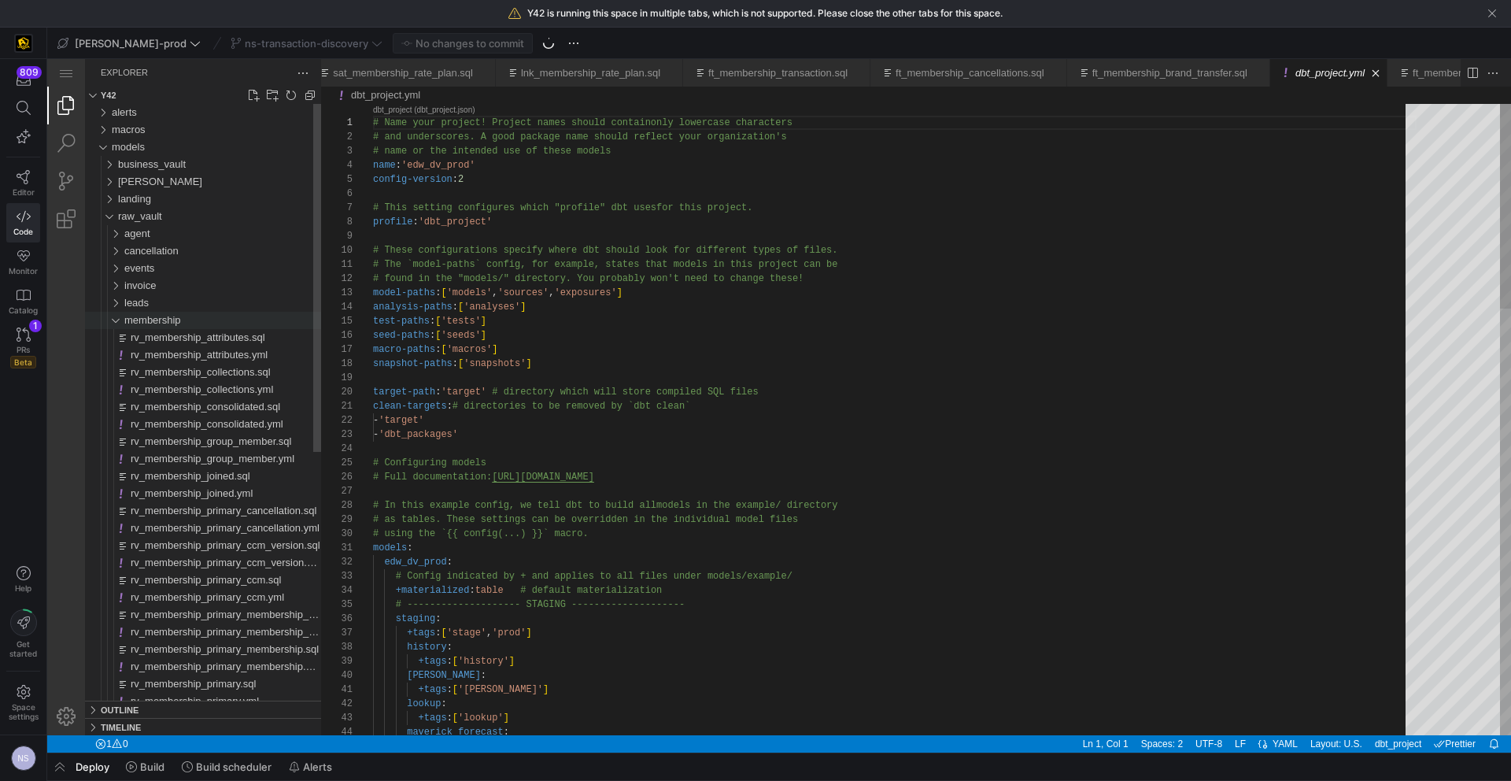
click at [123, 320] on div "membership" at bounding box center [108, 320] width 36 height 17
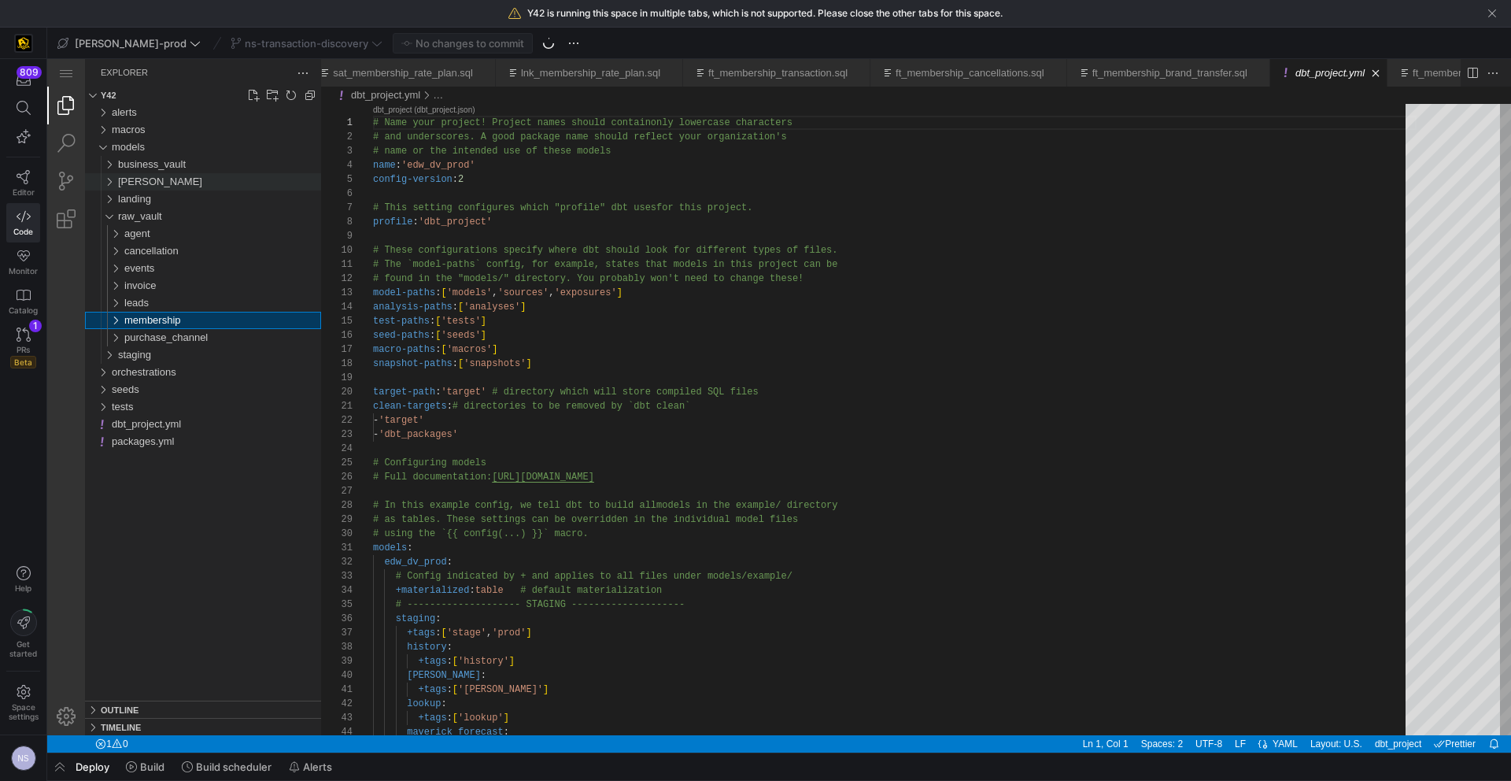
click at [138, 177] on div "[PERSON_NAME]" at bounding box center [219, 181] width 203 height 17
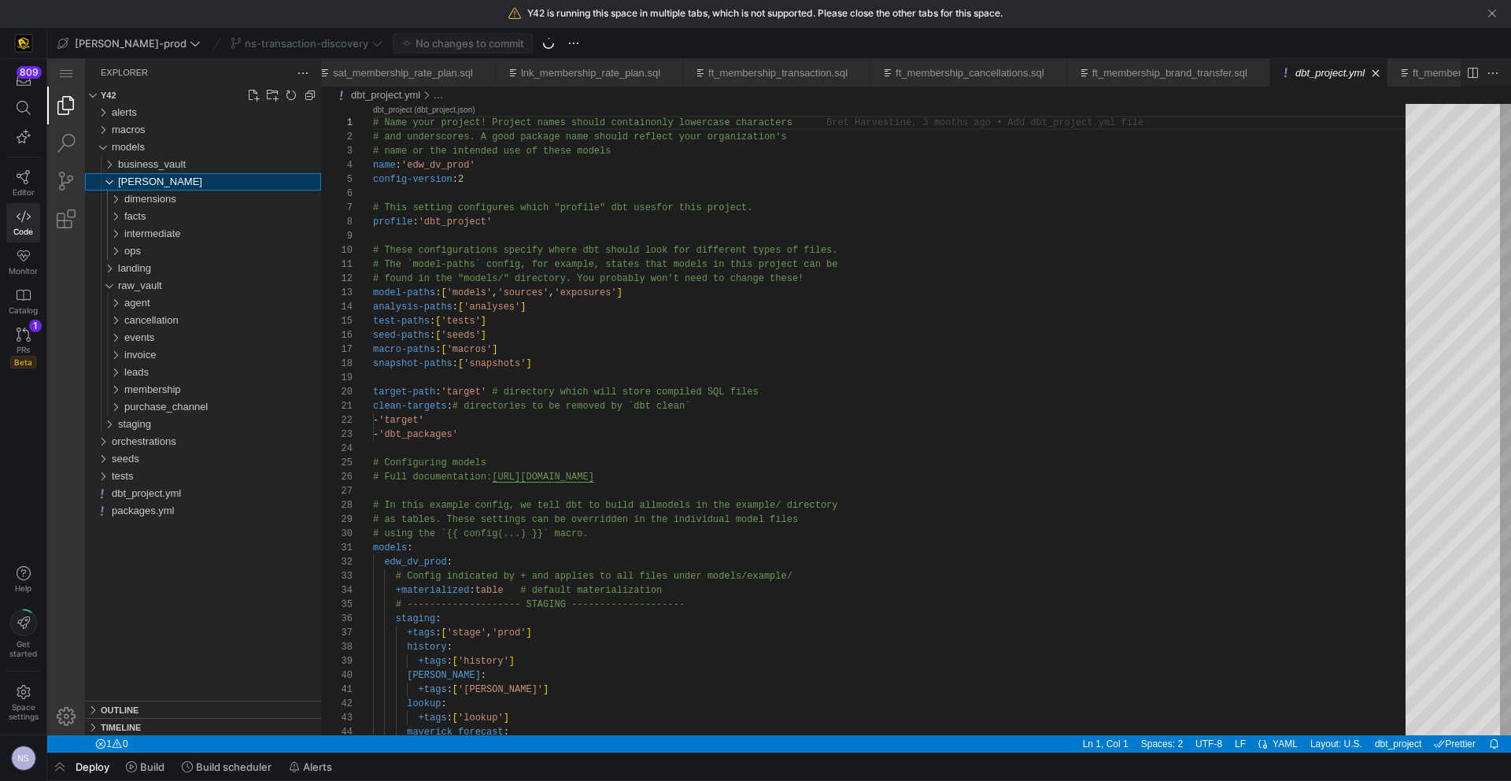
click at [138, 177] on div "[PERSON_NAME]" at bounding box center [219, 181] width 203 height 17
click at [139, 164] on span "business_vault" at bounding box center [152, 164] width 68 height 12
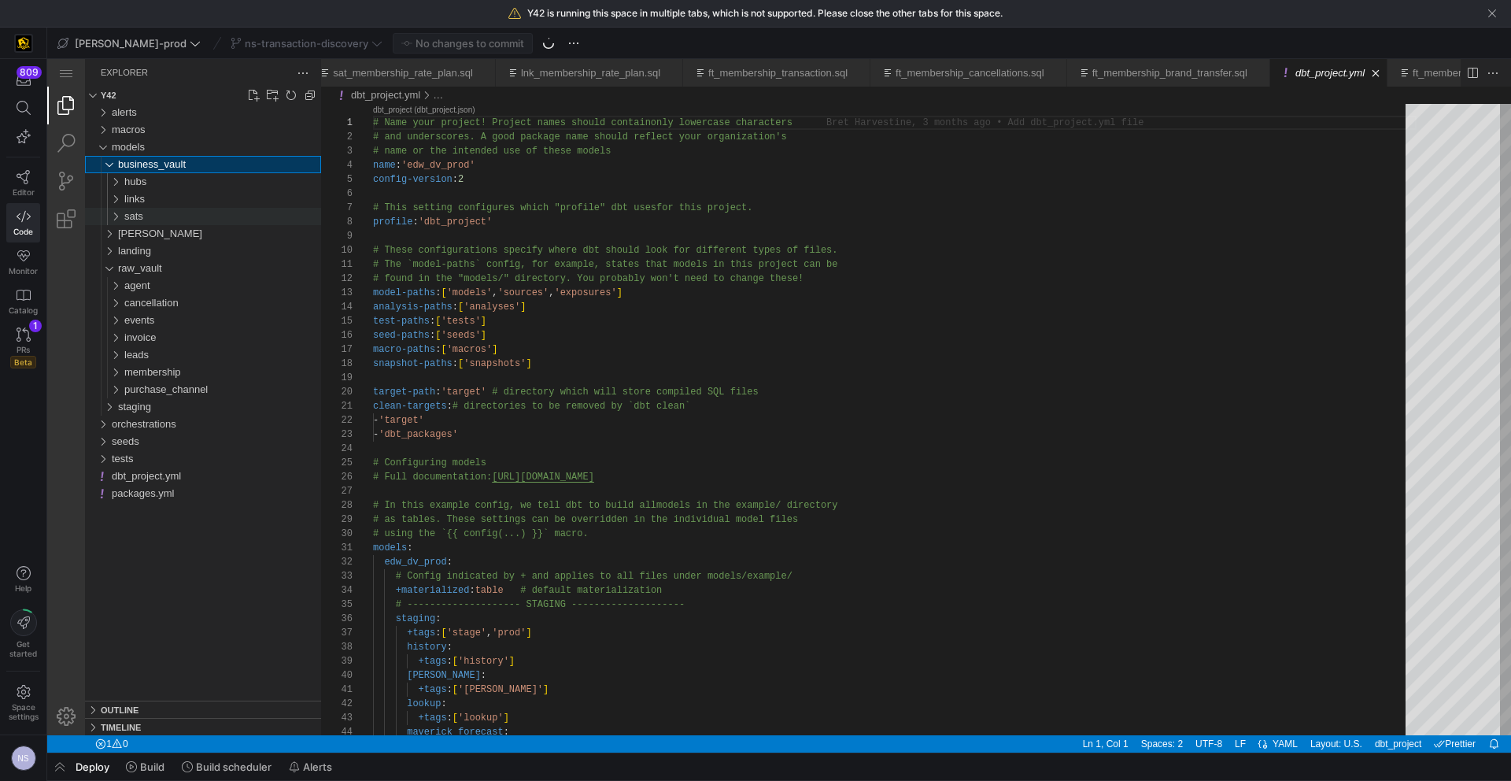
click at [147, 217] on div "sats" at bounding box center [222, 216] width 197 height 17
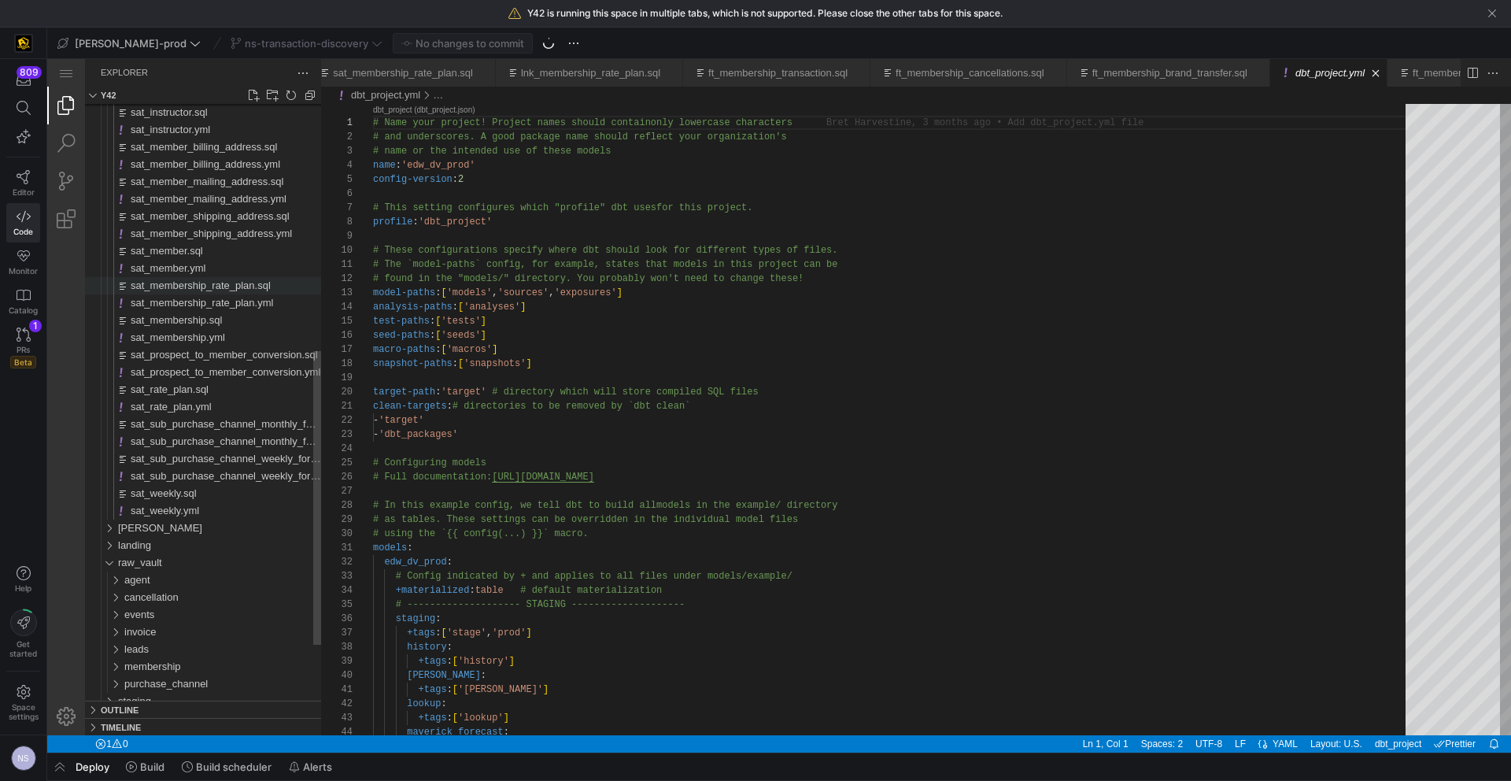
click at [235, 282] on span "sat_membership_rate_plan.sql" at bounding box center [201, 285] width 140 height 12
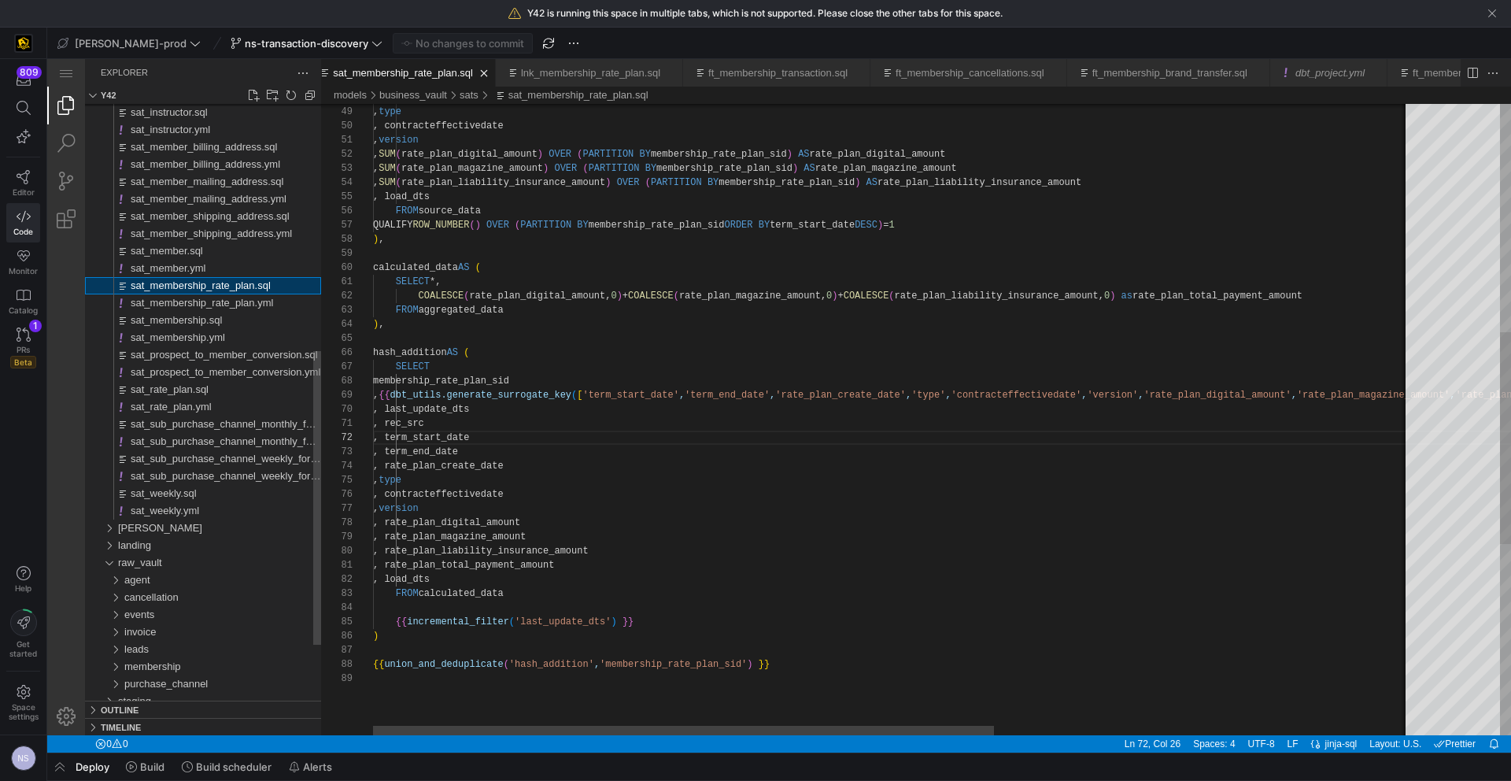
scroll to position [142, 142]
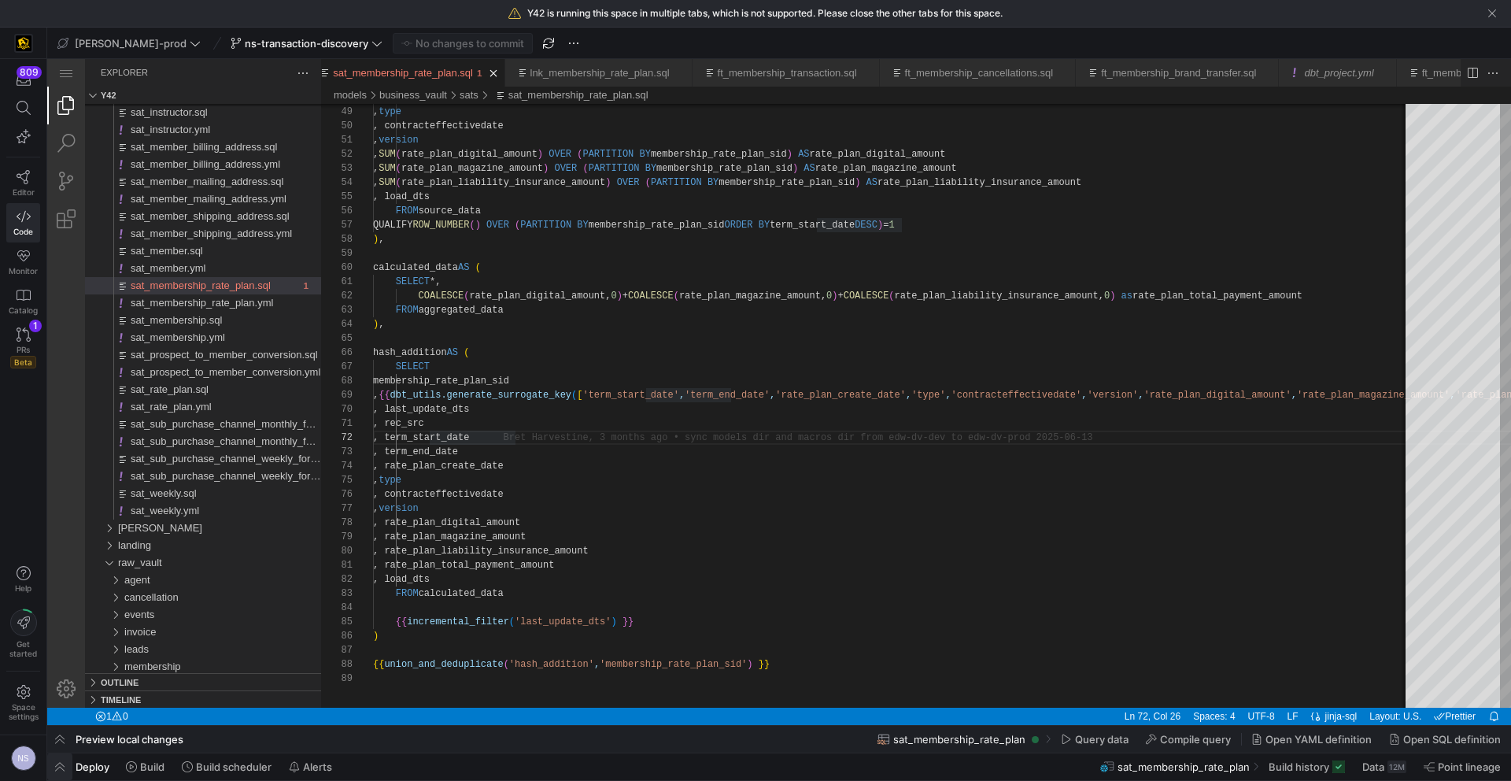
click at [56, 769] on span "button" at bounding box center [59, 766] width 25 height 27
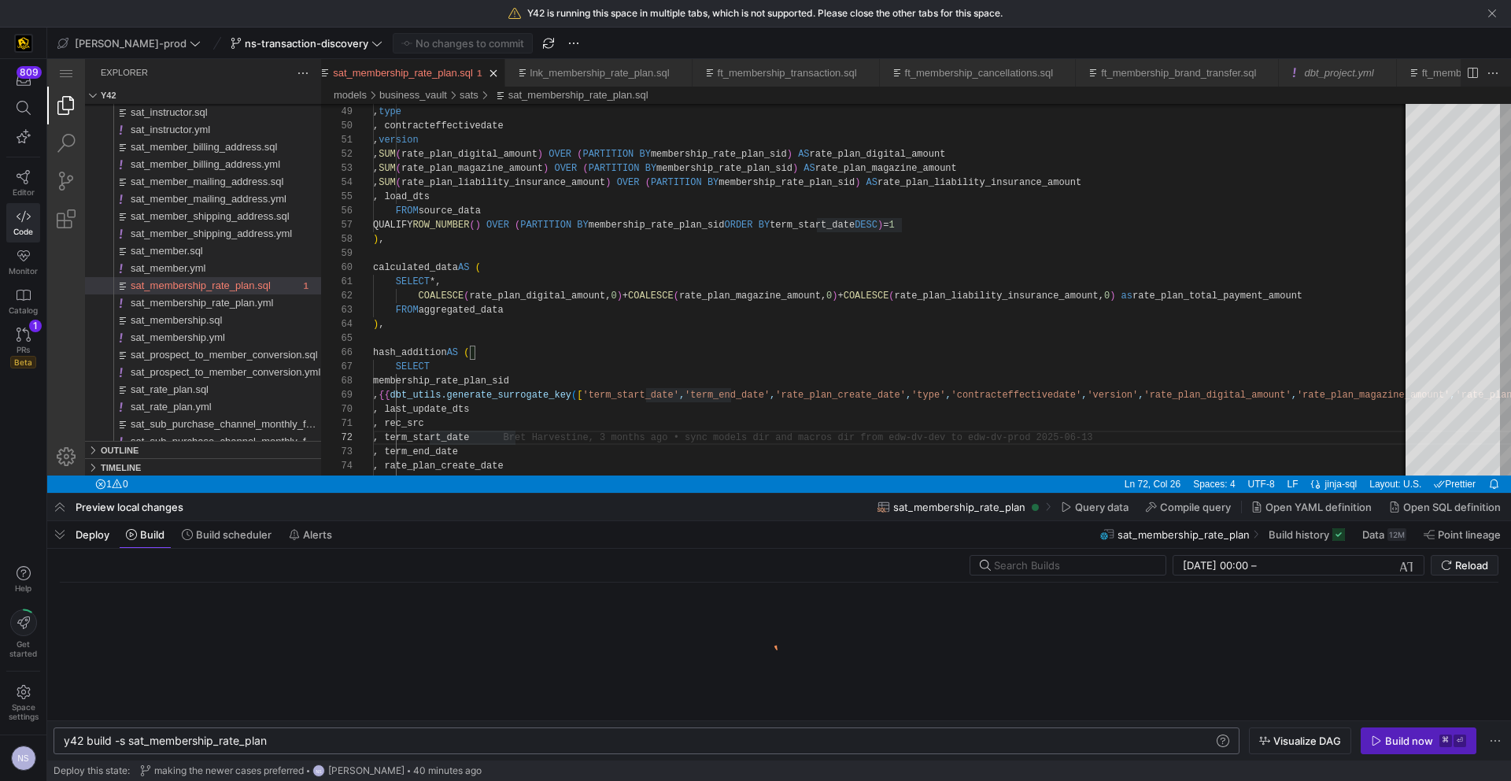
scroll to position [0, 65]
click at [130, 742] on span "y42 build -s sat_membership_rate_plan" at bounding box center [165, 739] width 203 height 13
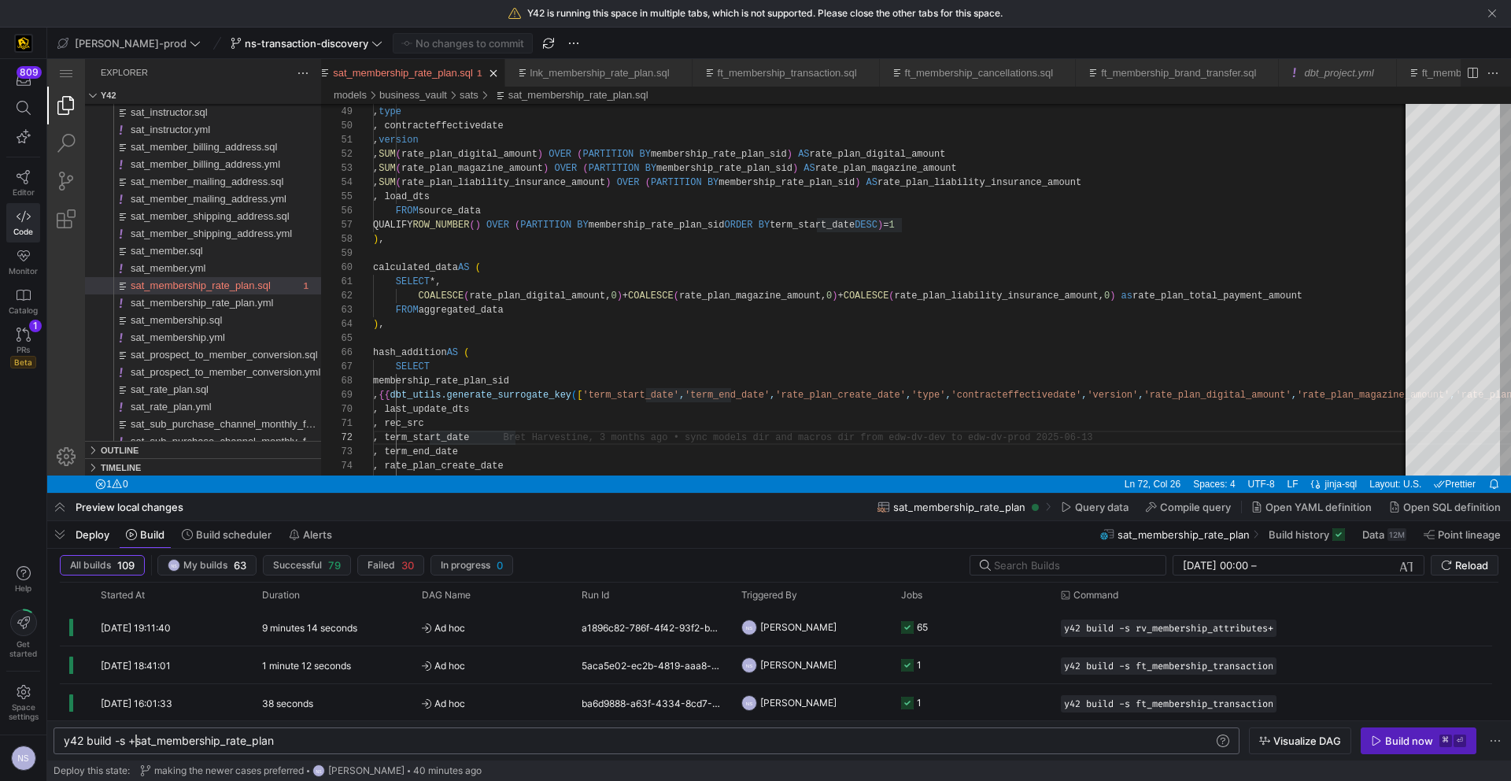
scroll to position [0, 72]
type textarea "y42 build -s +sat_membership_rate_plan"
click at [1283, 749] on span "button" at bounding box center [1300, 740] width 101 height 25
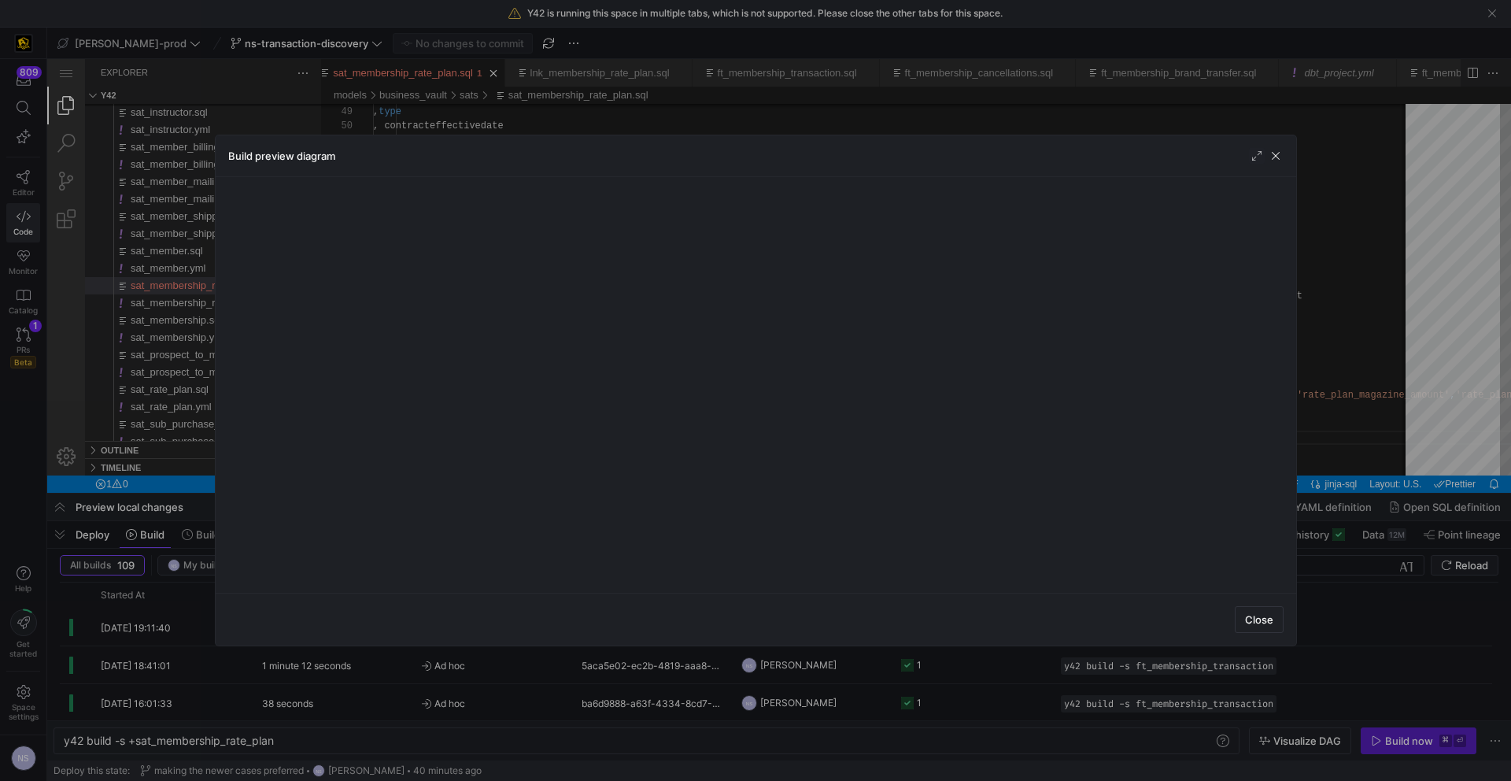
drag, startPoint x: 1366, startPoint y: 662, endPoint x: 1346, endPoint y: 694, distance: 38.2
click at [1366, 663] on div at bounding box center [755, 390] width 1511 height 781
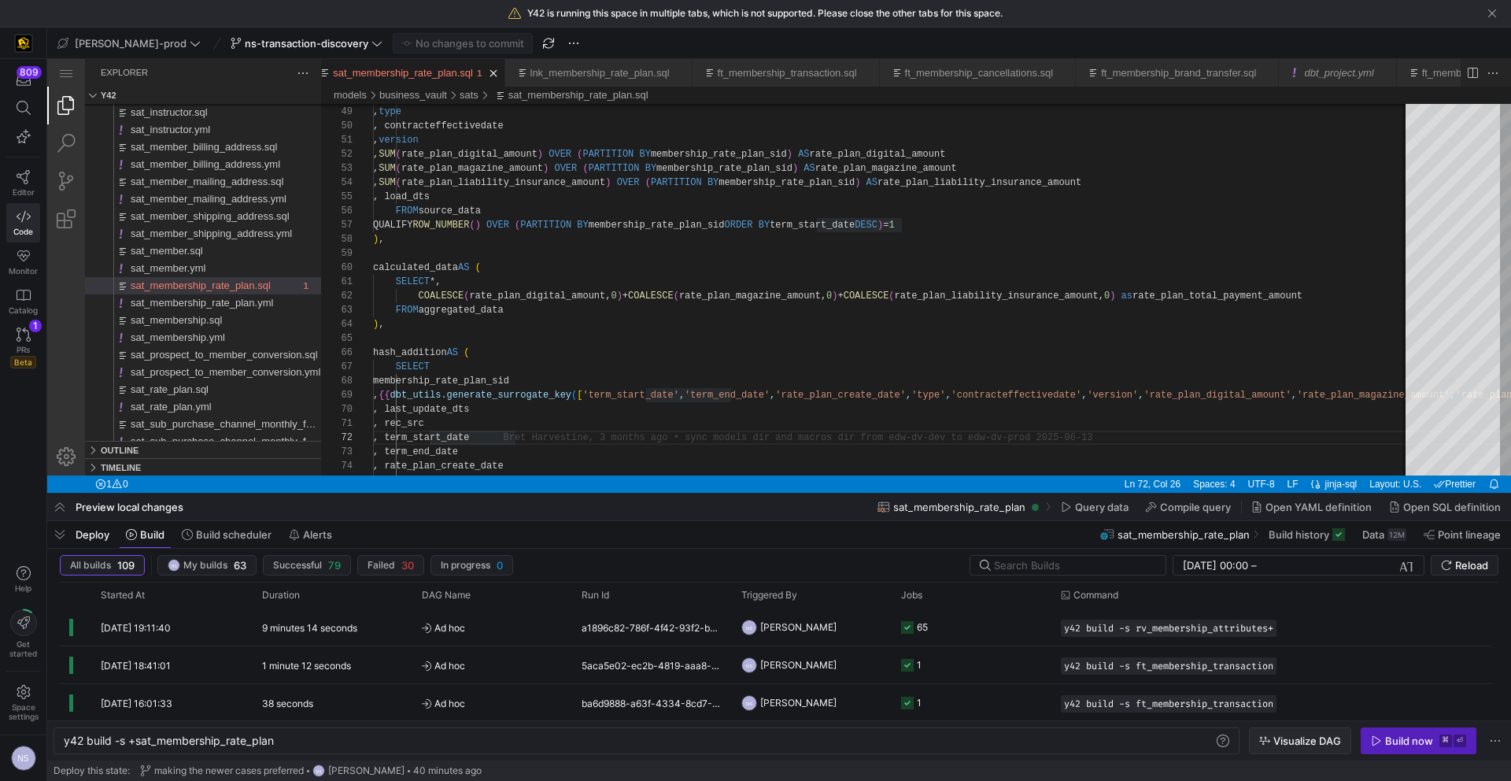
click at [1312, 736] on span "Visualize DAG" at bounding box center [1307, 740] width 68 height 13
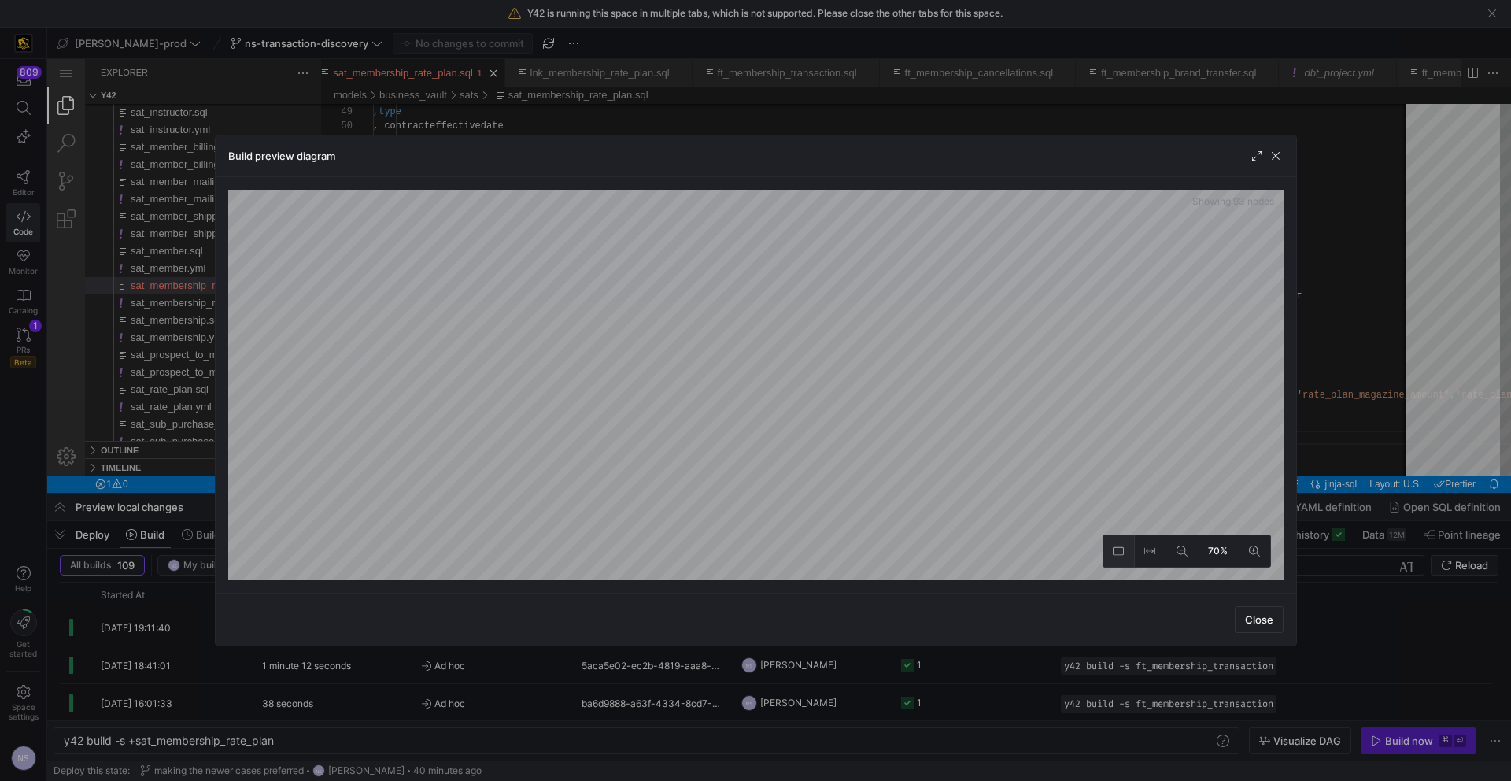
click at [1120, 555] on icon at bounding box center [1118, 550] width 11 height 11
click at [903, 60] on div "Build preview diagram Showing 93 nodes 70% Close" at bounding box center [755, 390] width 1511 height 781
click at [938, 729] on div "Build preview diagram Showing 93 nodes 70% Close" at bounding box center [755, 390] width 1511 height 781
click at [1402, 297] on div at bounding box center [755, 390] width 1511 height 781
